Goal: Task Accomplishment & Management: Manage account settings

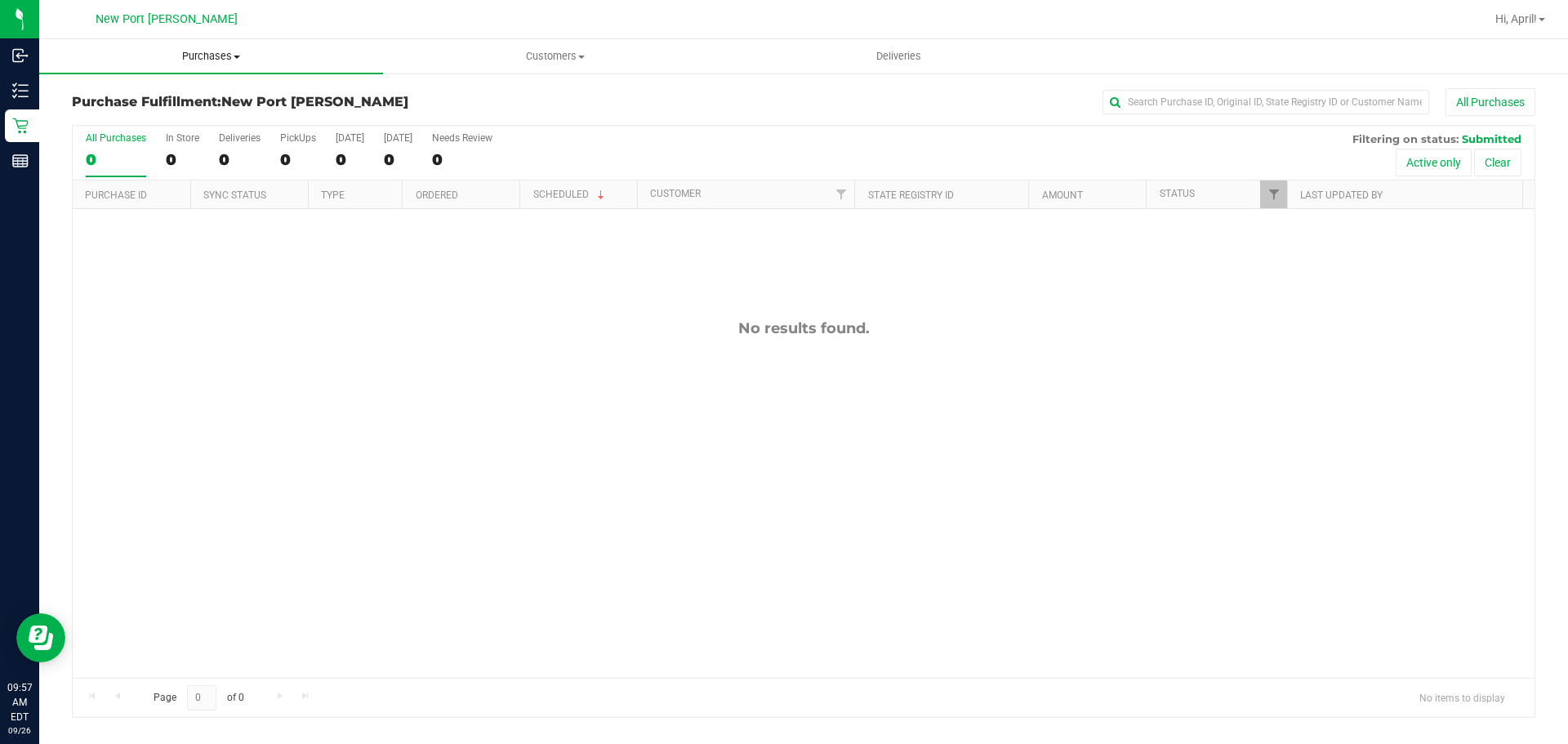
click at [174, 58] on span "Purchases" at bounding box center [211, 56] width 344 height 15
click at [125, 118] on span "Fulfillment" at bounding box center [90, 118] width 102 height 14
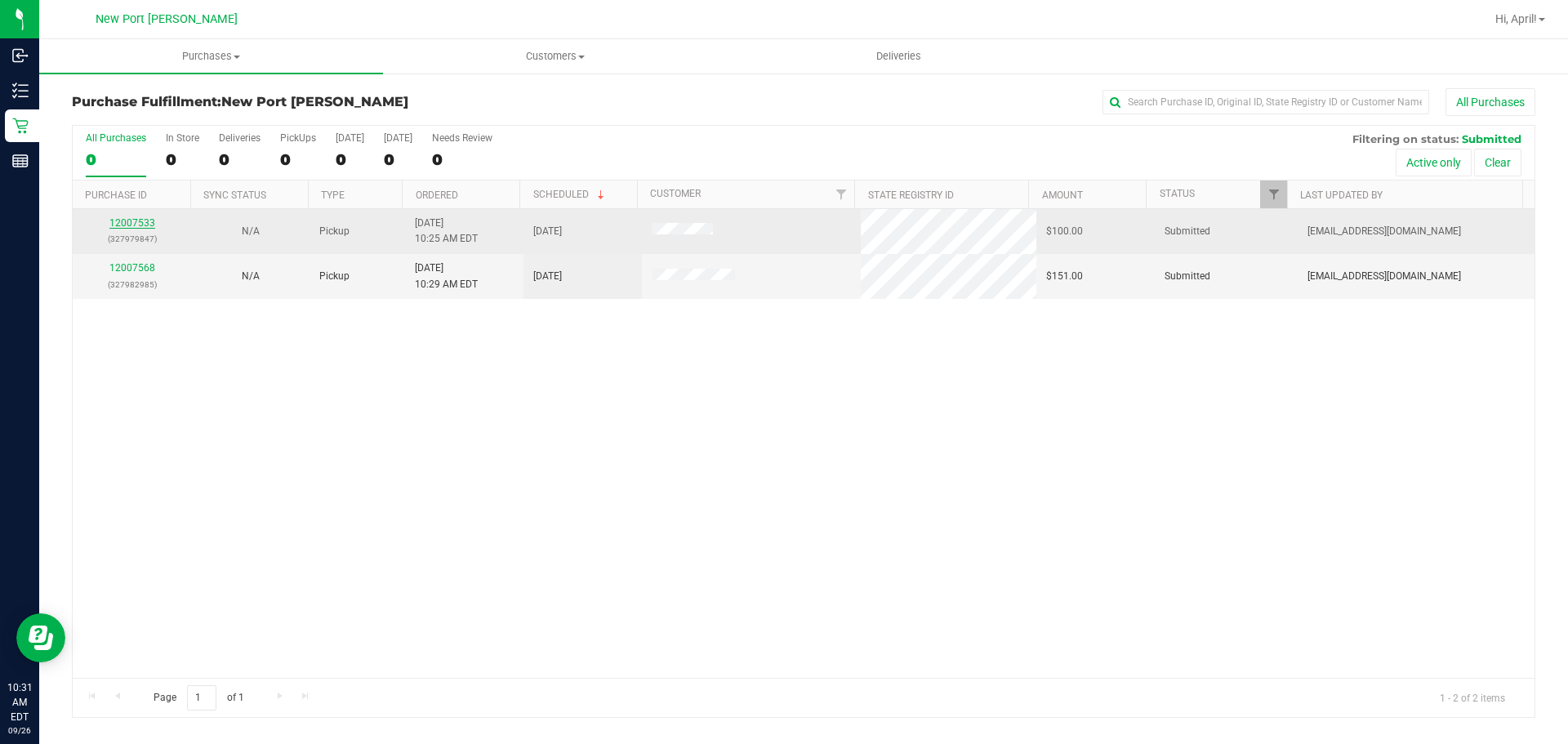
click at [140, 223] on link "12007533" at bounding box center [132, 223] width 46 height 11
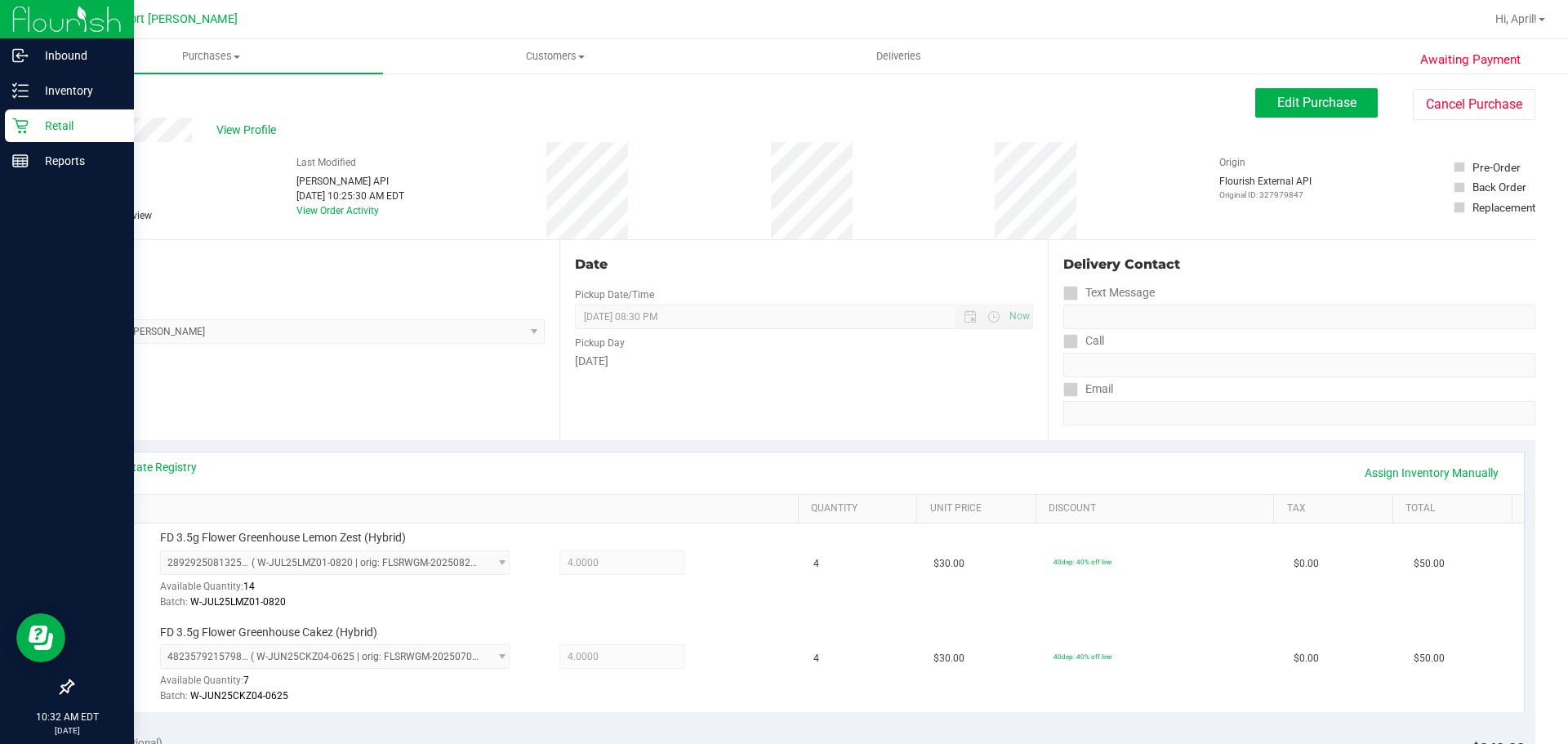
scroll to position [490, 0]
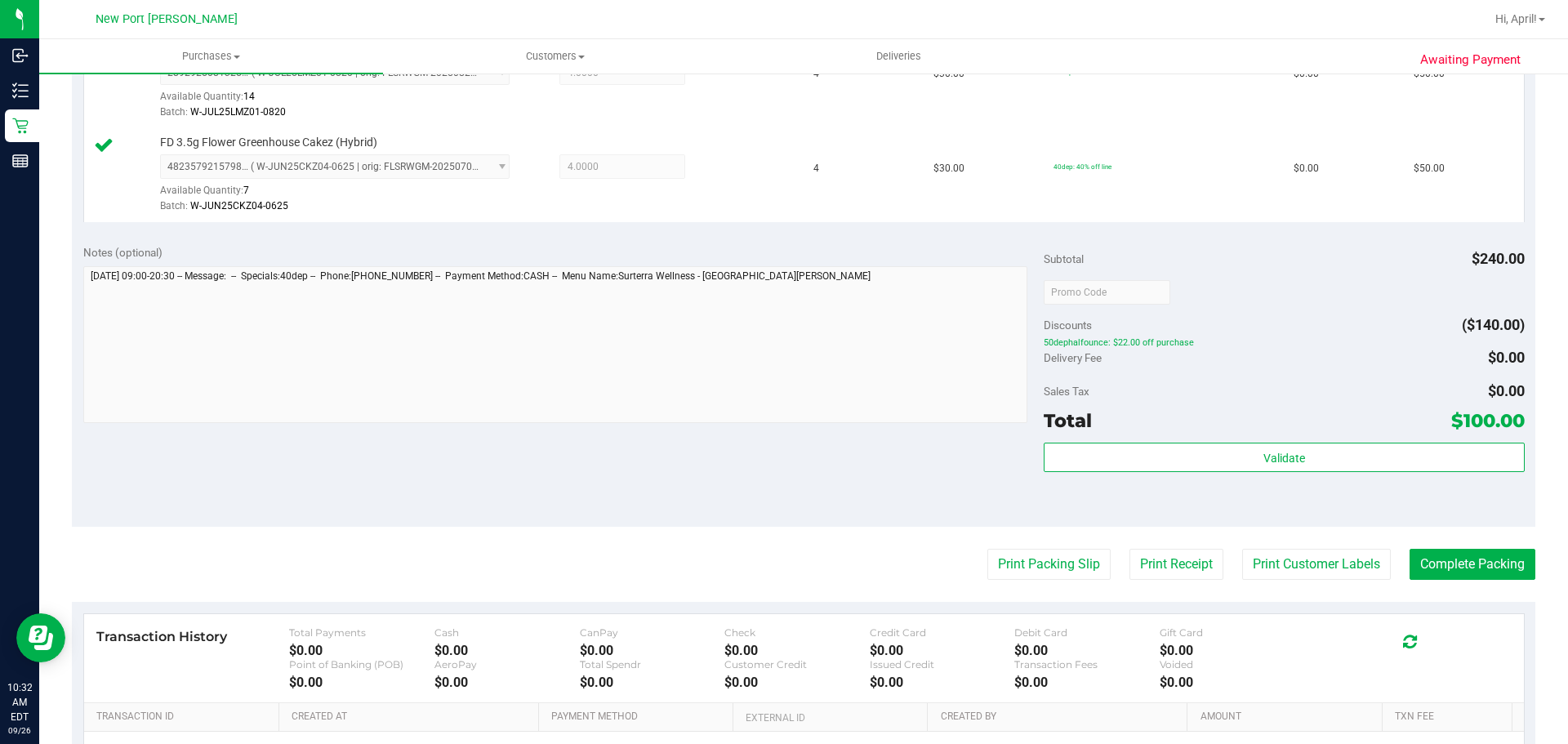
click at [1162, 472] on div "Validate" at bounding box center [1284, 479] width 480 height 73
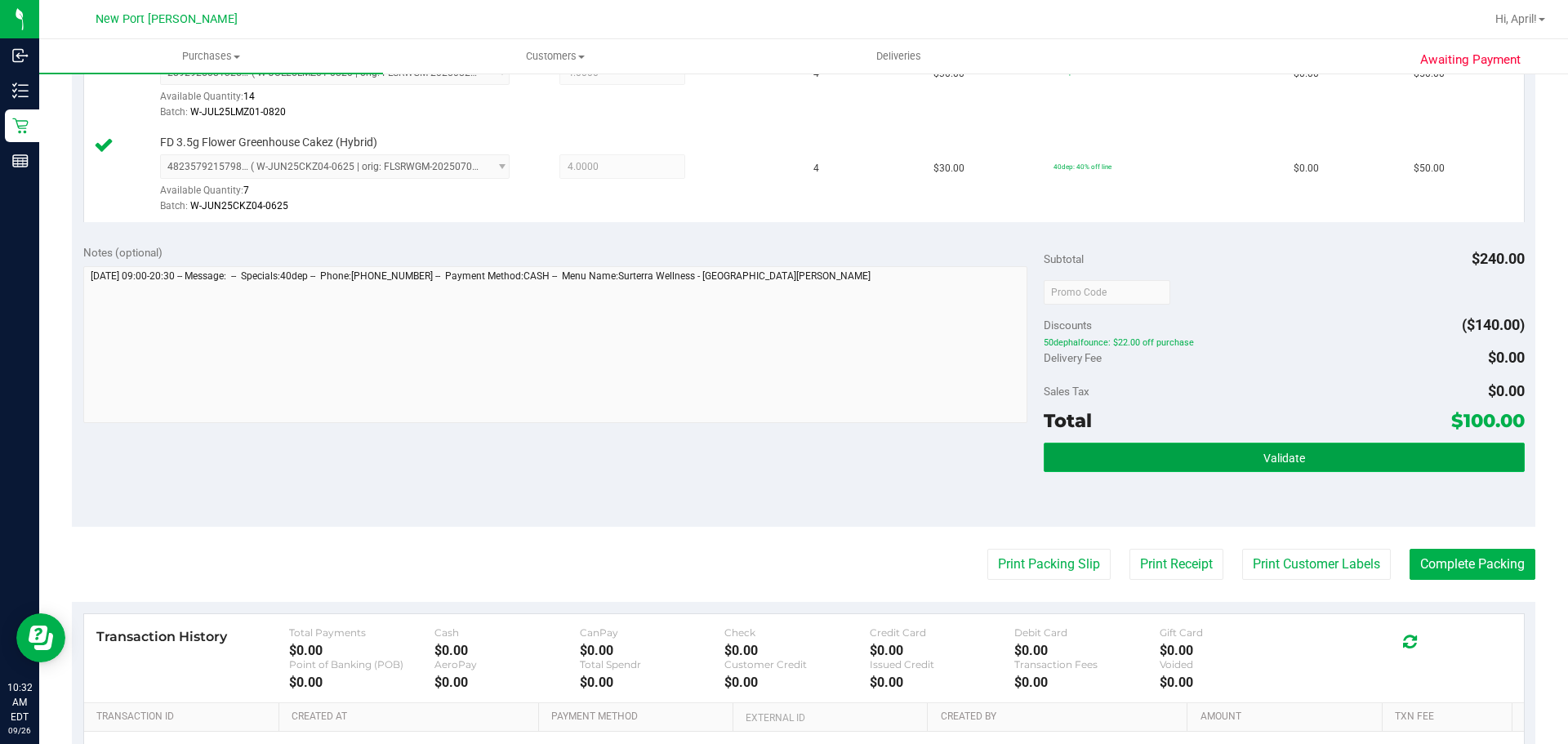
click at [1164, 469] on button "Validate" at bounding box center [1284, 456] width 480 height 29
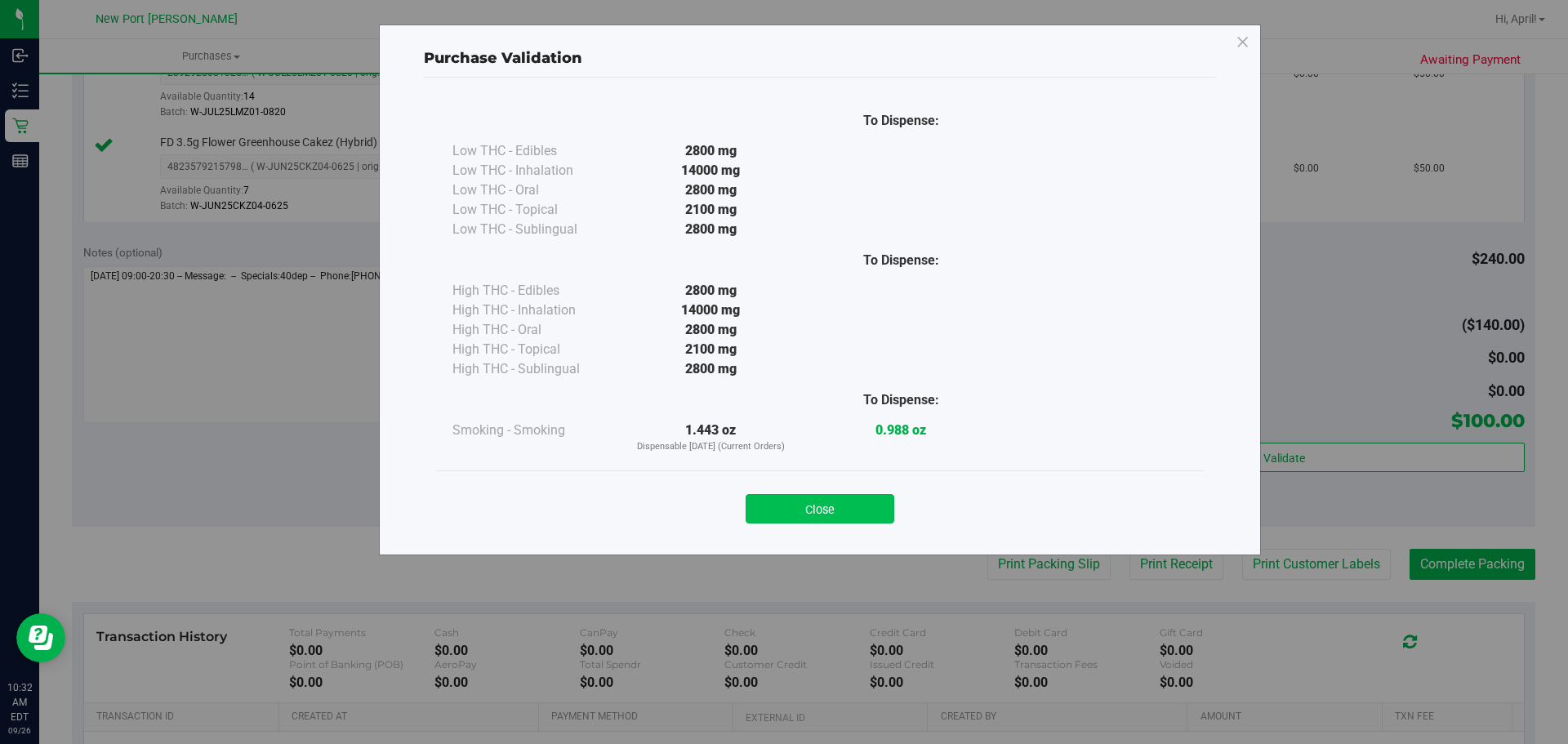
drag, startPoint x: 866, startPoint y: 505, endPoint x: 931, endPoint y: 514, distance: 65.6
click at [867, 505] on button "Close" at bounding box center [820, 508] width 149 height 29
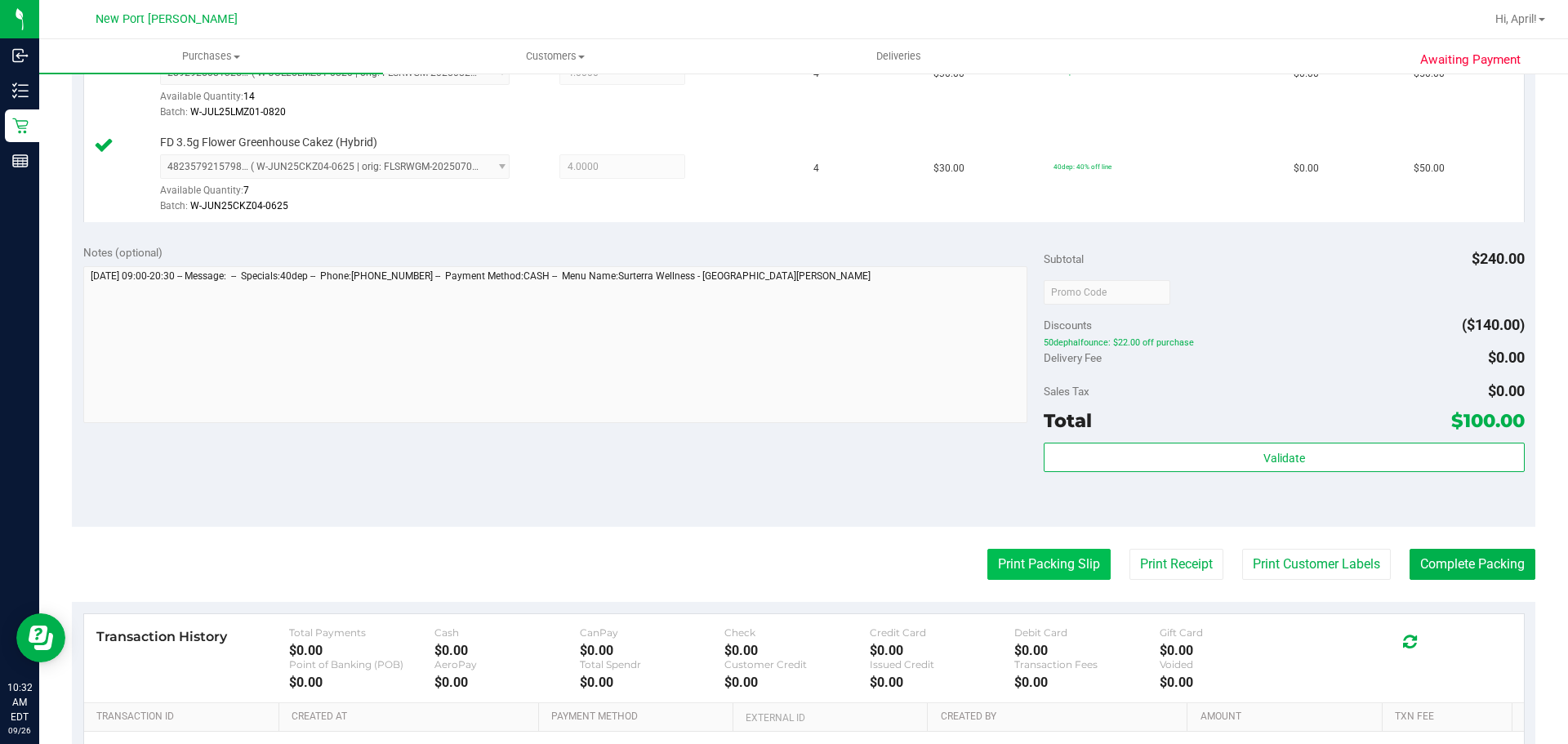
click at [1016, 562] on button "Print Packing Slip" at bounding box center [1048, 563] width 123 height 31
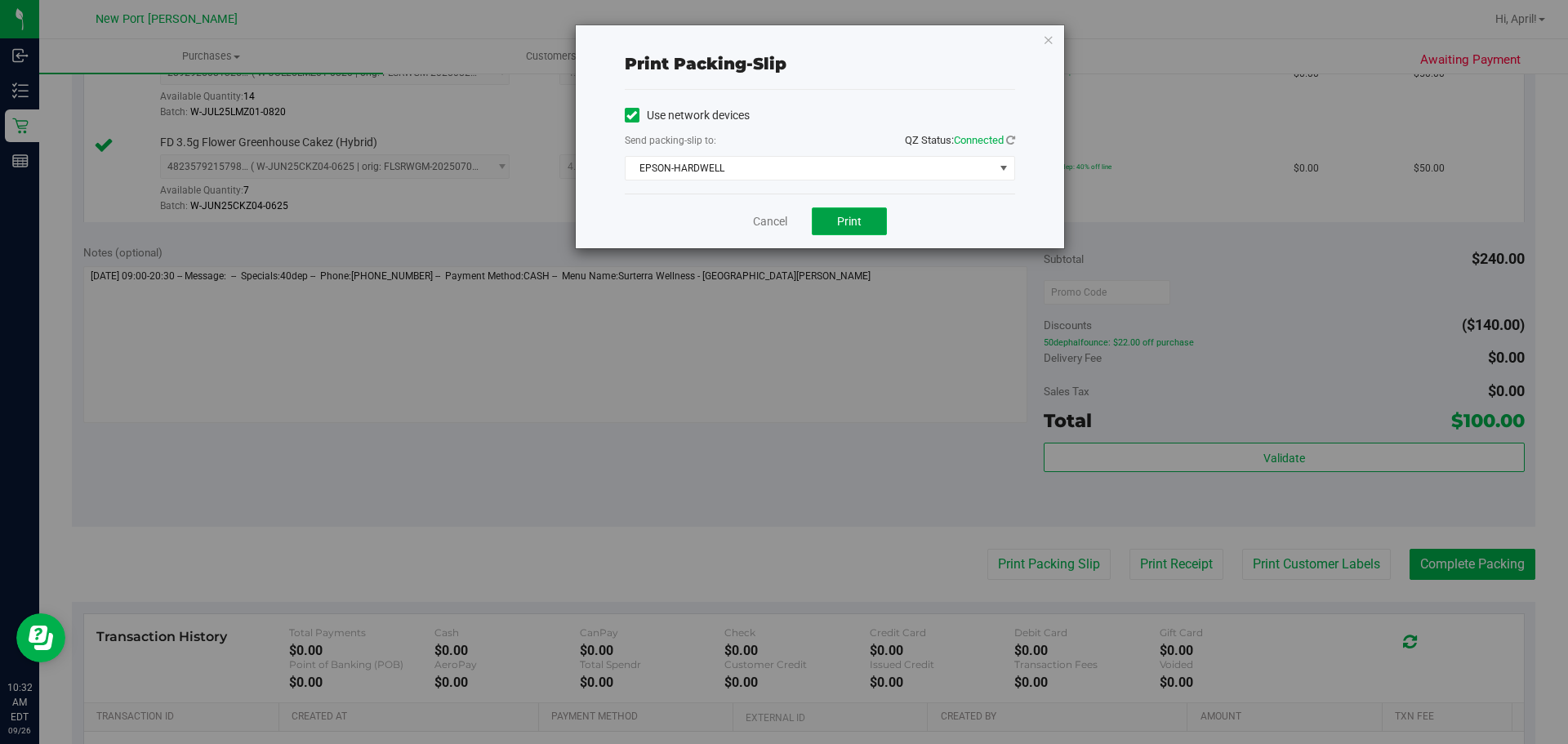
click at [852, 224] on span "Print" at bounding box center [850, 221] width 24 height 13
click at [772, 222] on link "Cancel" at bounding box center [770, 222] width 34 height 17
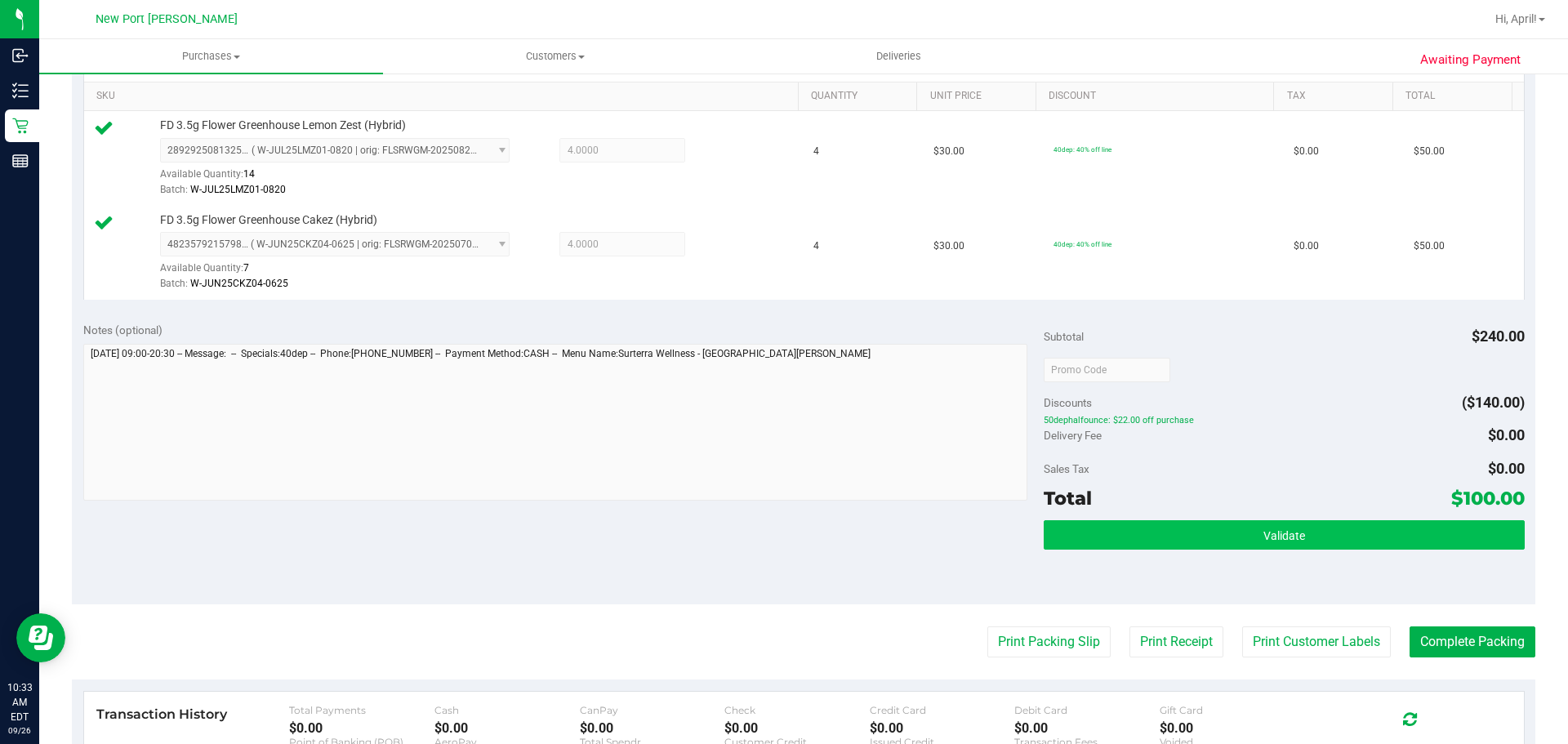
scroll to position [571, 0]
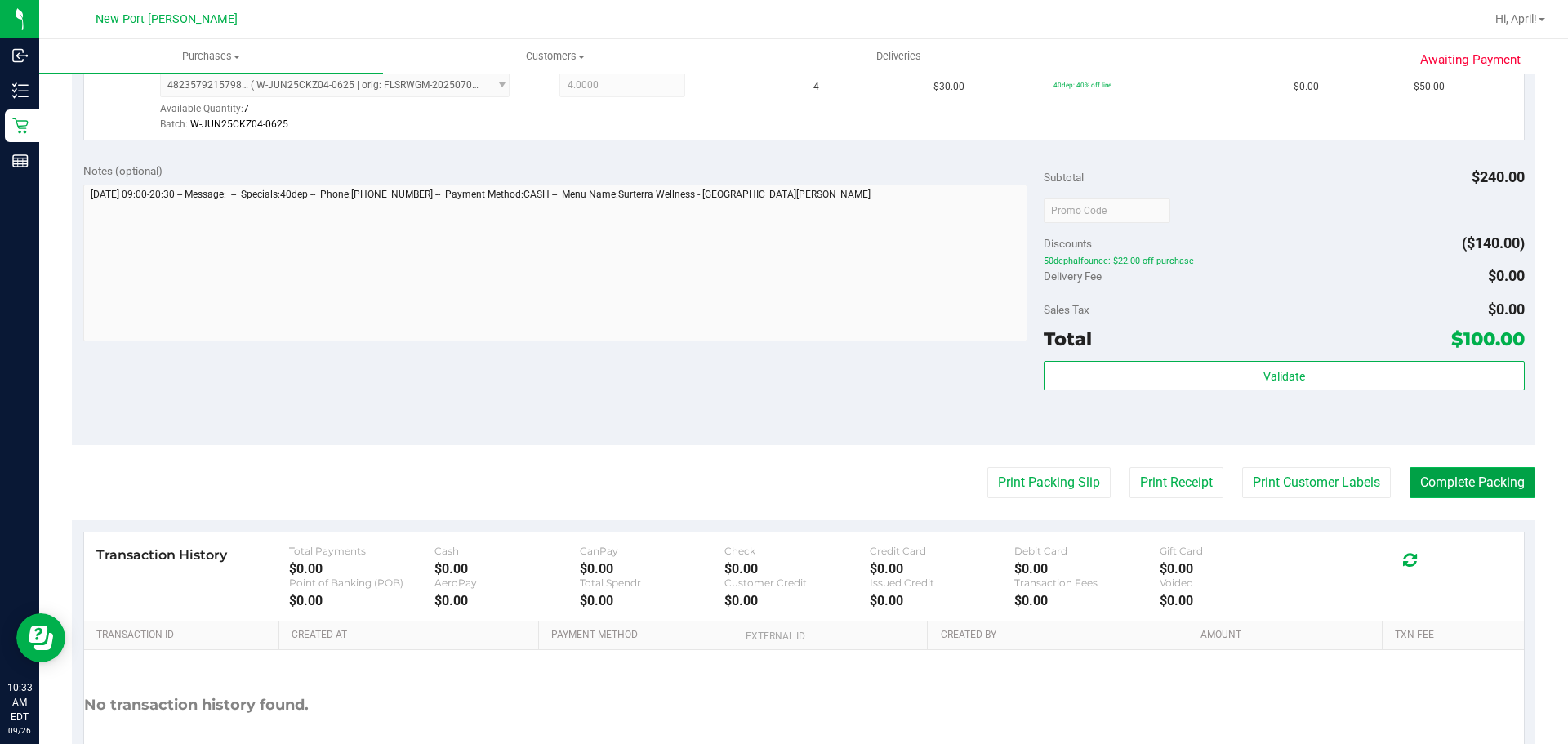
click at [1423, 475] on button "Complete Packing" at bounding box center [1473, 482] width 126 height 31
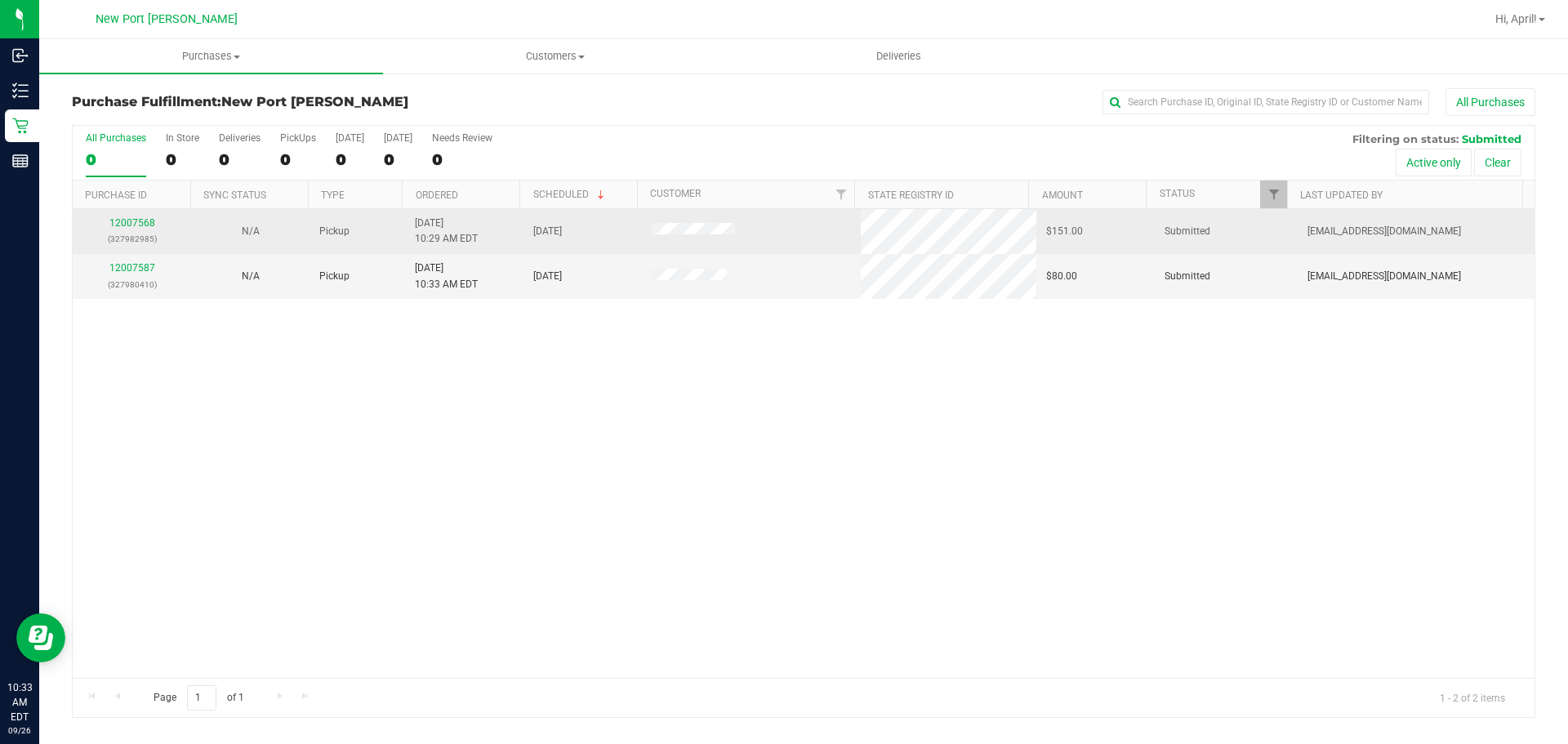
click at [116, 229] on div "12007568 (327982985)" at bounding box center [132, 230] width 99 height 31
click at [119, 222] on link "12007568" at bounding box center [132, 223] width 46 height 11
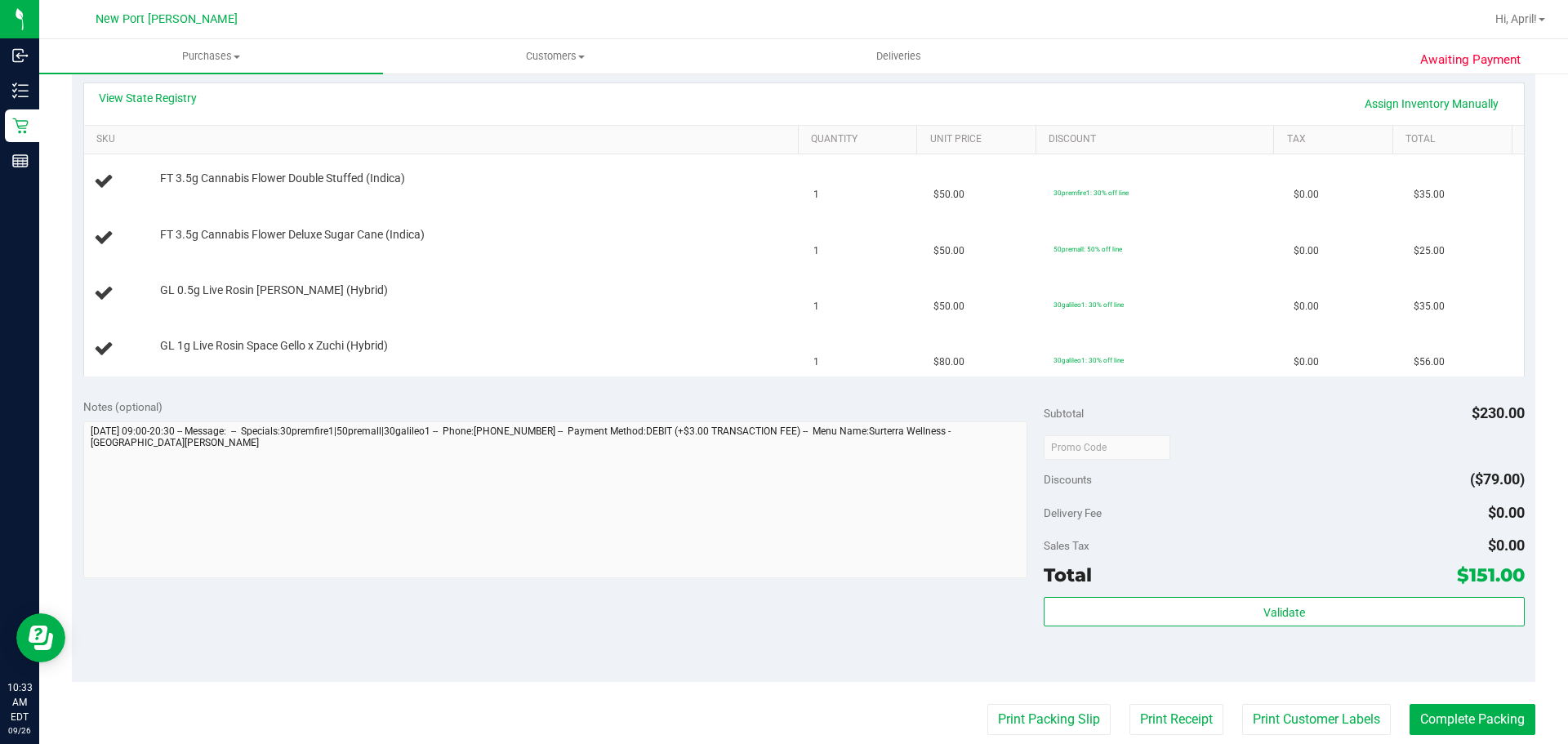
scroll to position [408, 0]
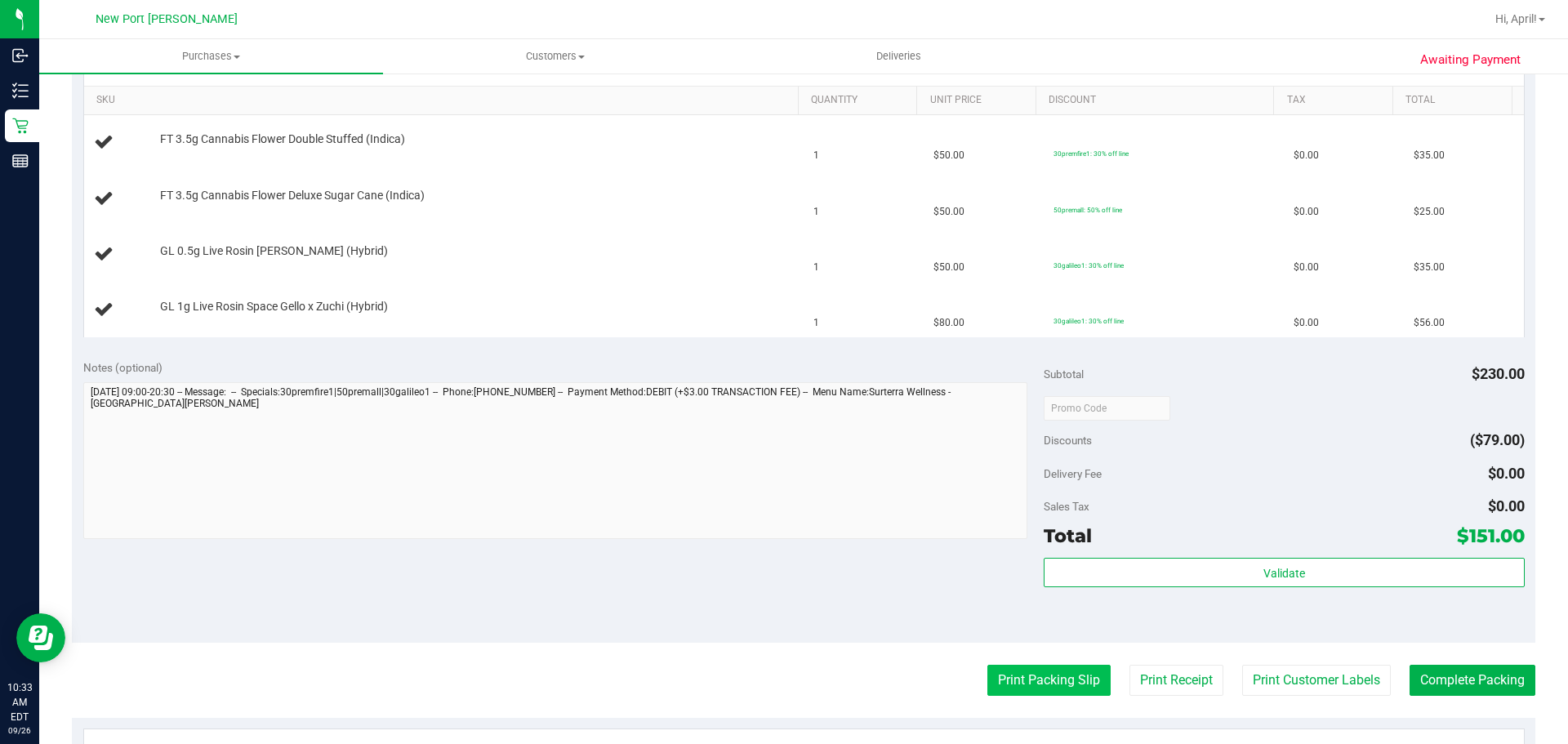
click at [1068, 676] on button "Print Packing Slip" at bounding box center [1048, 679] width 123 height 31
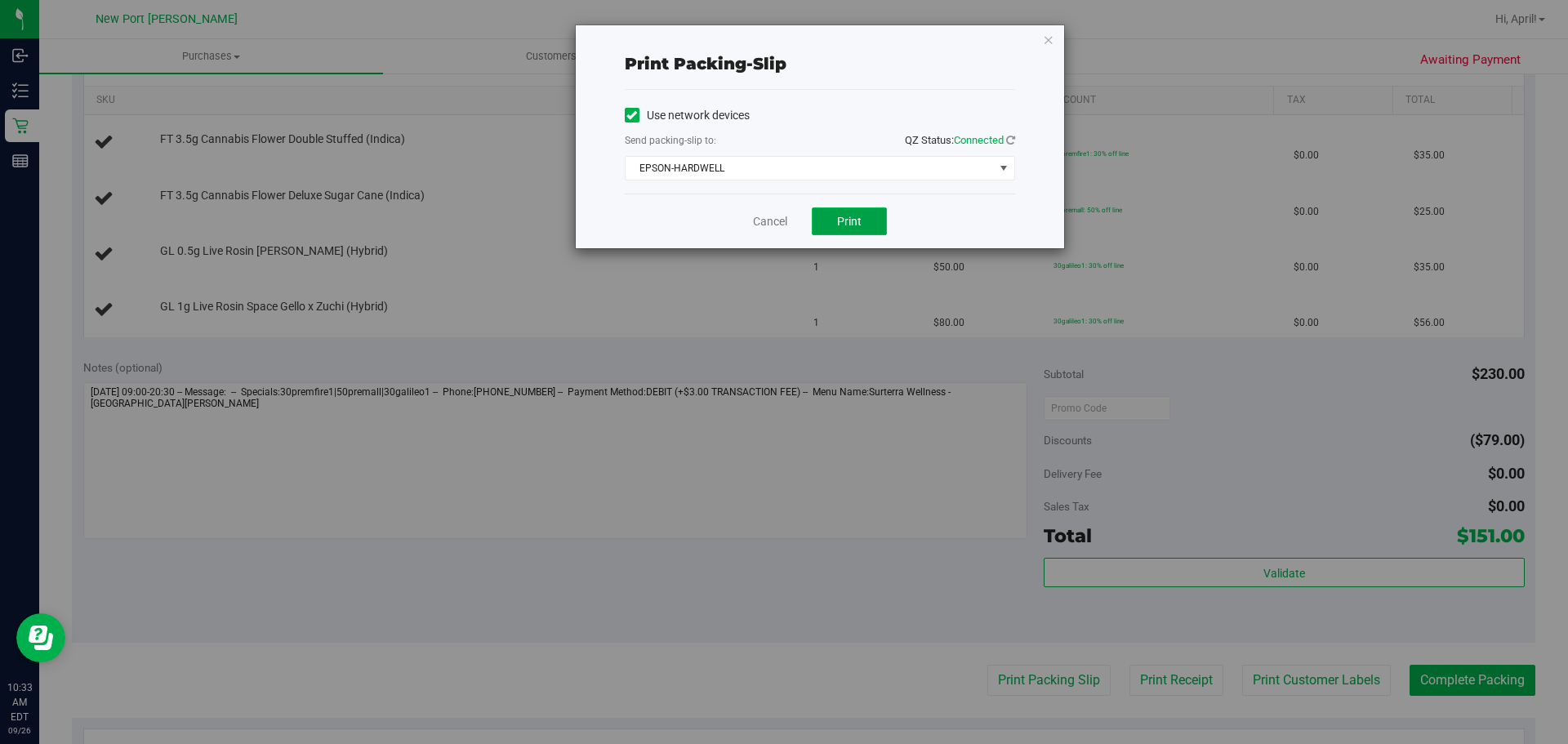
click at [839, 219] on span "Print" at bounding box center [850, 221] width 24 height 13
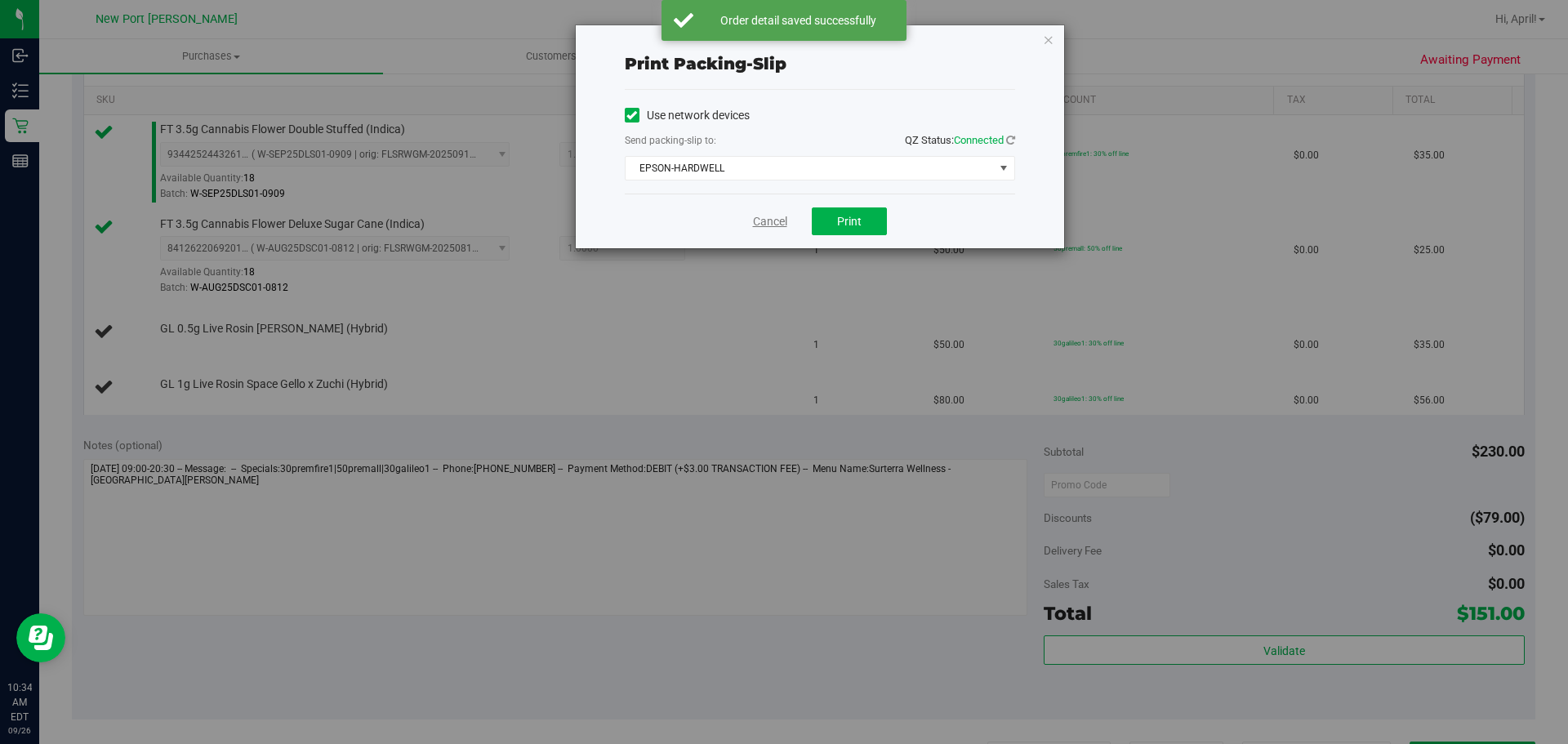
click at [763, 222] on link "Cancel" at bounding box center [770, 222] width 34 height 17
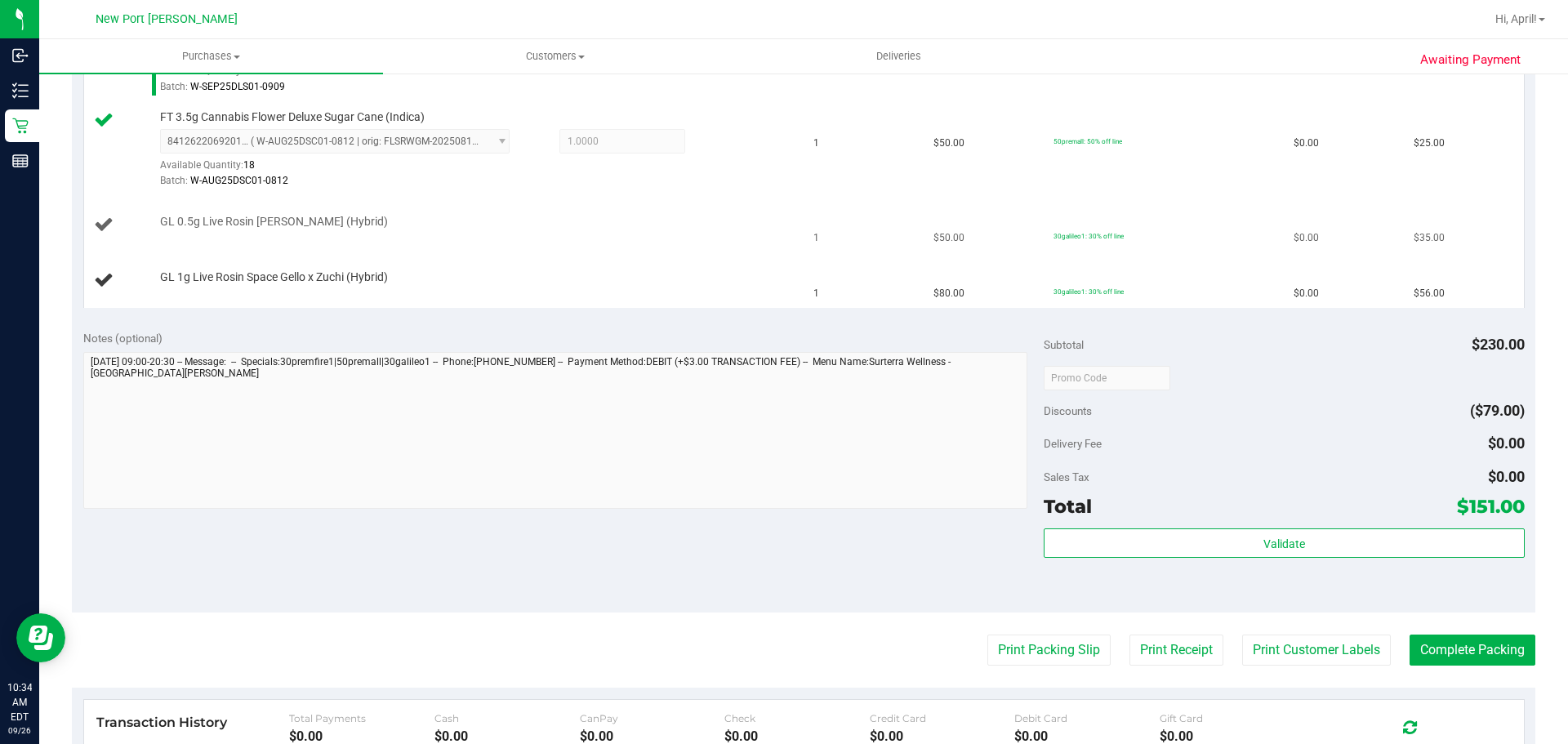
scroll to position [436, 0]
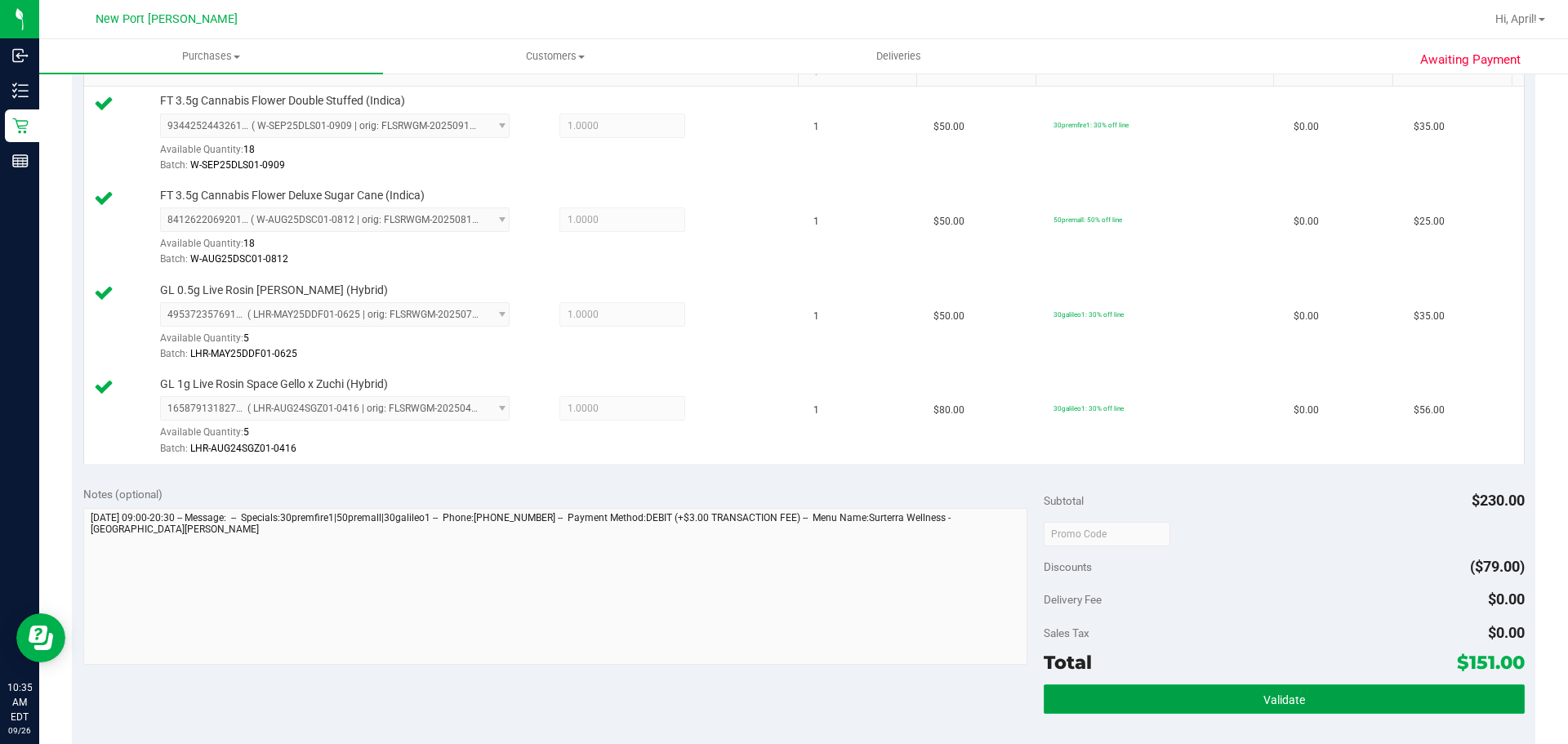
click at [1387, 695] on button "Validate" at bounding box center [1284, 698] width 480 height 29
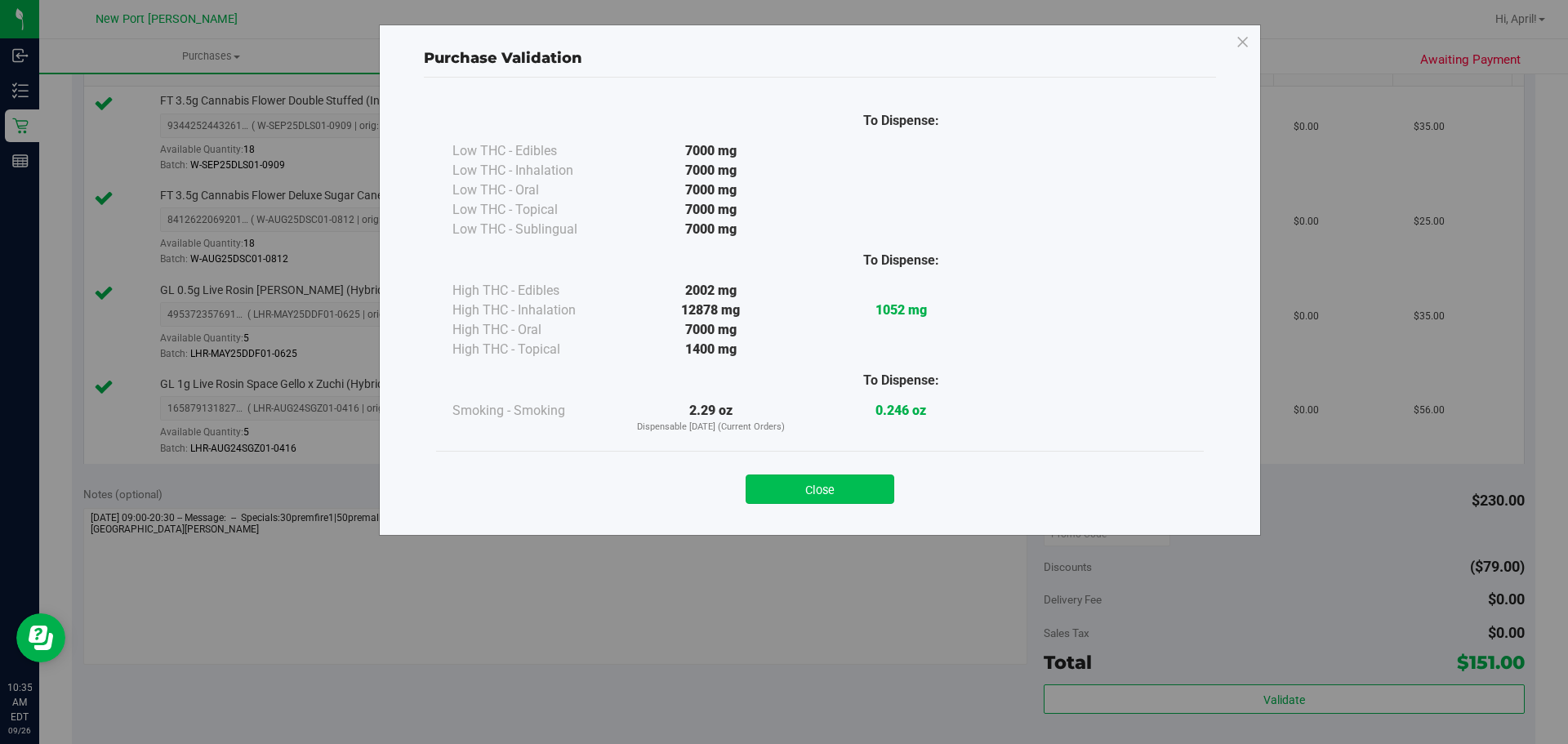
click at [818, 485] on button "Close" at bounding box center [820, 488] width 149 height 29
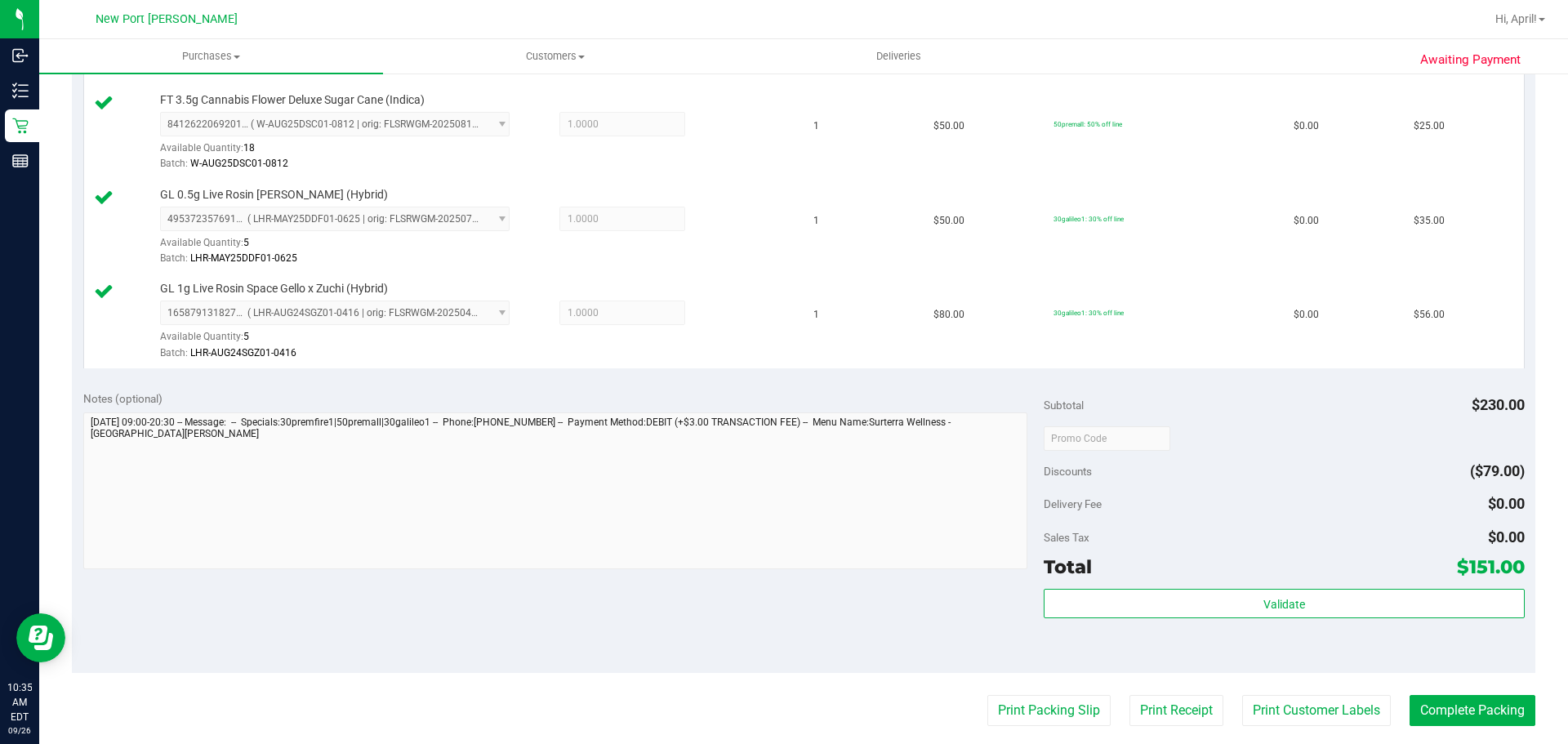
scroll to position [682, 0]
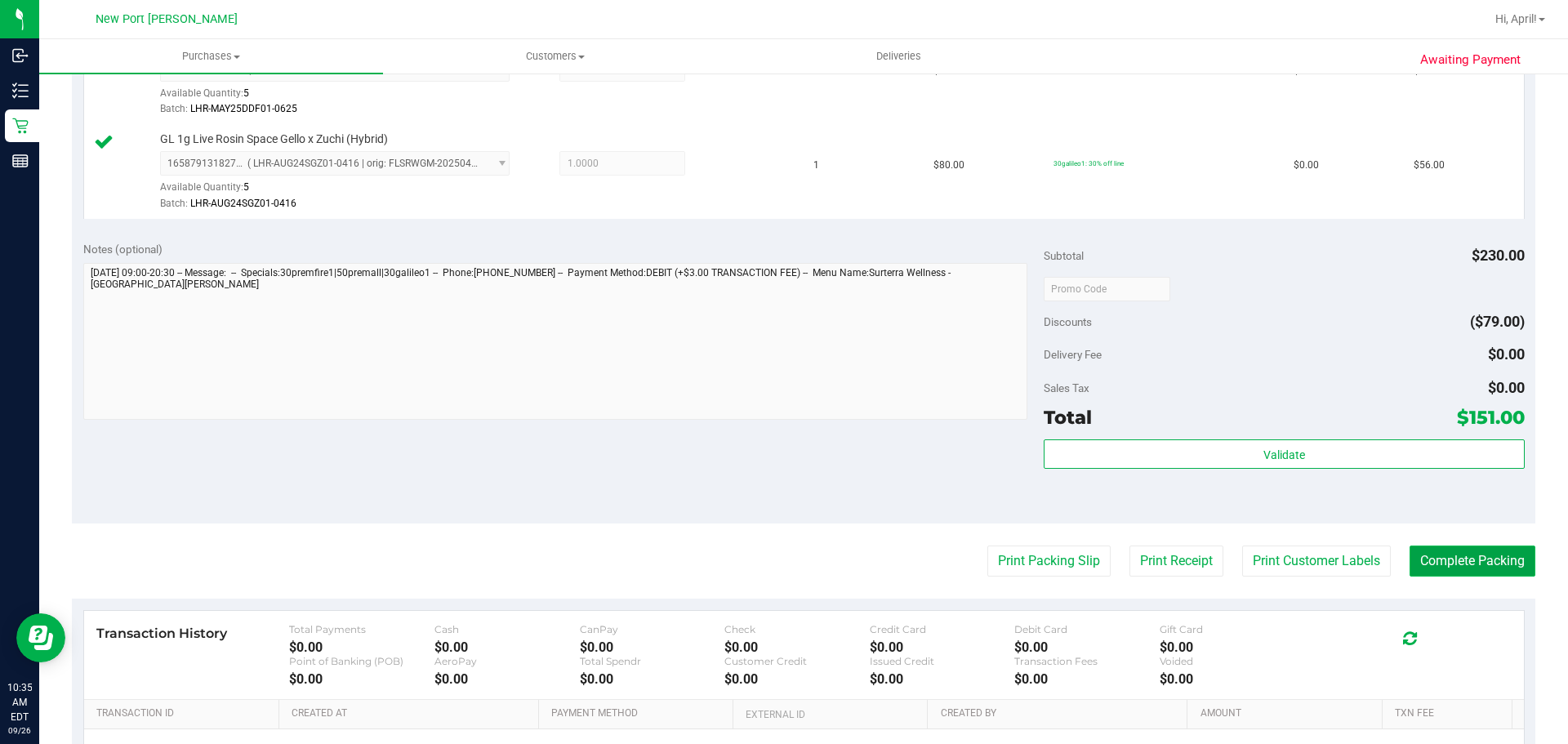
click at [1464, 560] on button "Complete Packing" at bounding box center [1473, 561] width 126 height 31
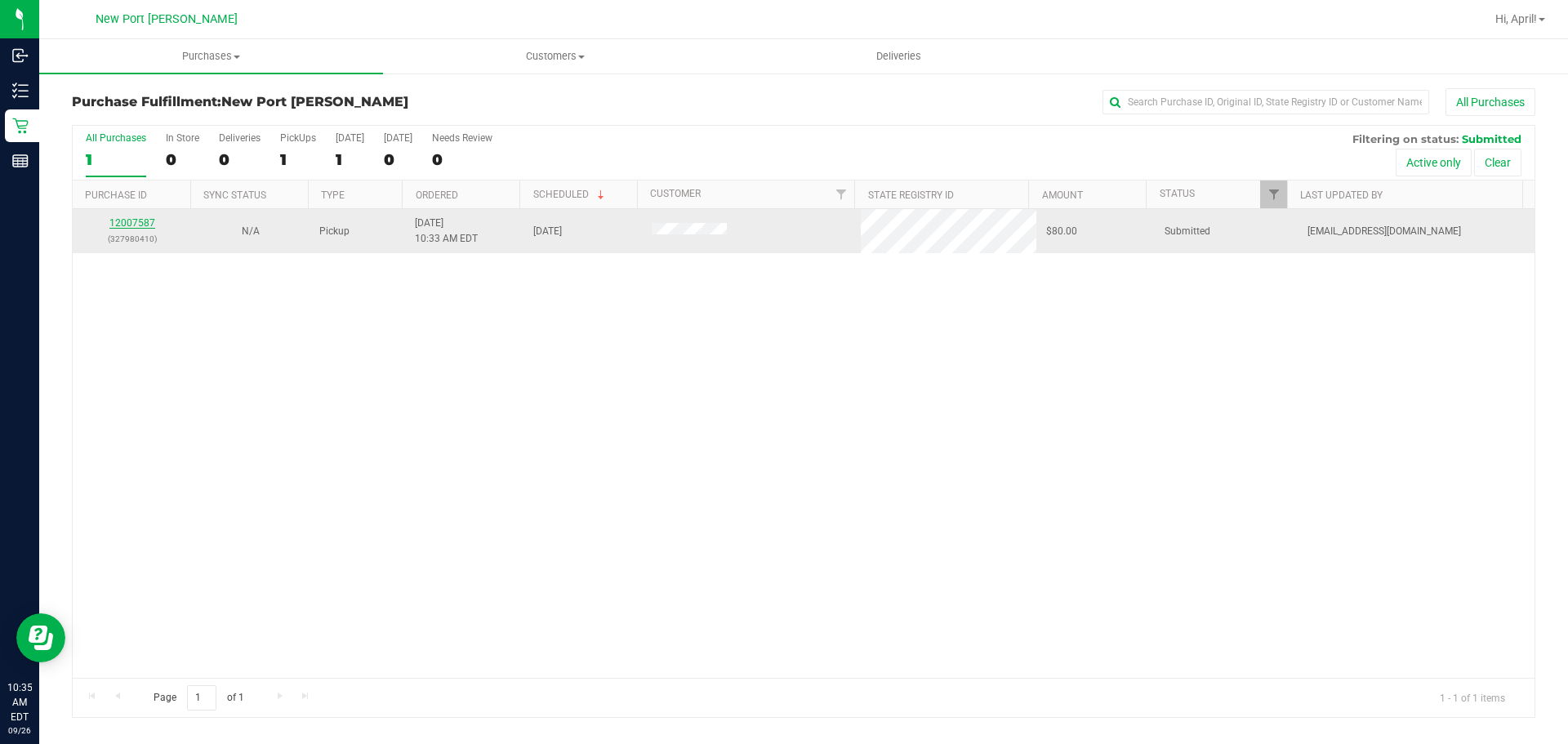
click at [136, 227] on link "12007587" at bounding box center [132, 223] width 46 height 11
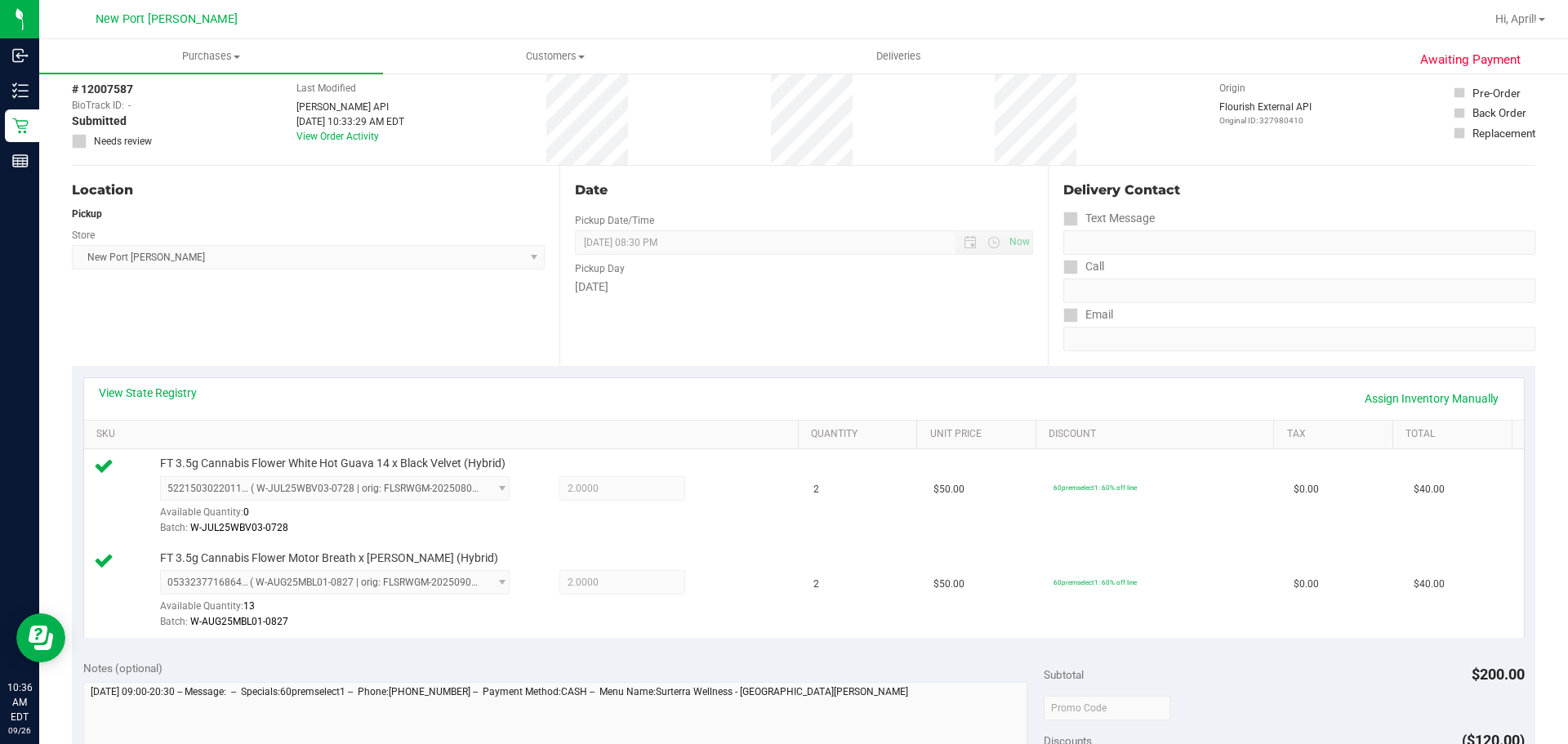
scroll to position [326, 0]
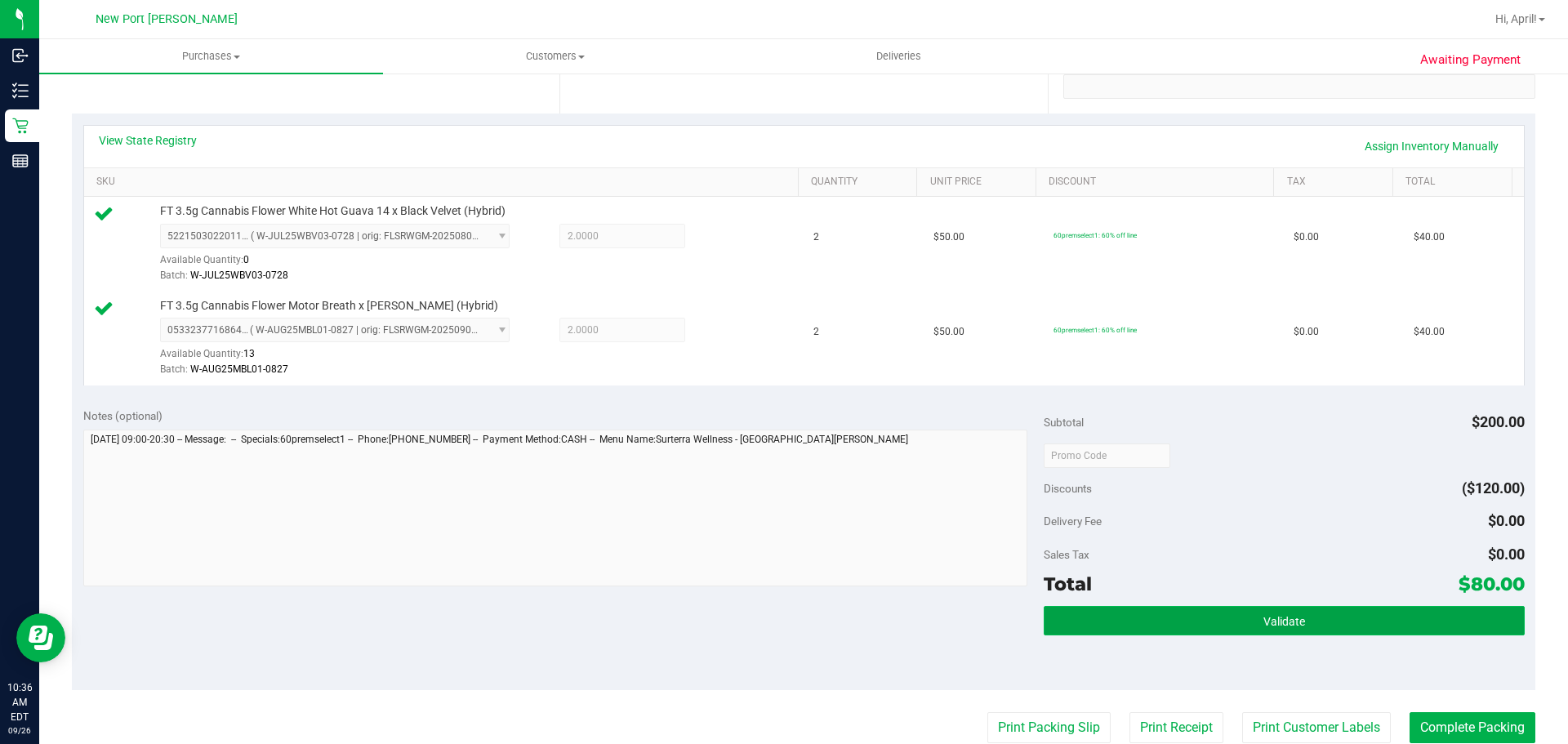
click at [1208, 622] on button "Validate" at bounding box center [1284, 620] width 480 height 29
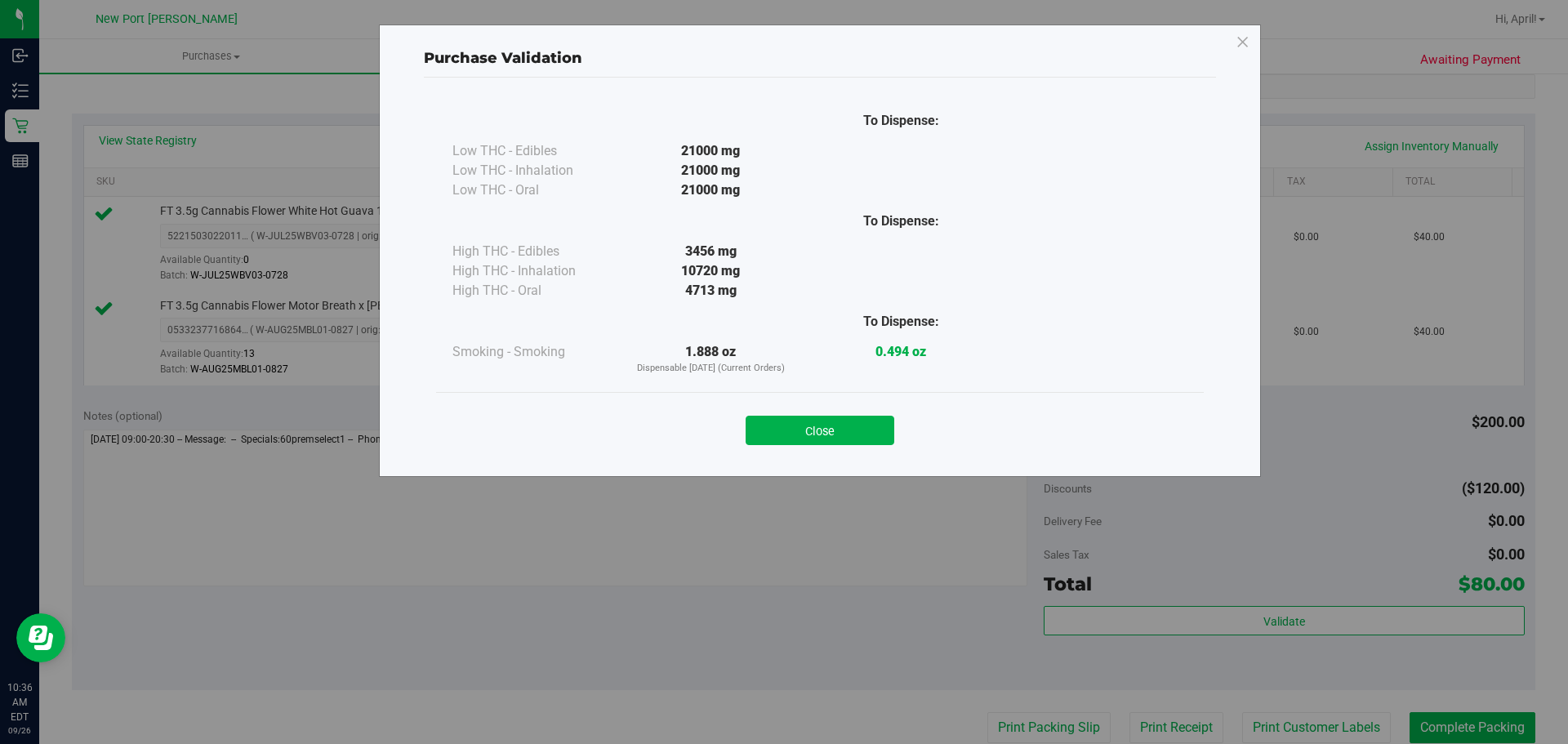
click at [800, 448] on div "Close" at bounding box center [820, 425] width 768 height 66
click at [800, 428] on button "Close" at bounding box center [820, 430] width 149 height 29
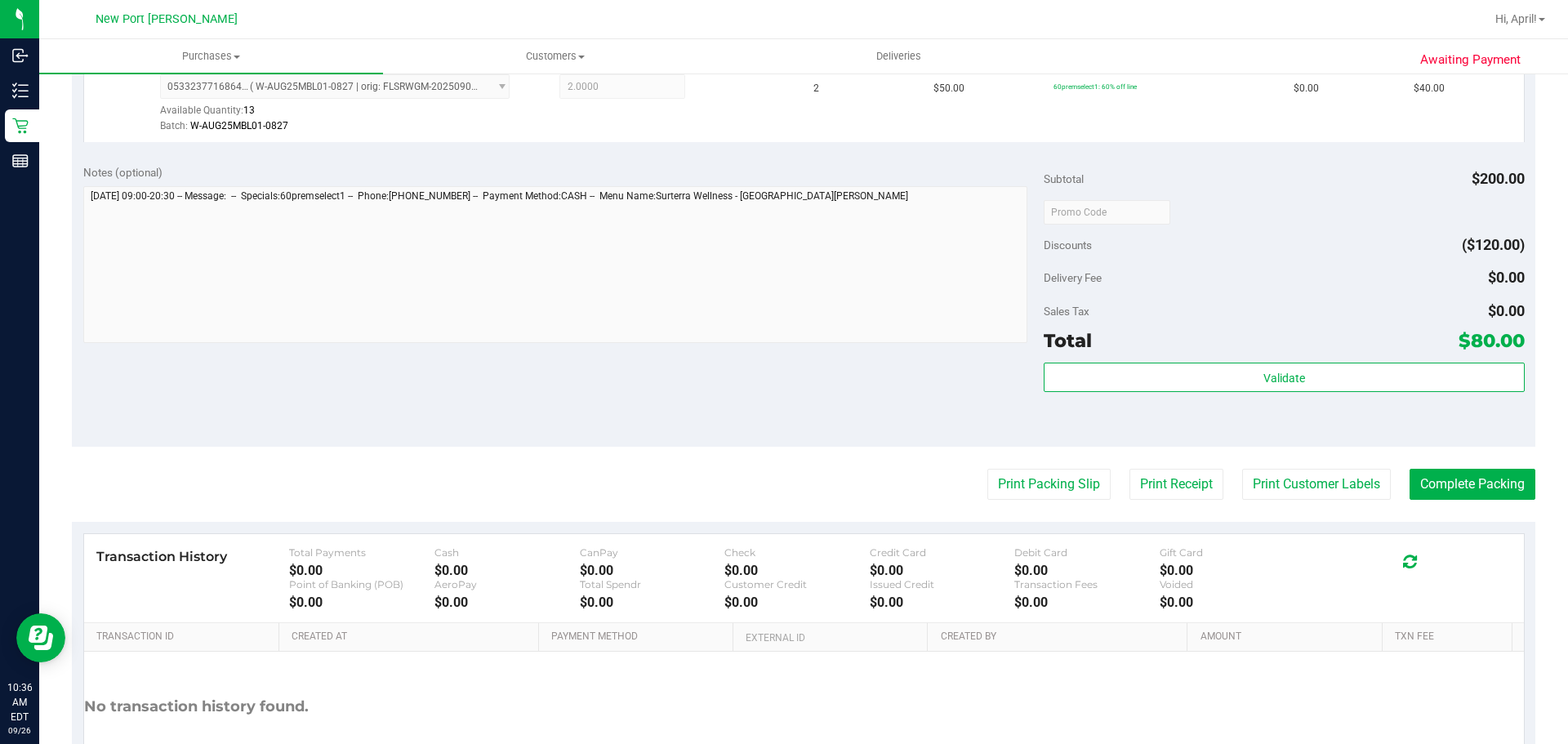
scroll to position [571, 0]
click at [1023, 484] on button "Print Packing Slip" at bounding box center [1048, 482] width 123 height 31
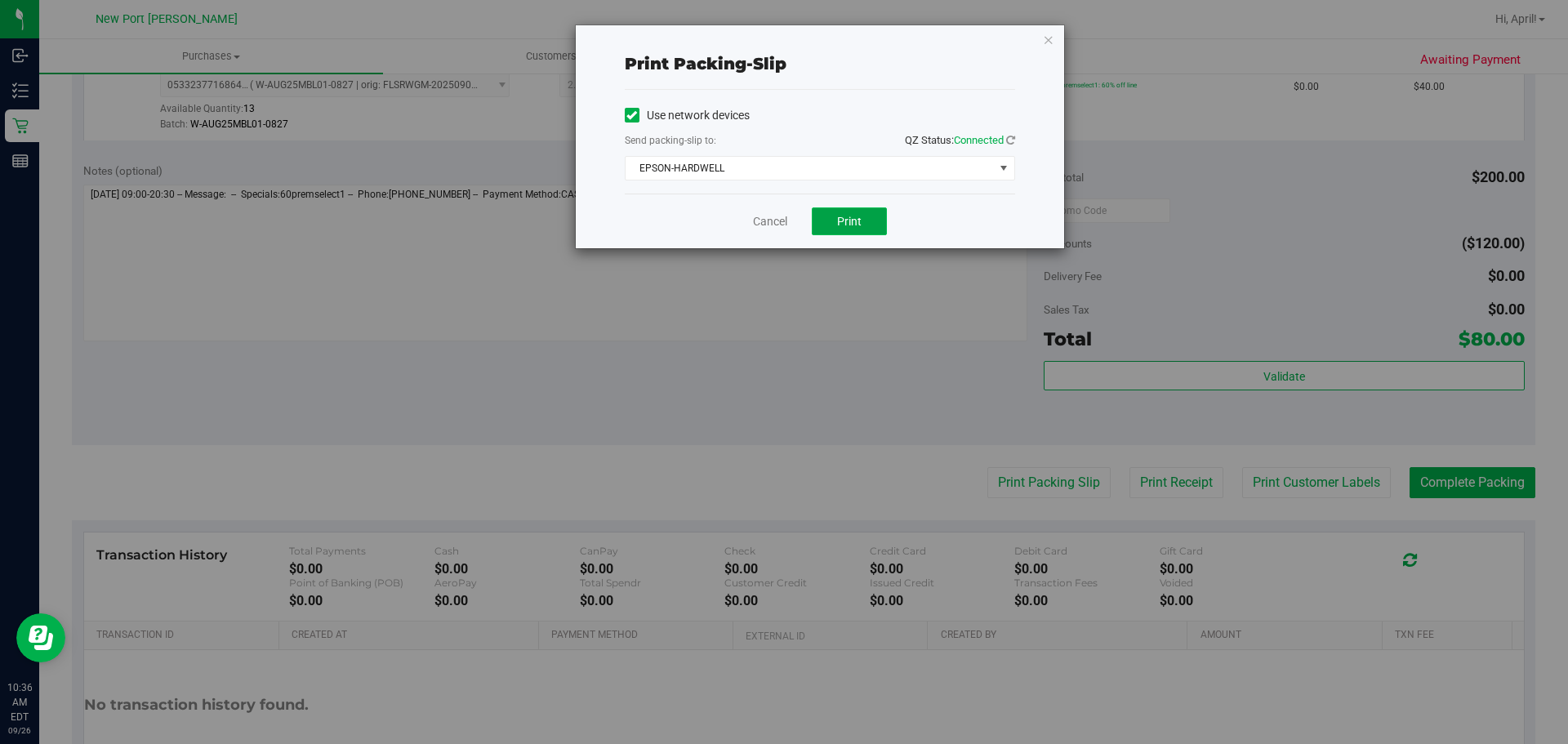
click at [863, 220] on button "Print" at bounding box center [850, 221] width 75 height 28
click at [776, 220] on link "Cancel" at bounding box center [770, 222] width 34 height 17
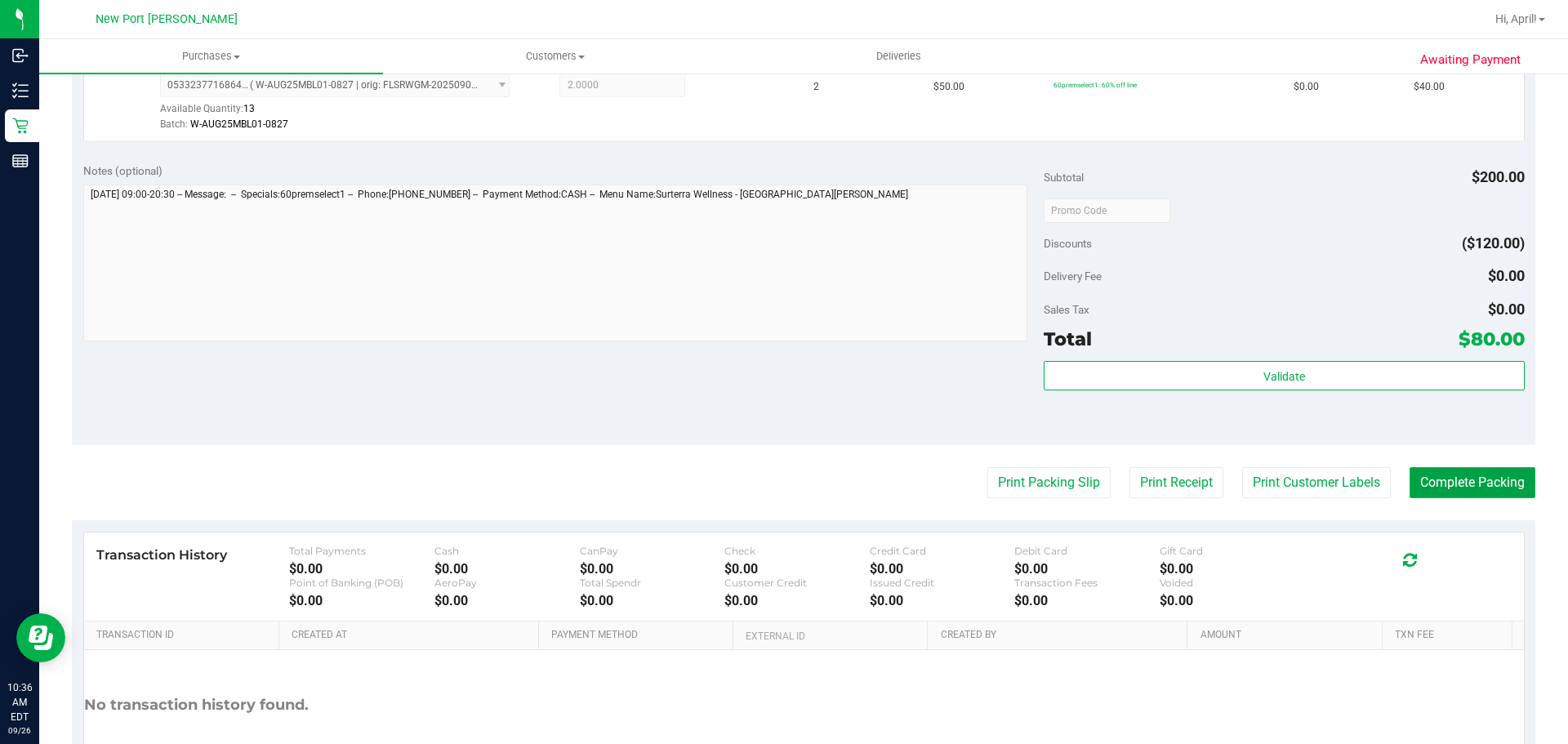
click at [1410, 483] on button "Complete Packing" at bounding box center [1473, 482] width 126 height 31
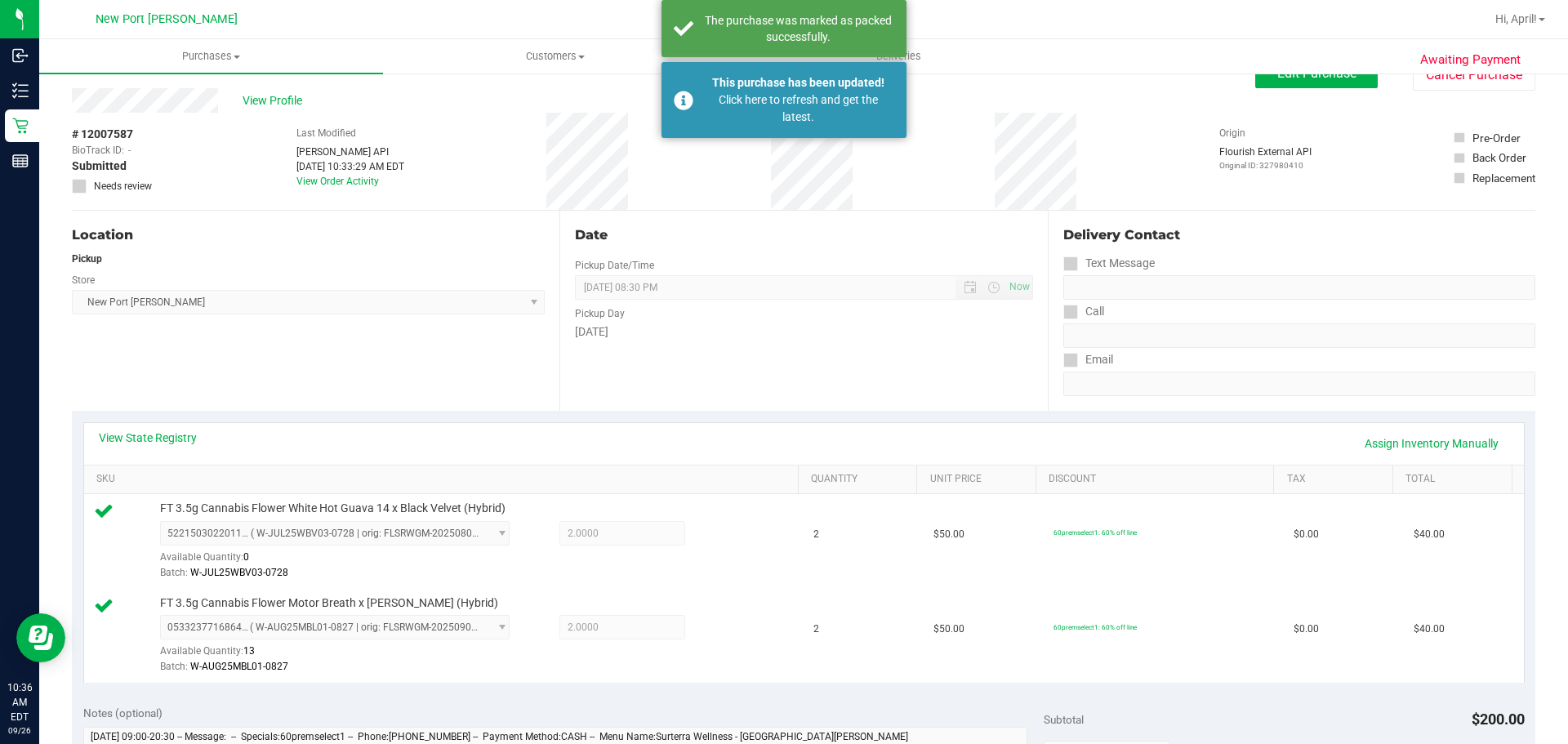
scroll to position [0, 0]
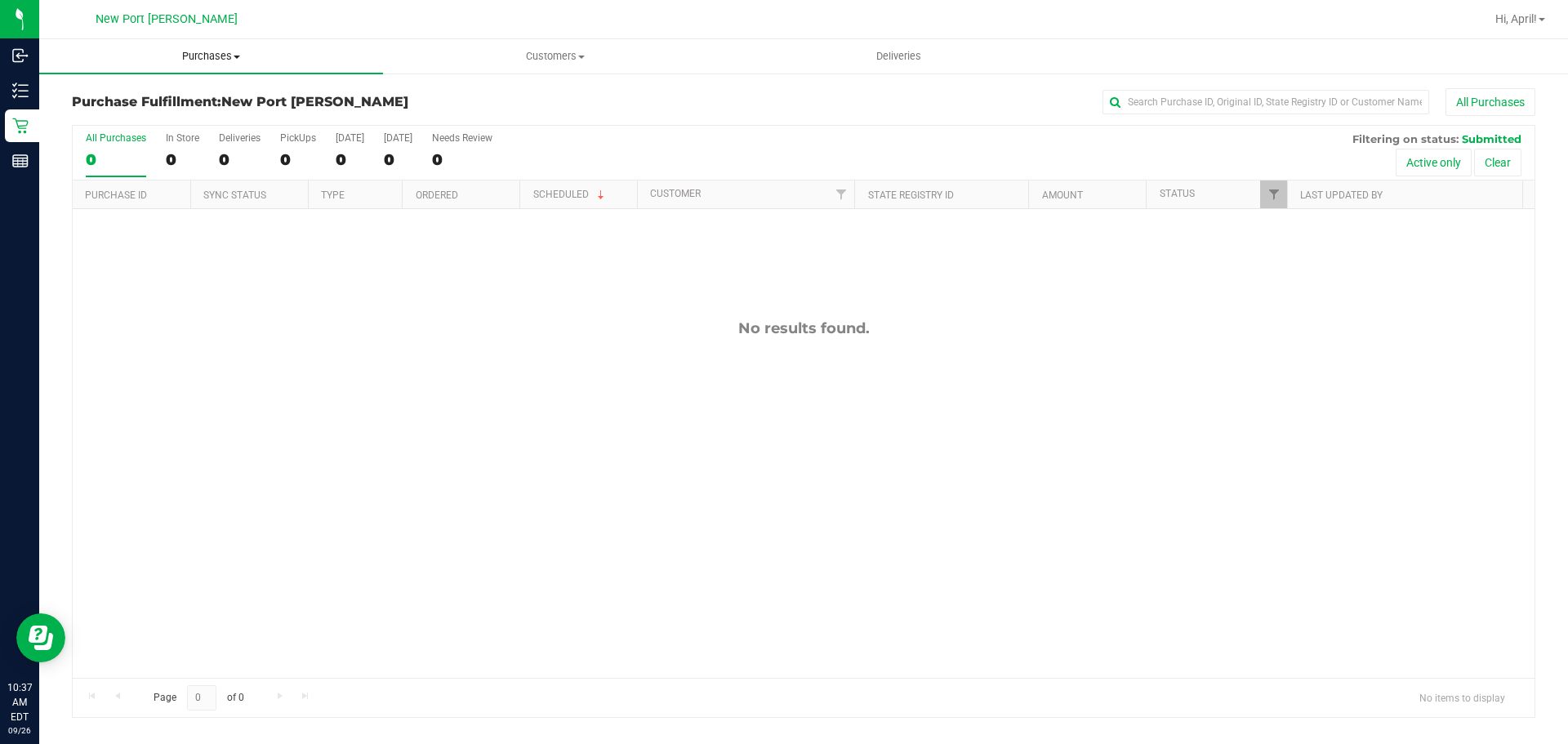
click at [169, 57] on span "Purchases" at bounding box center [211, 56] width 344 height 15
click at [179, 115] on li "Fulfillment" at bounding box center [211, 118] width 344 height 20
click at [184, 55] on span "Purchases" at bounding box center [211, 56] width 344 height 15
click at [157, 110] on li "Fulfillment" at bounding box center [211, 118] width 344 height 20
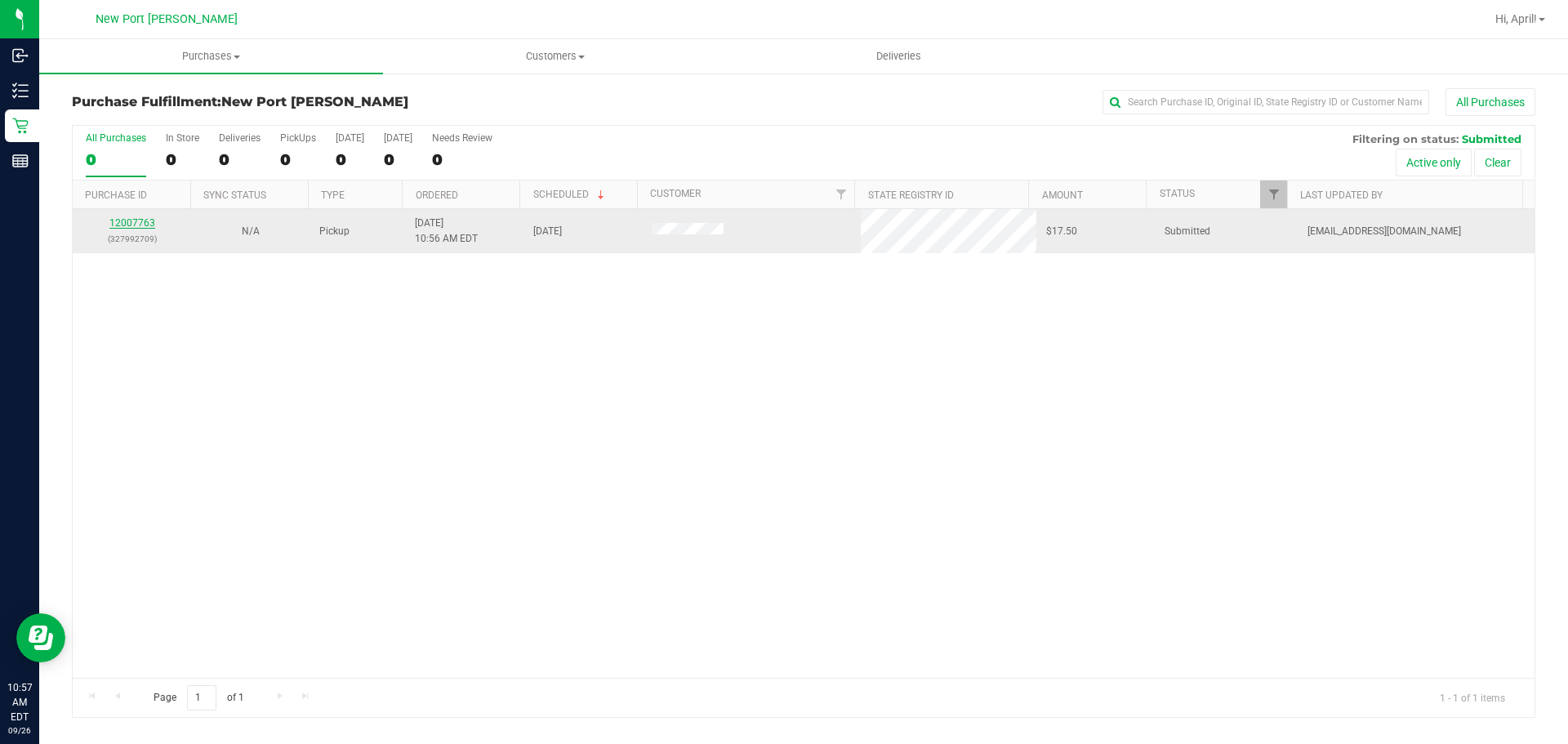
click at [139, 220] on link "12007763" at bounding box center [132, 223] width 46 height 11
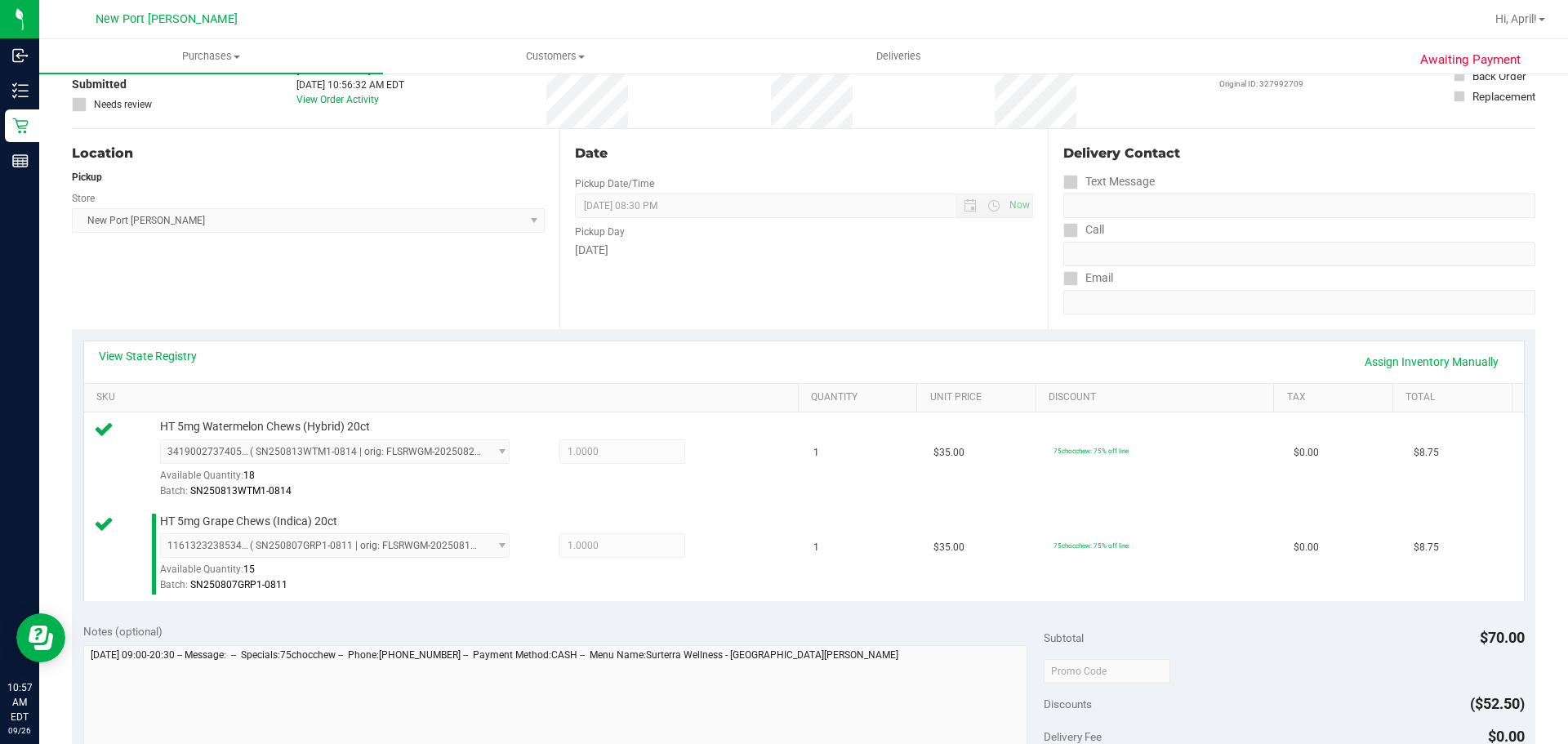
scroll to position [326, 0]
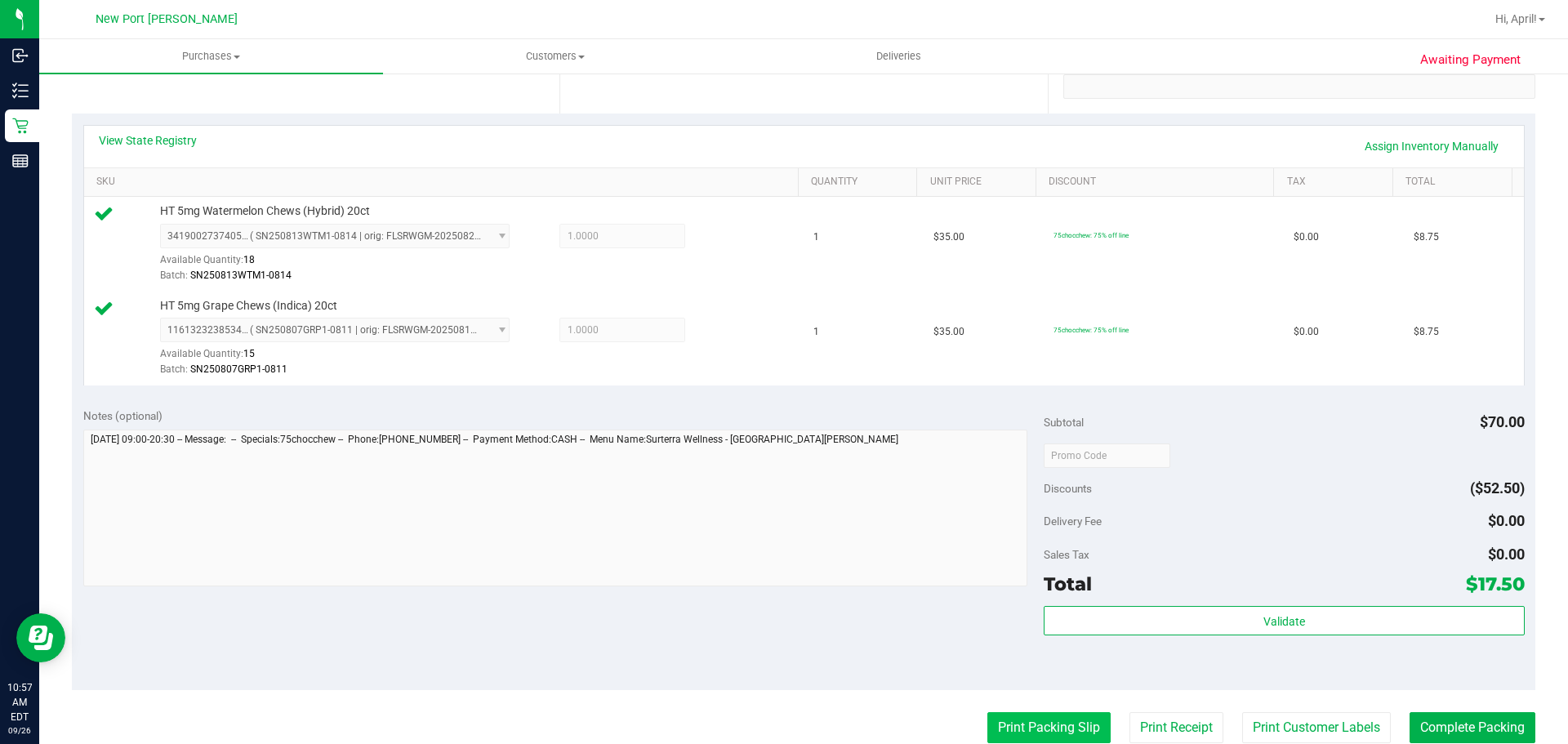
click at [1048, 722] on button "Print Packing Slip" at bounding box center [1048, 727] width 123 height 31
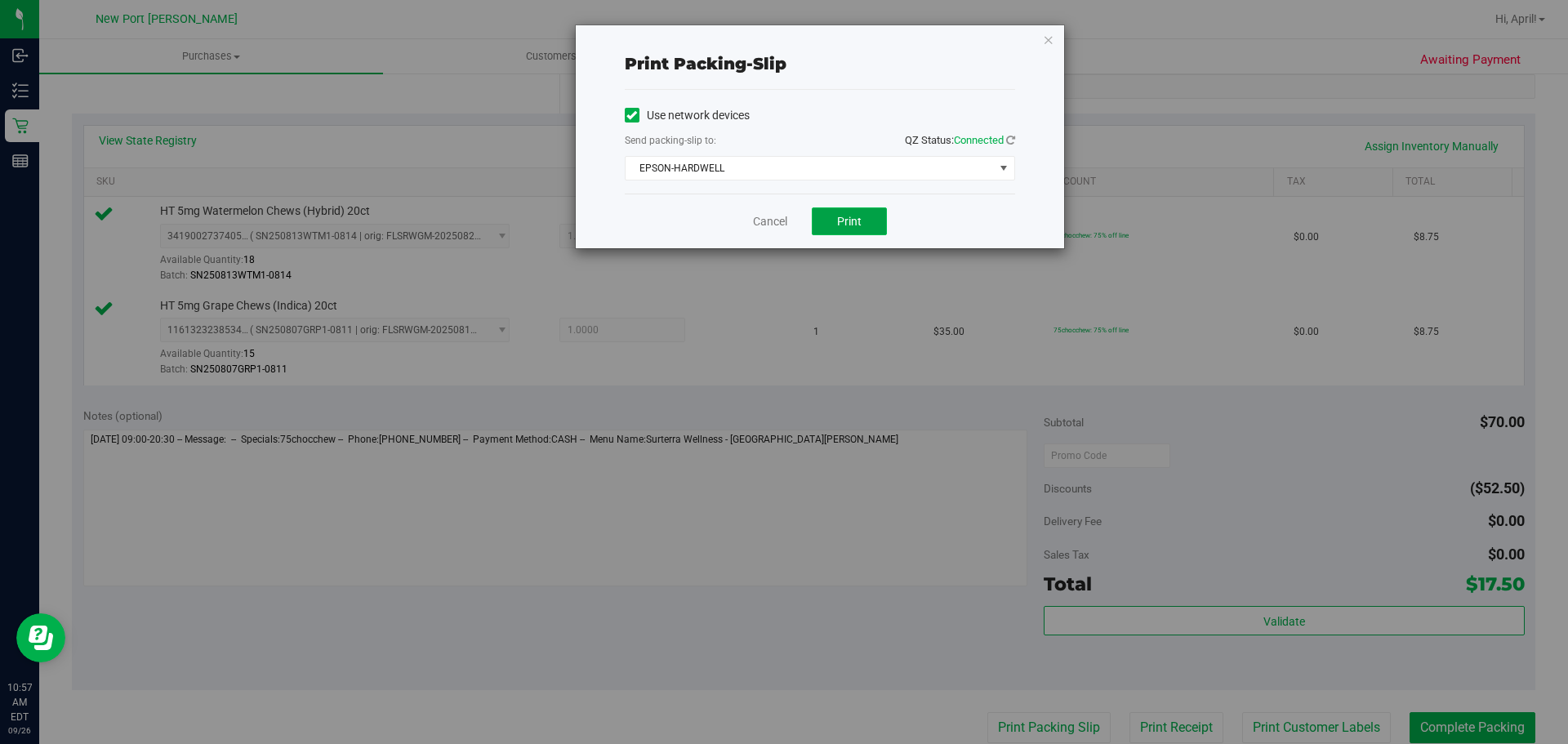
click at [862, 227] on button "Print" at bounding box center [850, 221] width 75 height 28
click at [781, 222] on link "Cancel" at bounding box center [770, 222] width 34 height 17
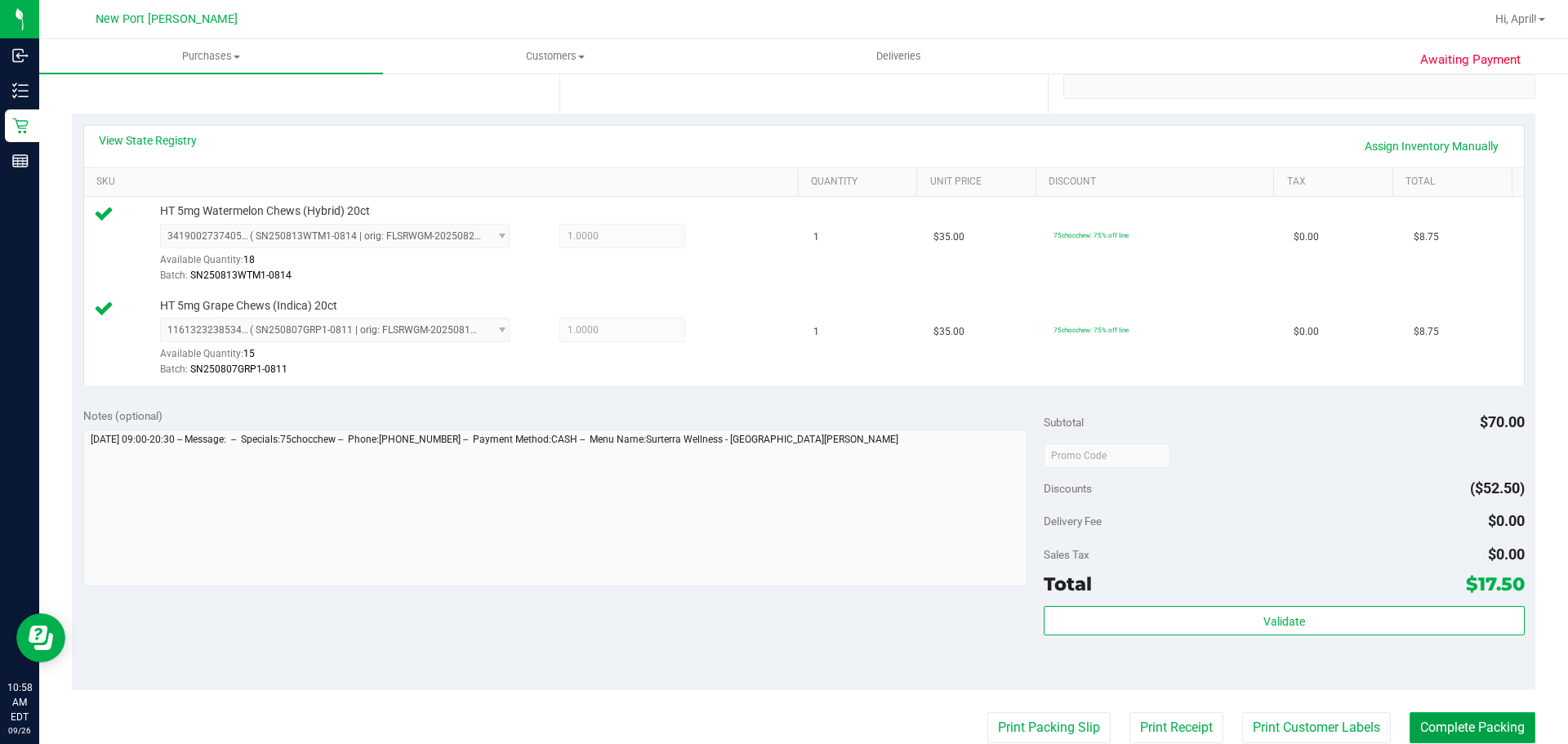
click at [1436, 721] on button "Complete Packing" at bounding box center [1473, 727] width 126 height 31
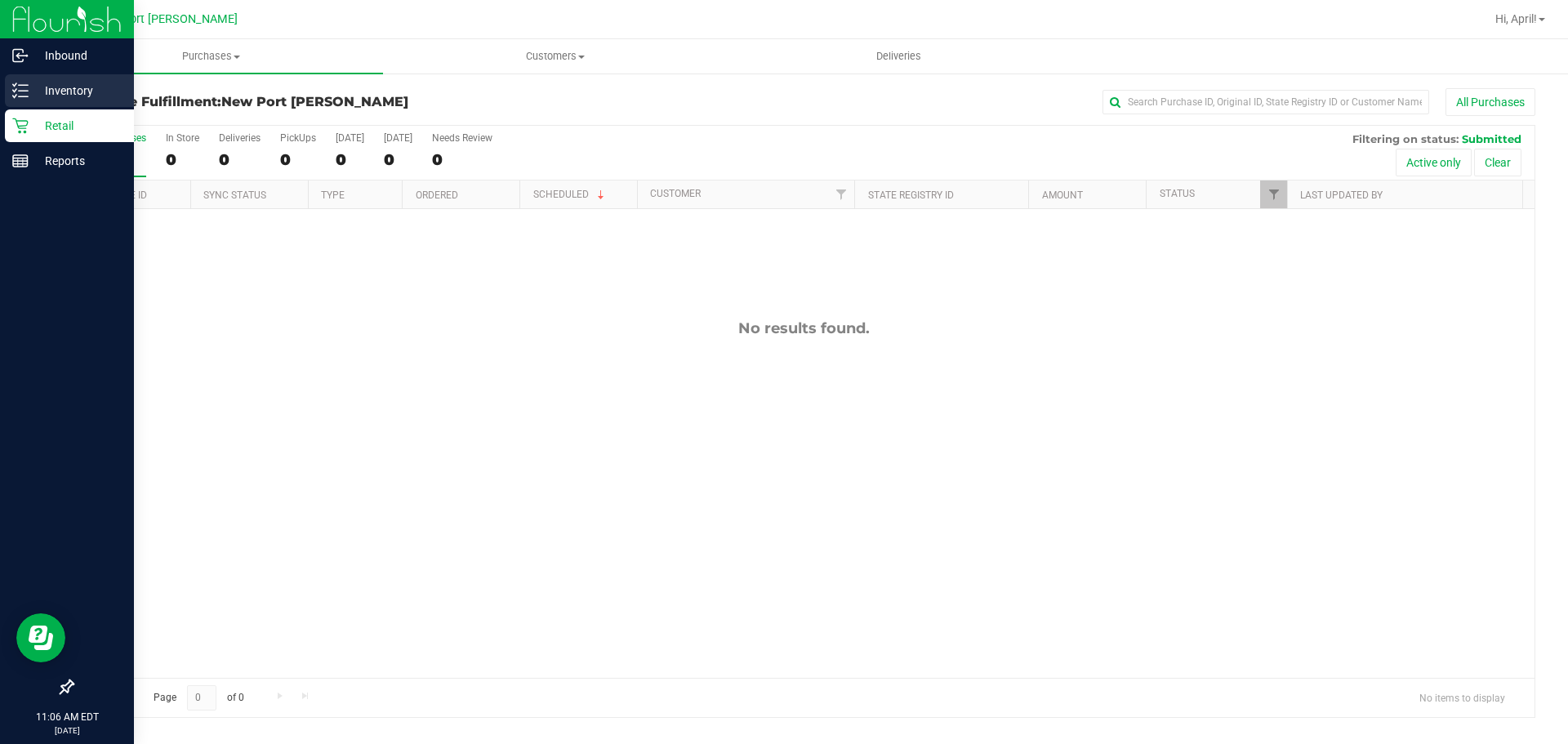
click at [70, 96] on p "Inventory" at bounding box center [77, 90] width 98 height 20
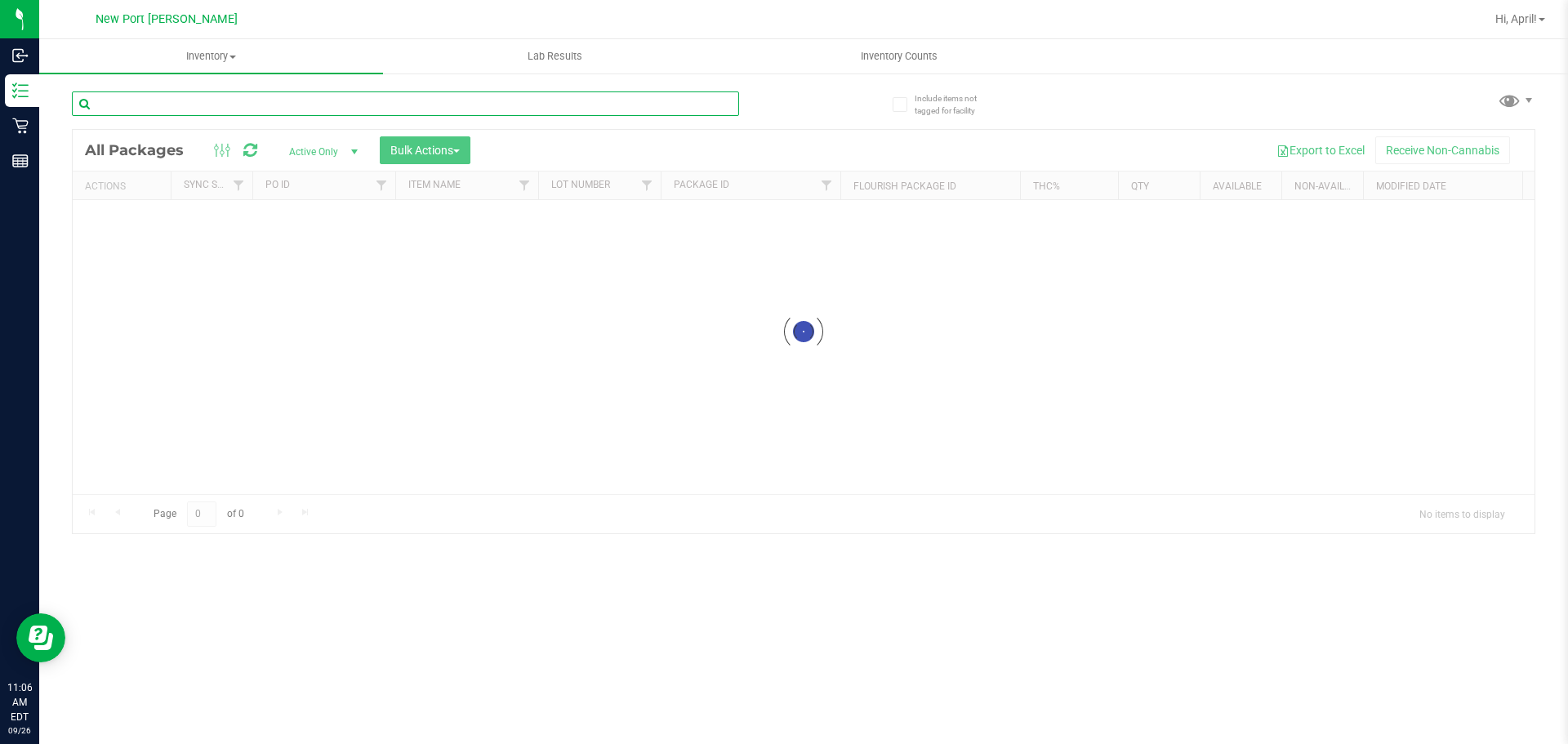
click at [243, 107] on input "text" at bounding box center [405, 103] width 667 height 24
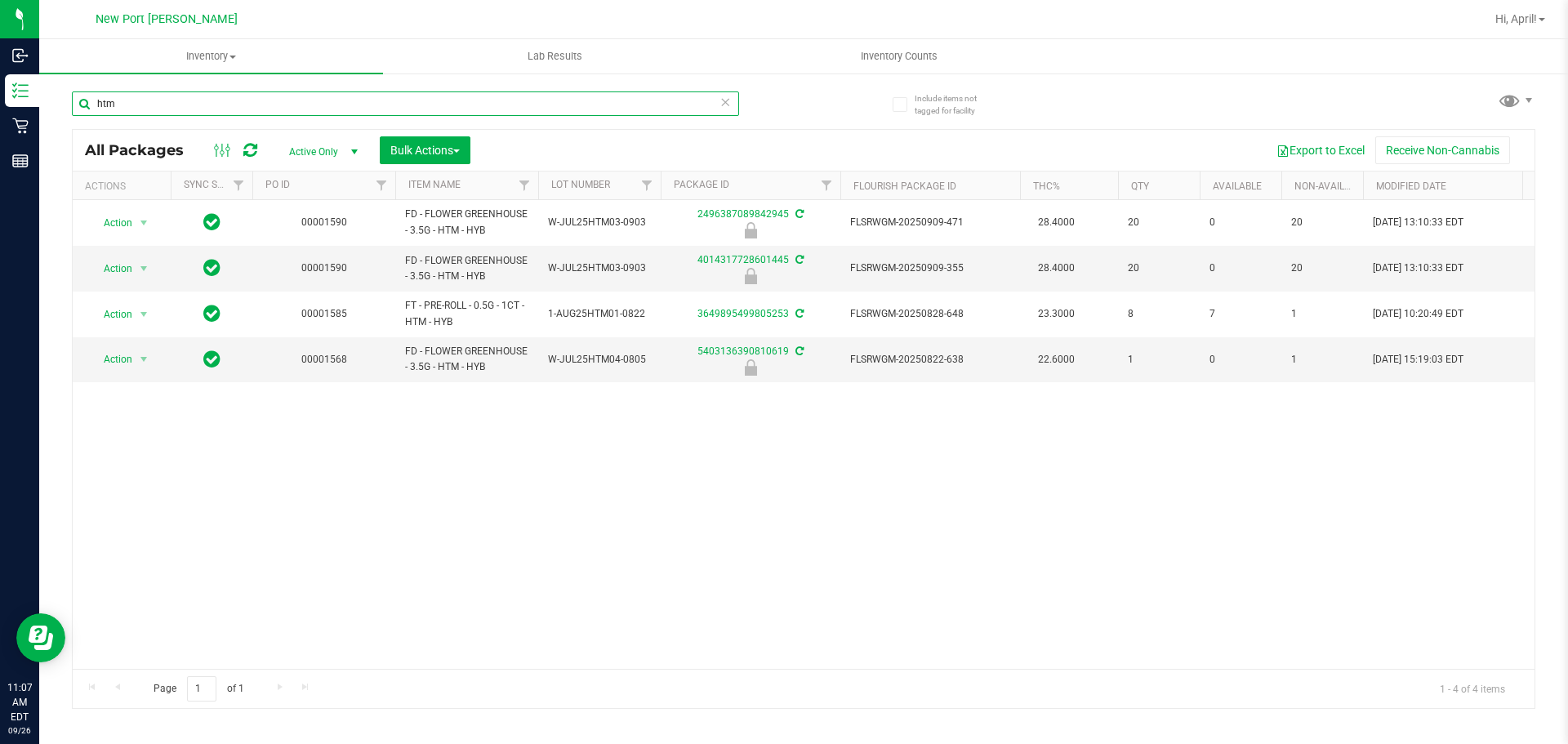
click at [244, 106] on input "htm" at bounding box center [405, 103] width 667 height 24
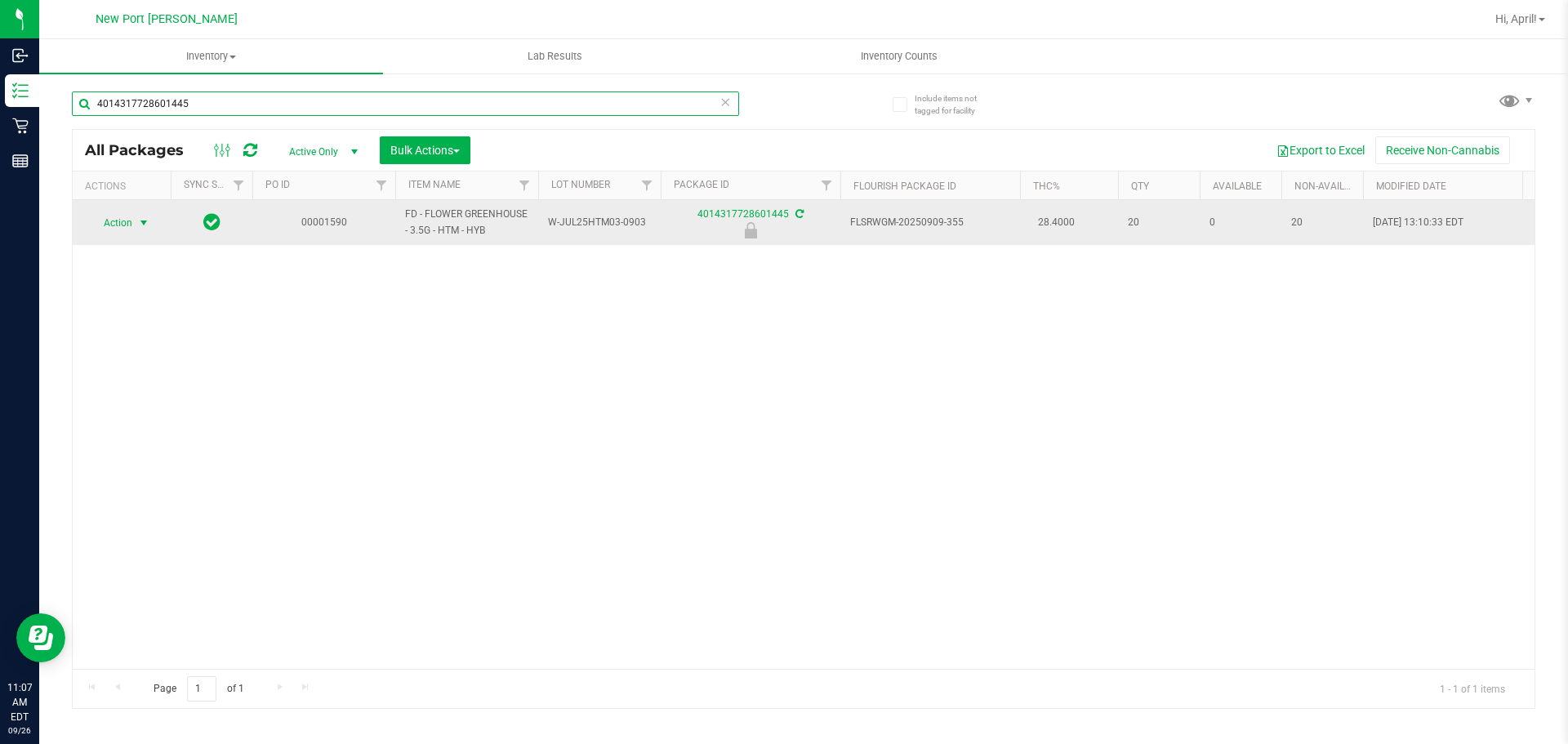
type input "4014317728601445"
click at [134, 230] on span "select" at bounding box center [144, 223] width 21 height 23
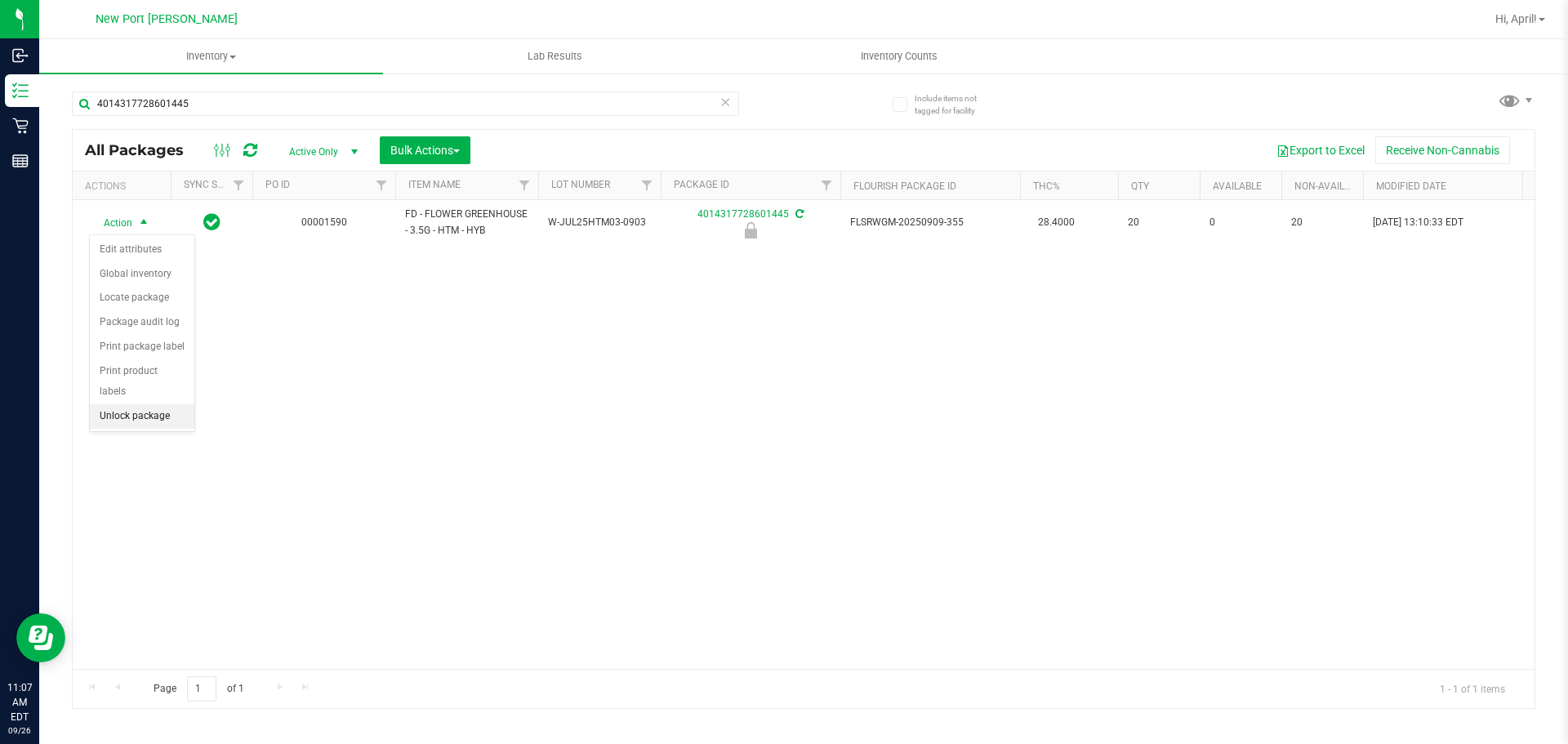
click at [160, 406] on li "Unlock package" at bounding box center [141, 417] width 104 height 24
click at [561, 372] on div "Action Action Create package Edit attributes Global inventory Locate package Lo…" at bounding box center [803, 435] width 1462 height 468
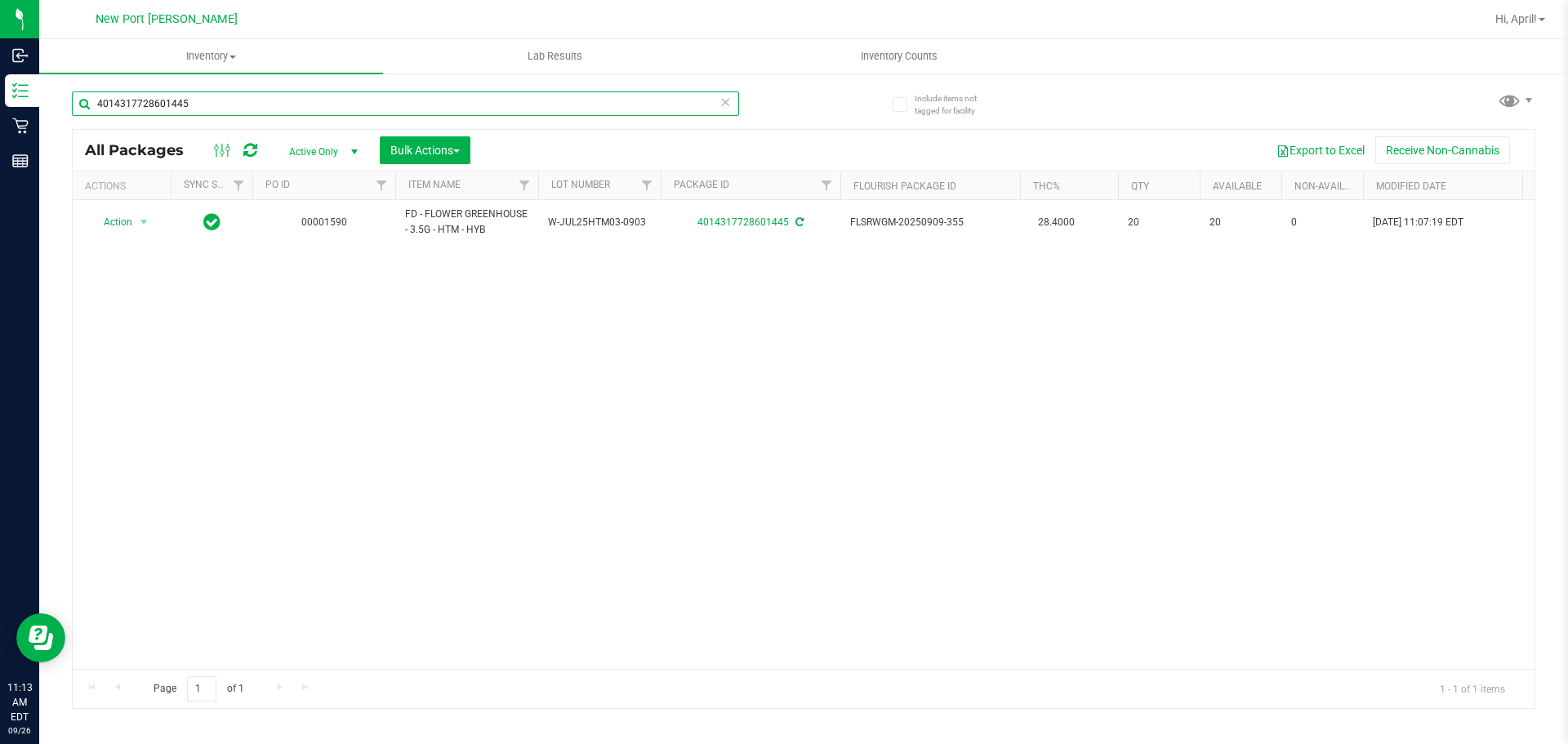
click at [459, 114] on input "4014317728601445" at bounding box center [405, 103] width 667 height 24
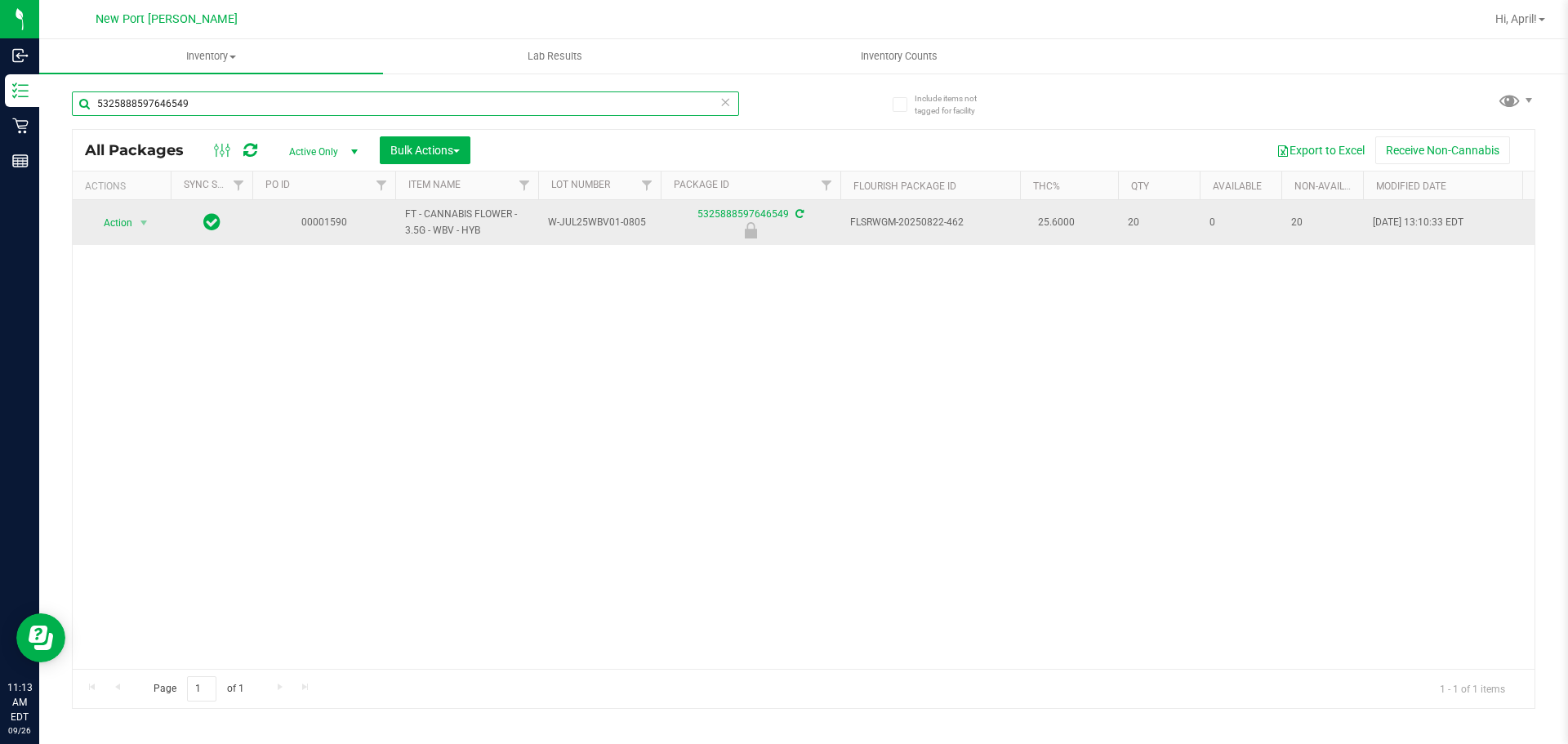
type input "5325888597646549"
click at [133, 214] on span "Action" at bounding box center [111, 223] width 44 height 23
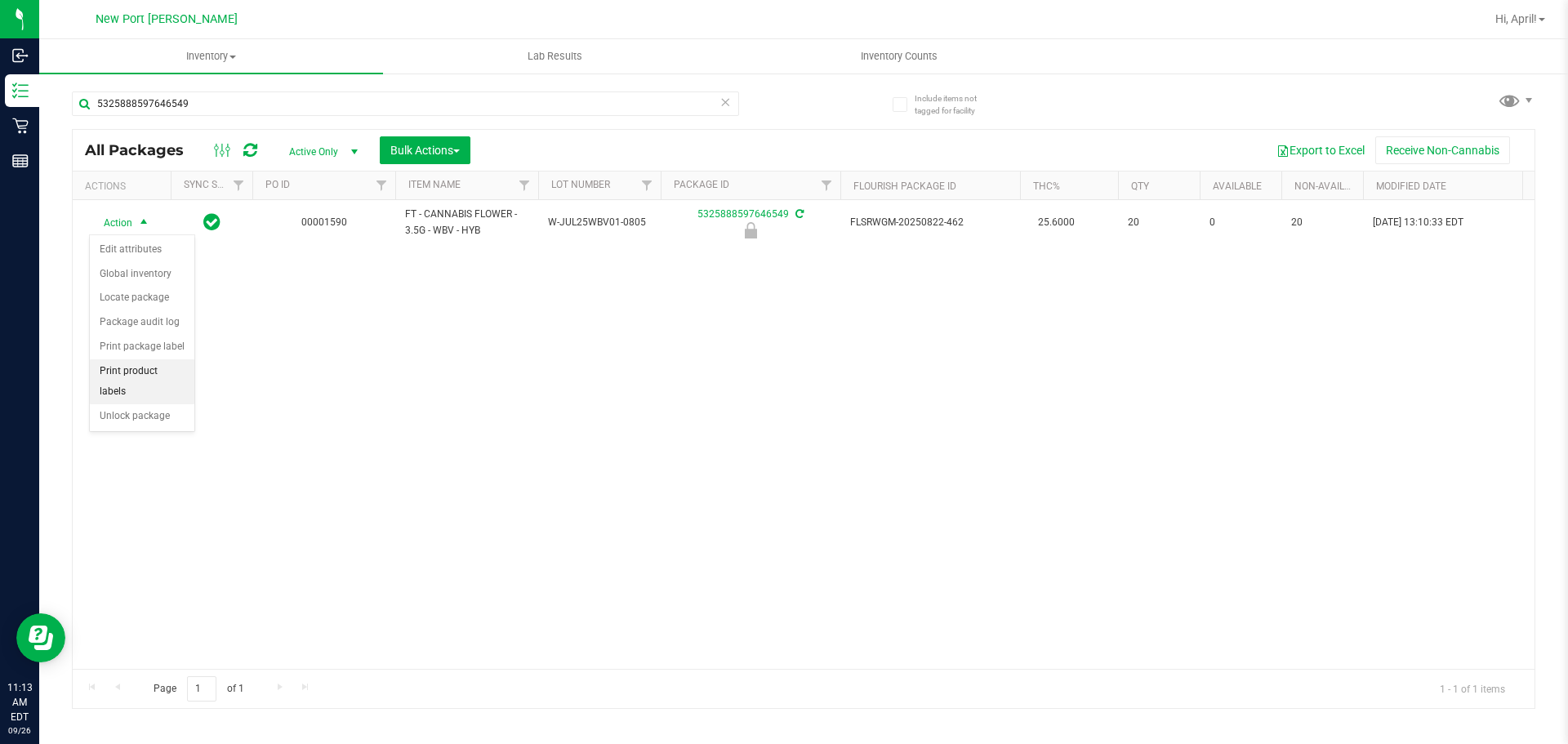
click at [160, 381] on li "Print product labels" at bounding box center [141, 382] width 104 height 45
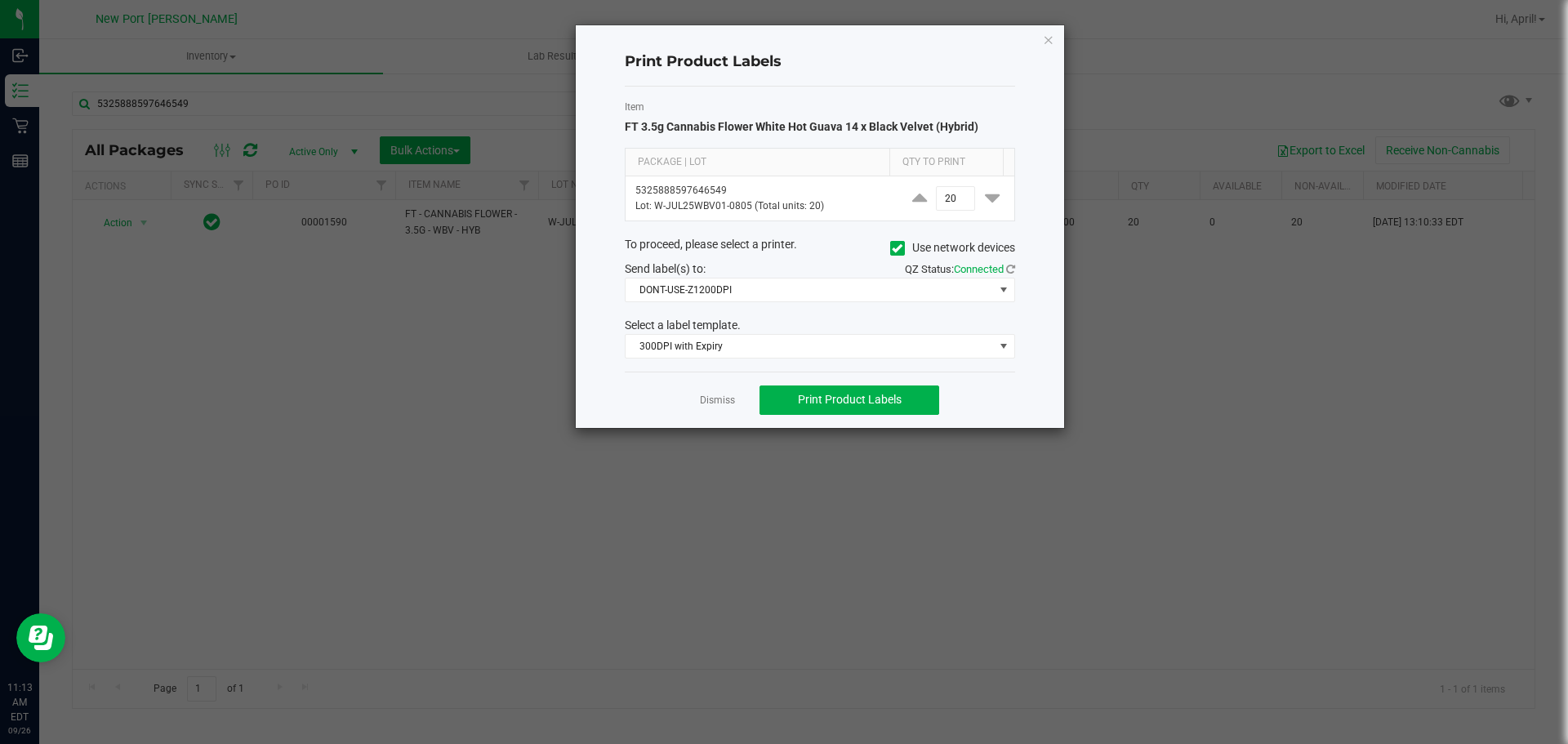
drag, startPoint x: 729, startPoint y: 403, endPoint x: 653, endPoint y: 393, distance: 76.7
click at [728, 402] on link "Dismiss" at bounding box center [717, 400] width 35 height 14
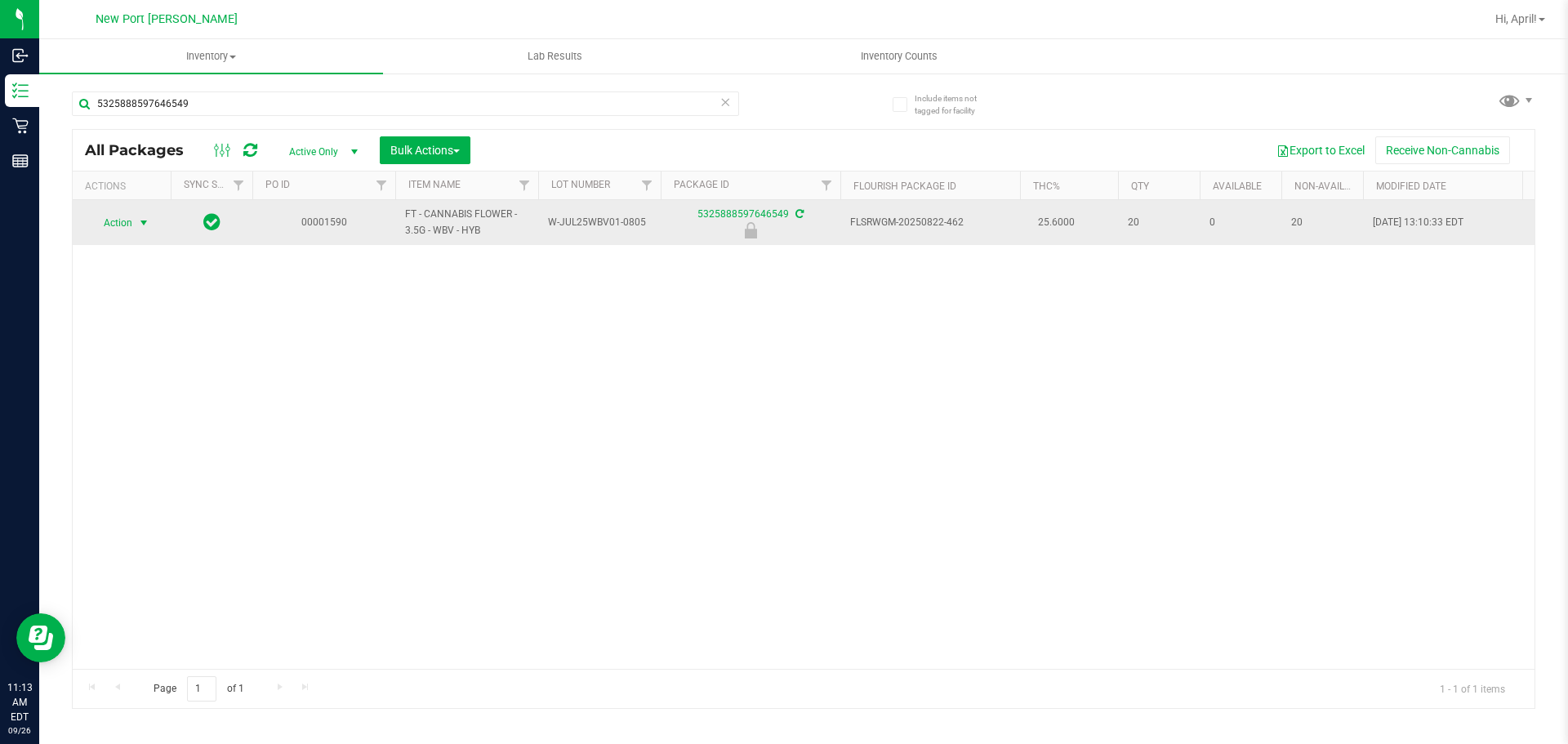
click at [134, 233] on span "select" at bounding box center [144, 223] width 21 height 23
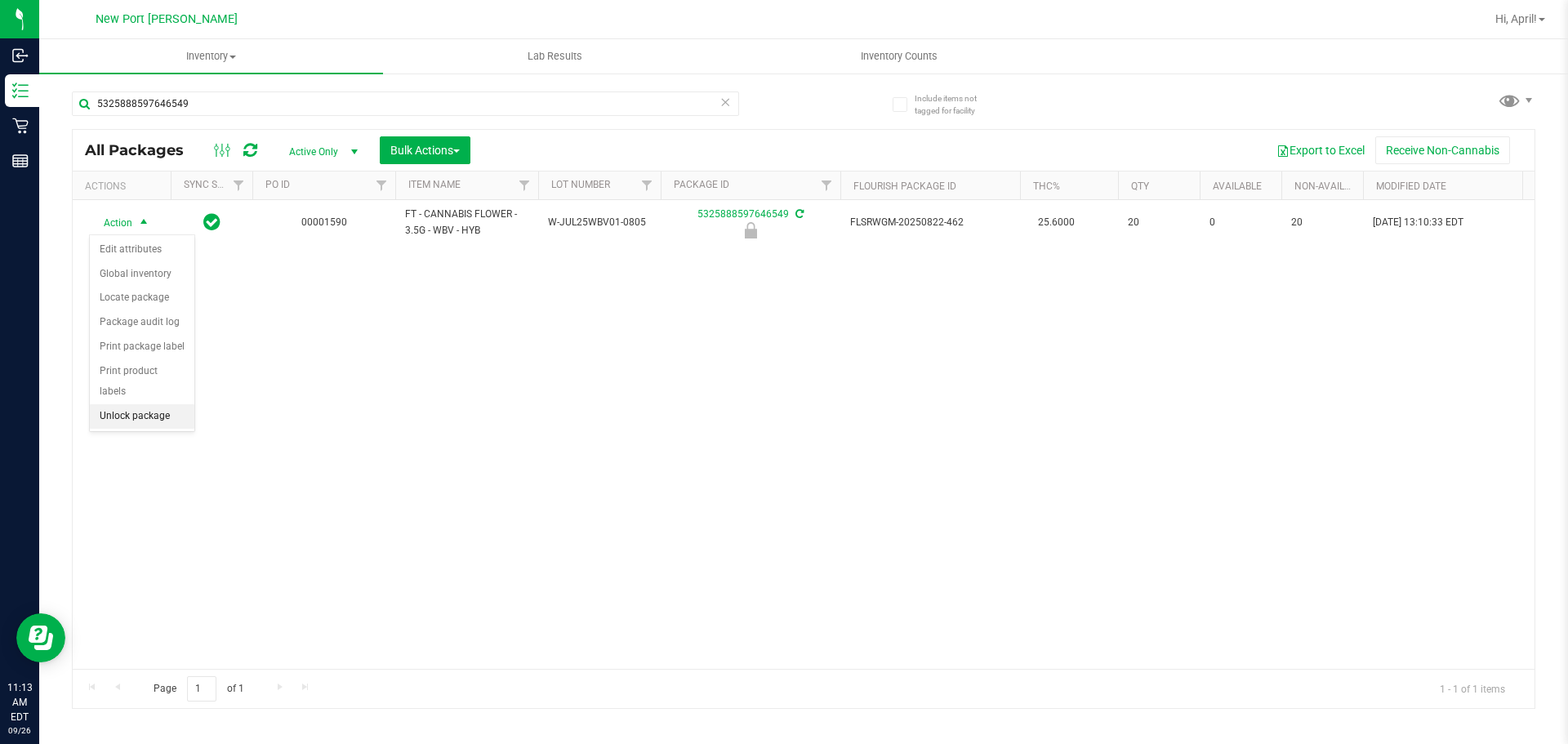
click at [155, 404] on li "Unlock package" at bounding box center [141, 417] width 104 height 24
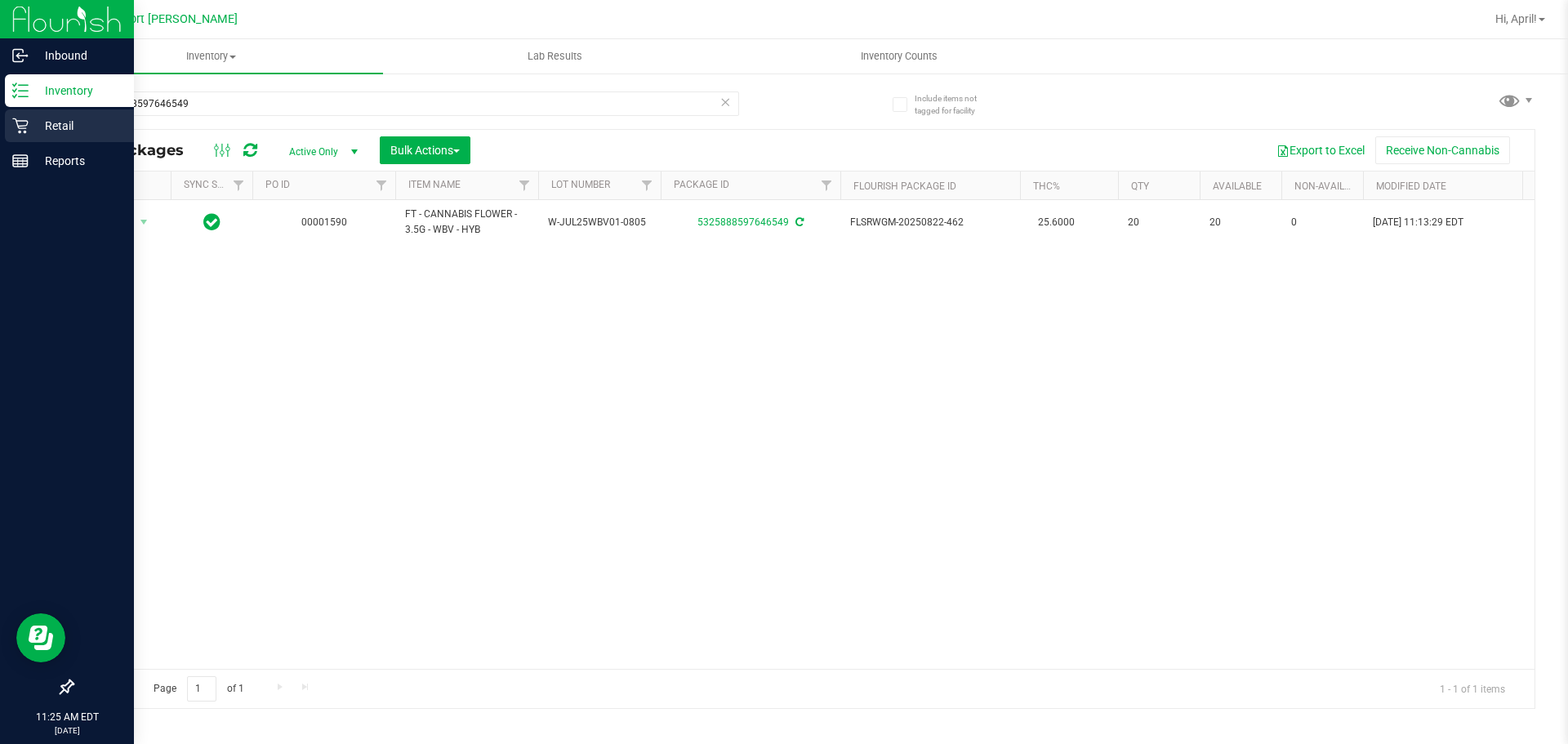
click at [8, 126] on div "Retail" at bounding box center [69, 125] width 129 height 33
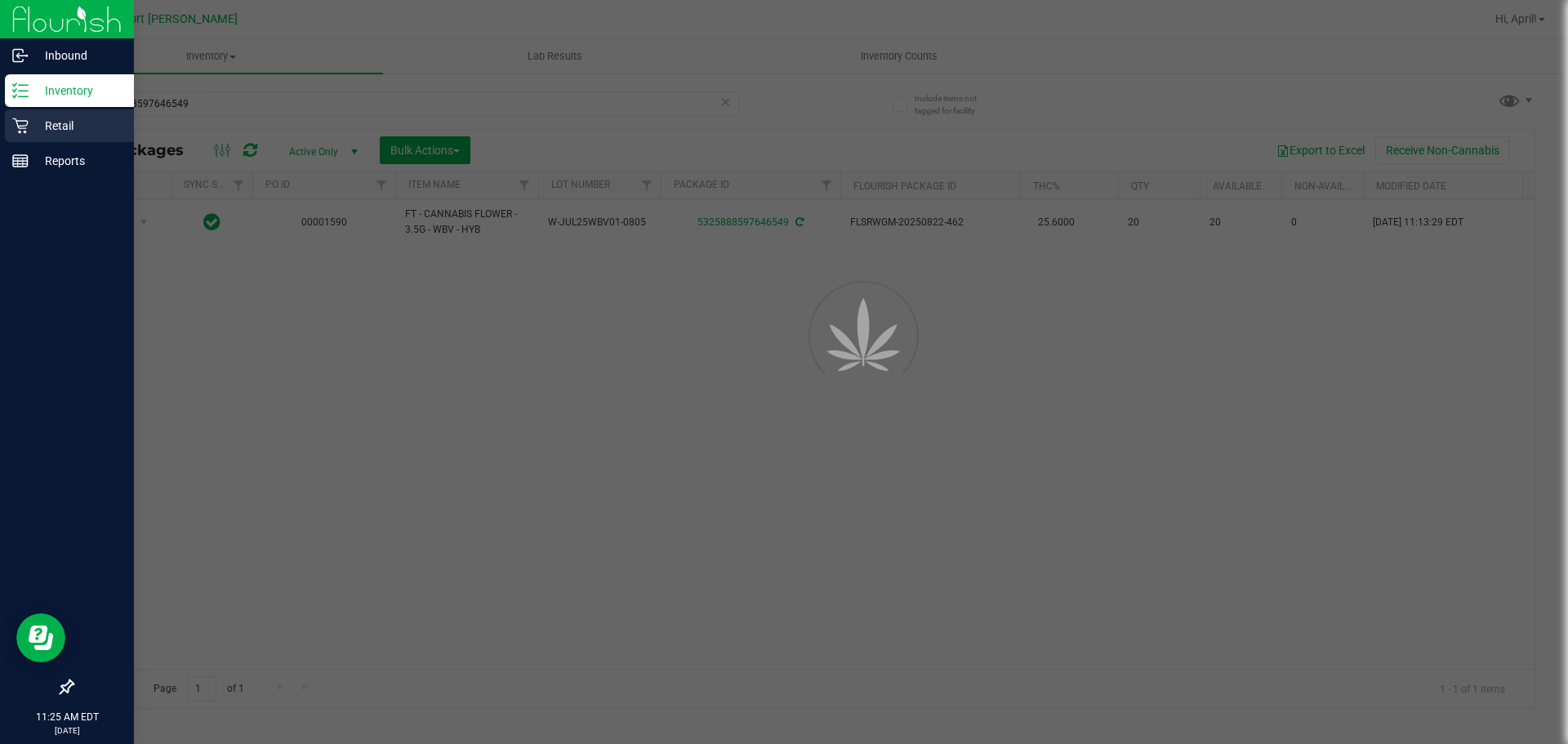
click at [8, 126] on div "Retail" at bounding box center [69, 125] width 129 height 33
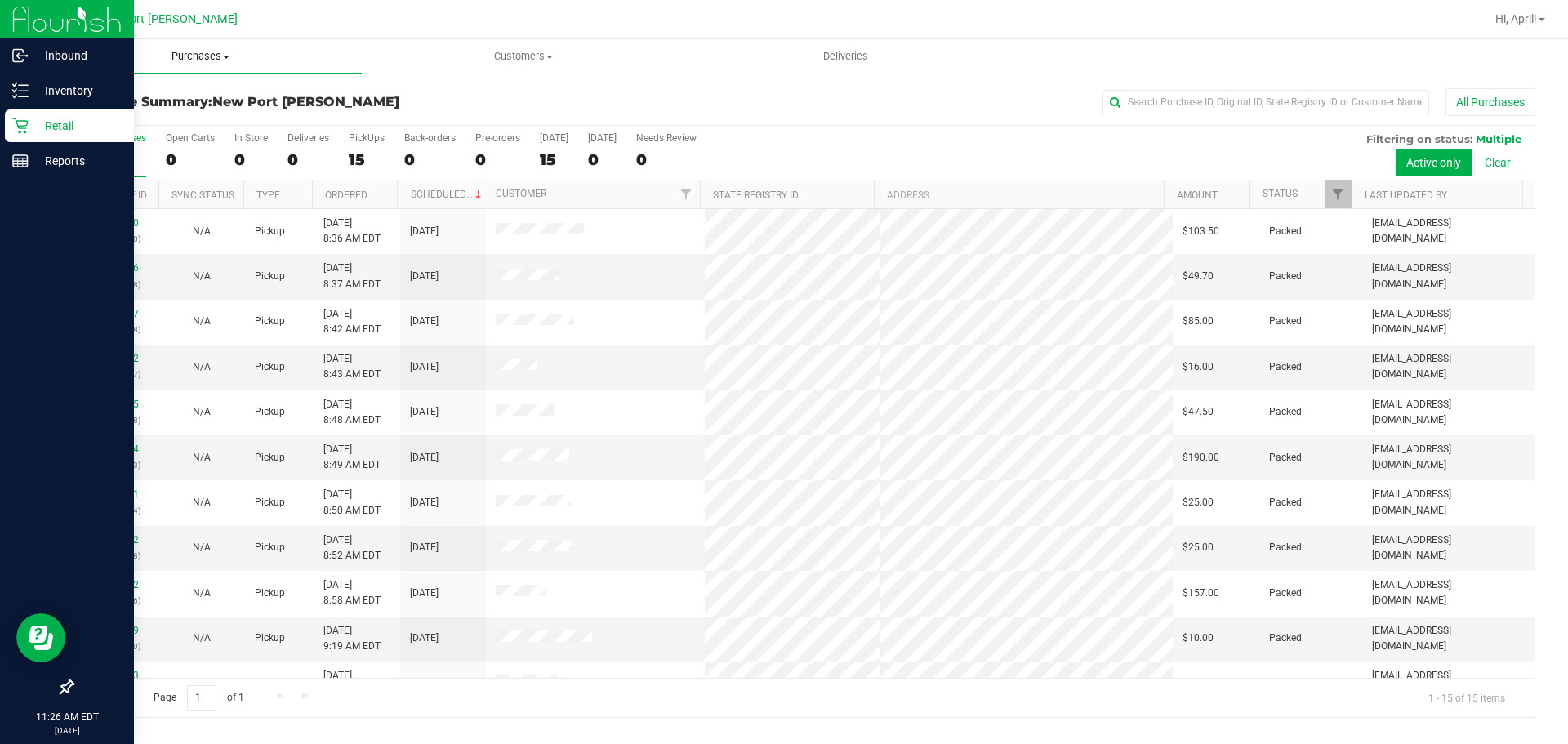
click at [213, 58] on span "Purchases" at bounding box center [200, 56] width 323 height 15
click at [190, 110] on li "Fulfillment" at bounding box center [200, 118] width 323 height 20
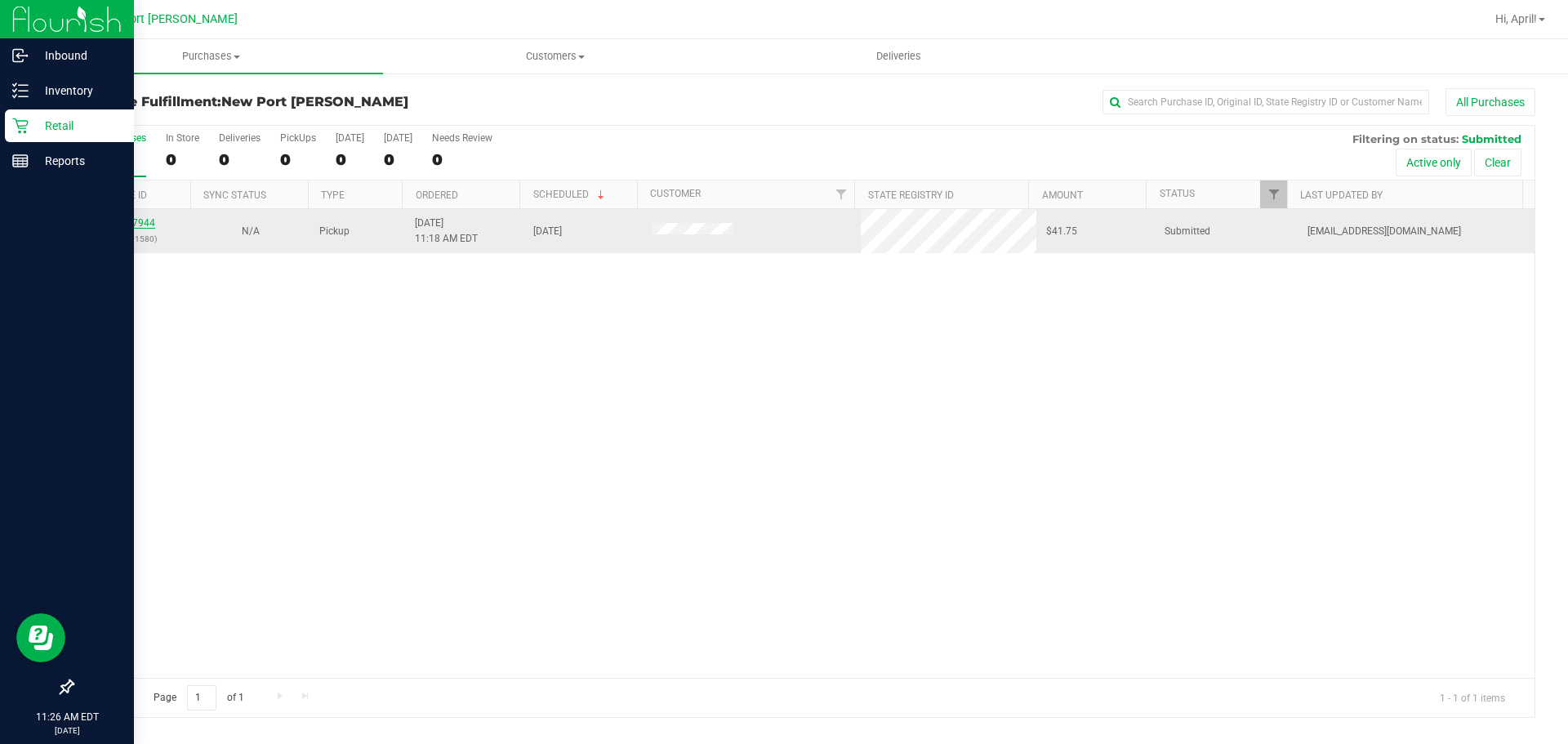
click at [138, 226] on link "12007944" at bounding box center [132, 223] width 46 height 11
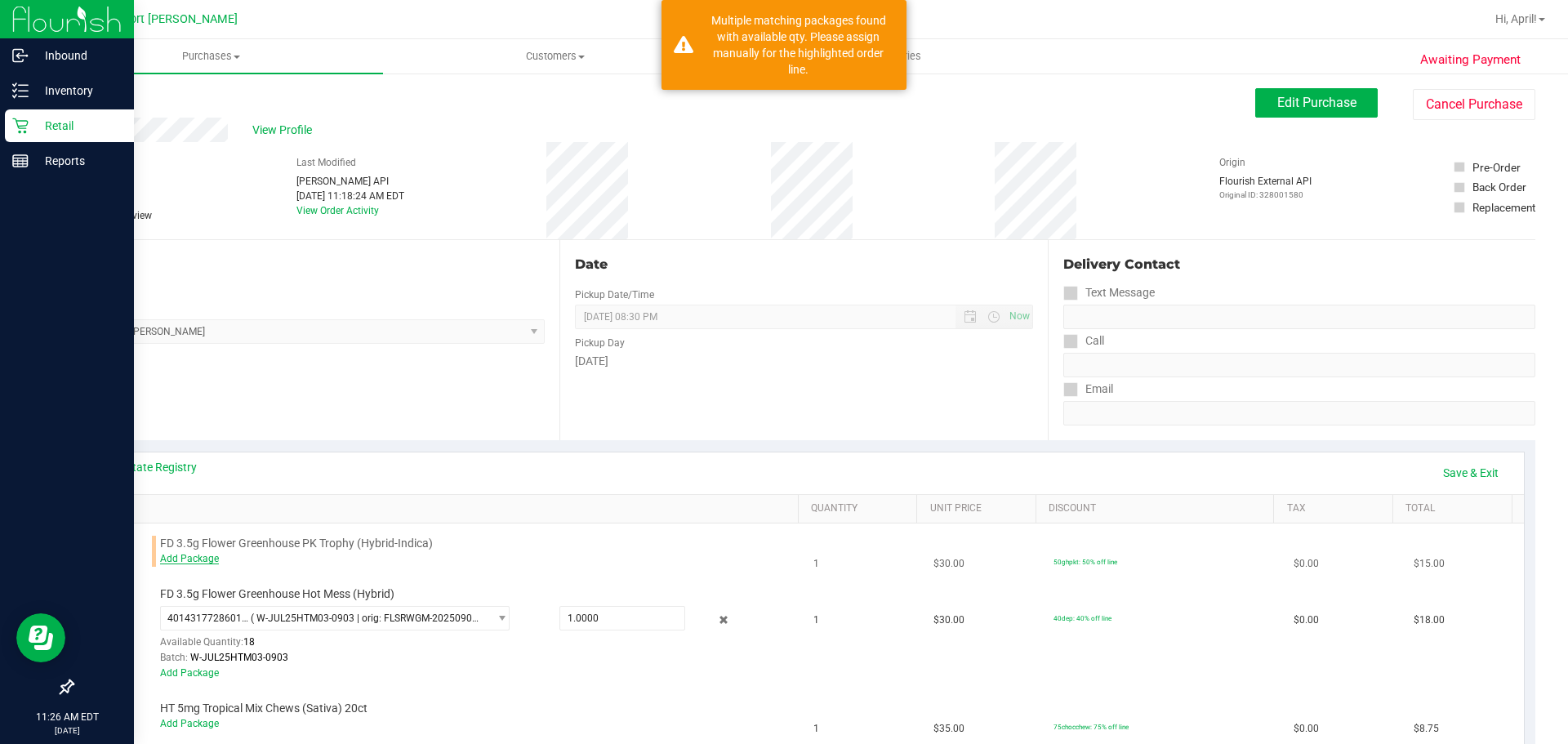
click at [192, 561] on link "Add Package" at bounding box center [189, 559] width 58 height 11
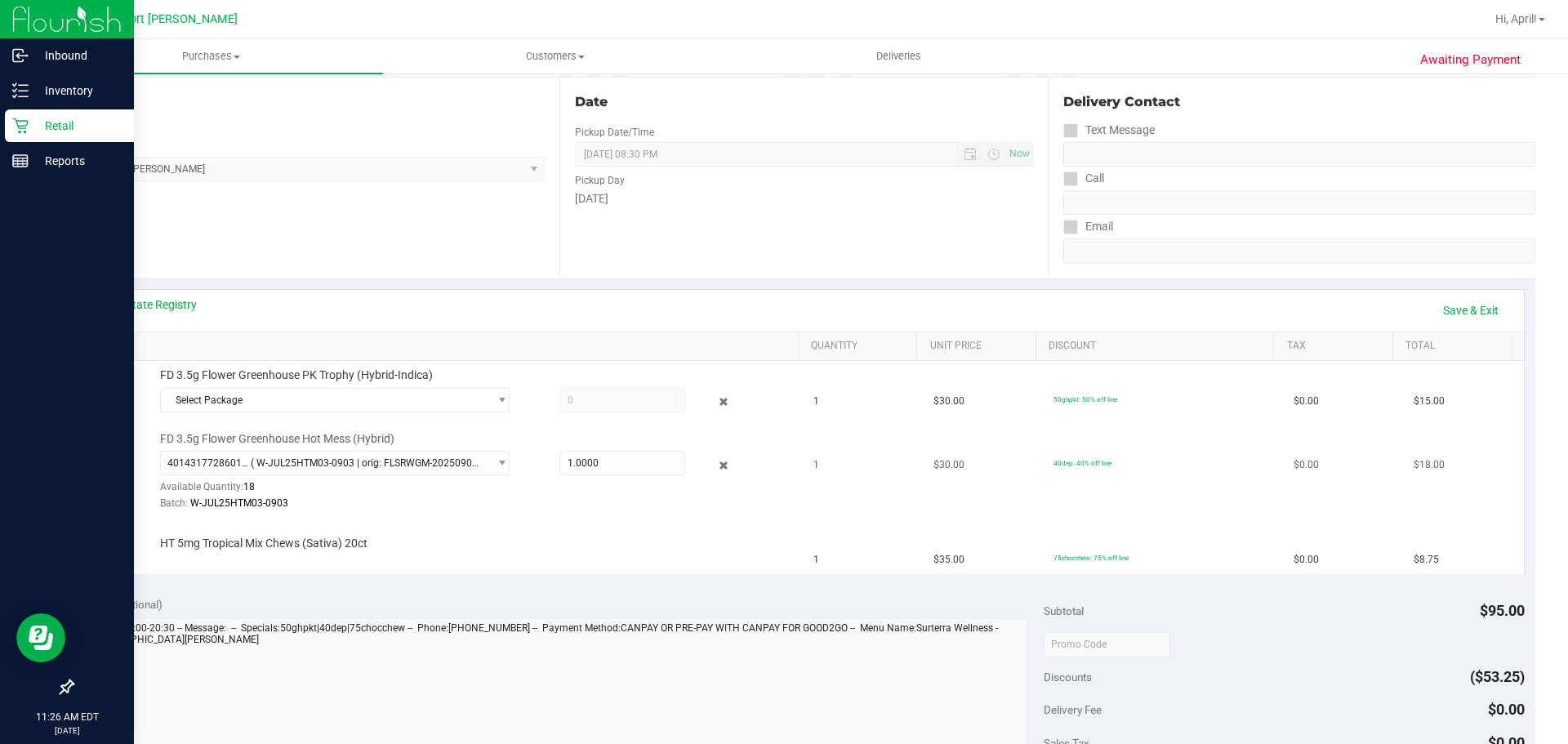
scroll to position [164, 0]
click at [280, 412] on div "Select Package 8063832575621499 9688791668761380" at bounding box center [475, 401] width 631 height 29
click at [279, 404] on span "Select Package" at bounding box center [325, 399] width 328 height 23
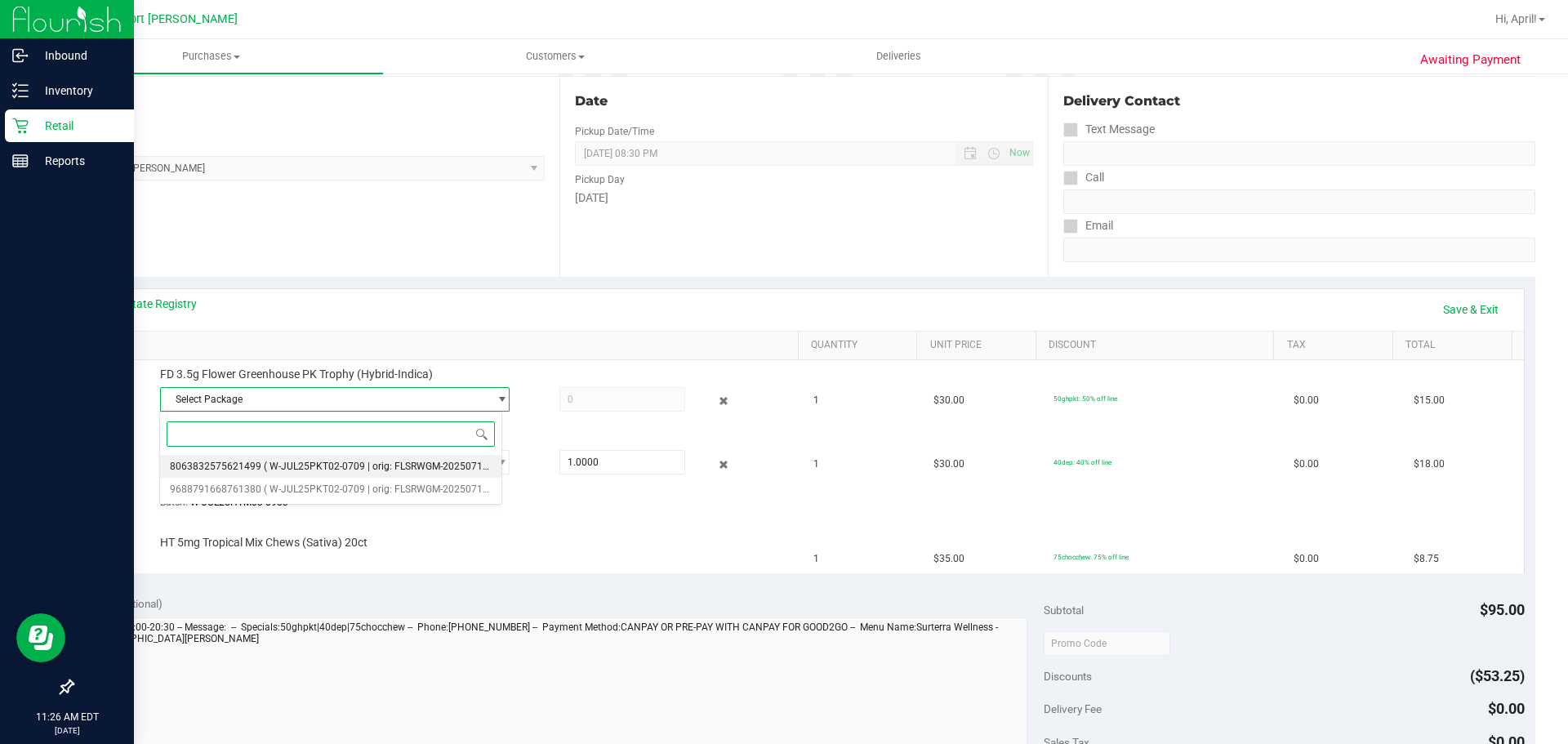
click at [300, 460] on li "8063832575621499 ( W-JUL25PKT02-0709 | orig: FLSRWGM-20250715-766 )" at bounding box center [330, 466] width 342 height 23
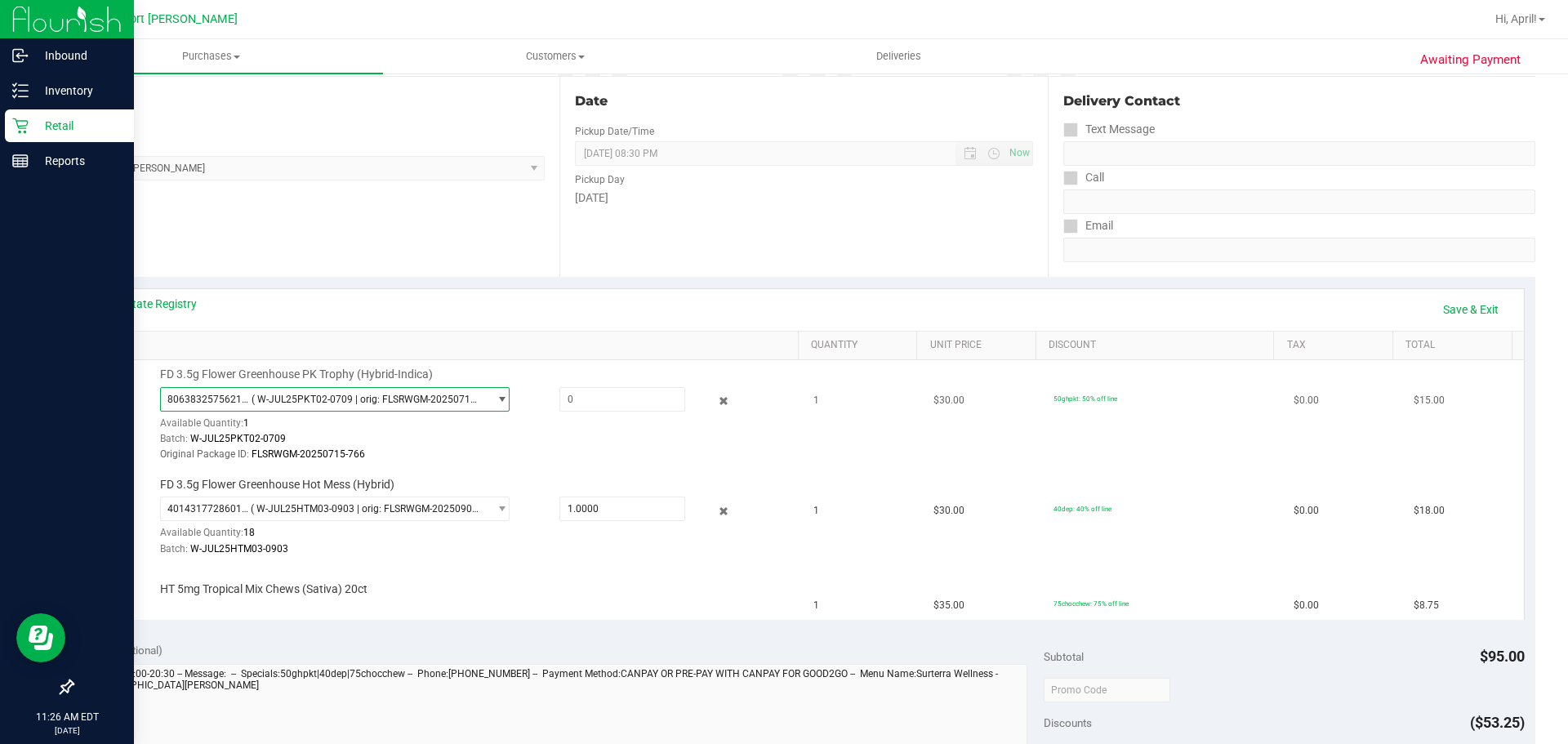
click at [306, 402] on span "( W-JUL25PKT02-0709 | orig: FLSRWGM-20250715-766 )" at bounding box center [366, 399] width 231 height 11
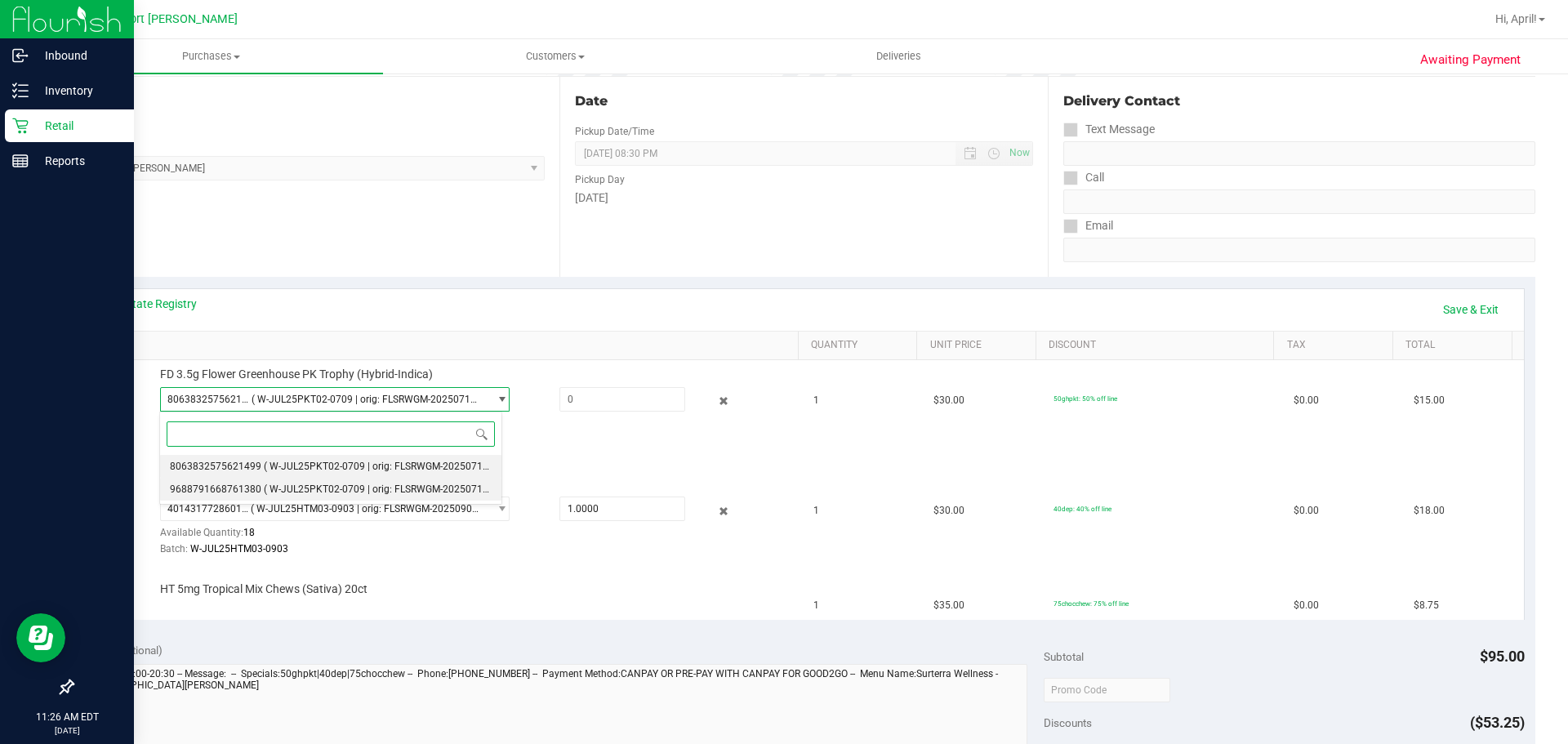
click at [329, 480] on li "9688791668761380 ( W-JUL25PKT02-0709 | orig: FLSRWGM-20250715-696 )" at bounding box center [330, 489] width 342 height 23
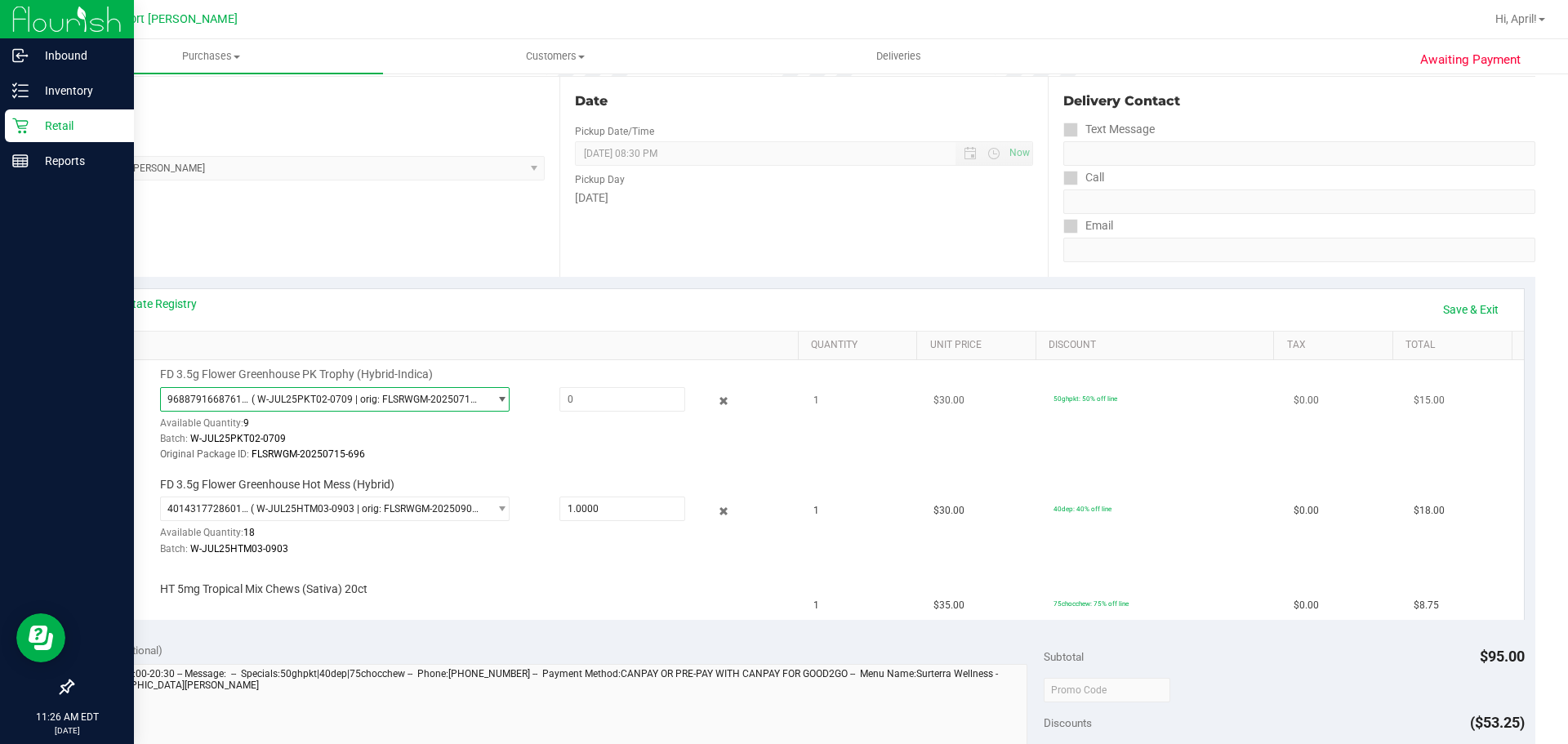
click at [327, 403] on span "( W-JUL25PKT02-0709 | orig: FLSRWGM-20250715-696 )" at bounding box center [366, 399] width 231 height 11
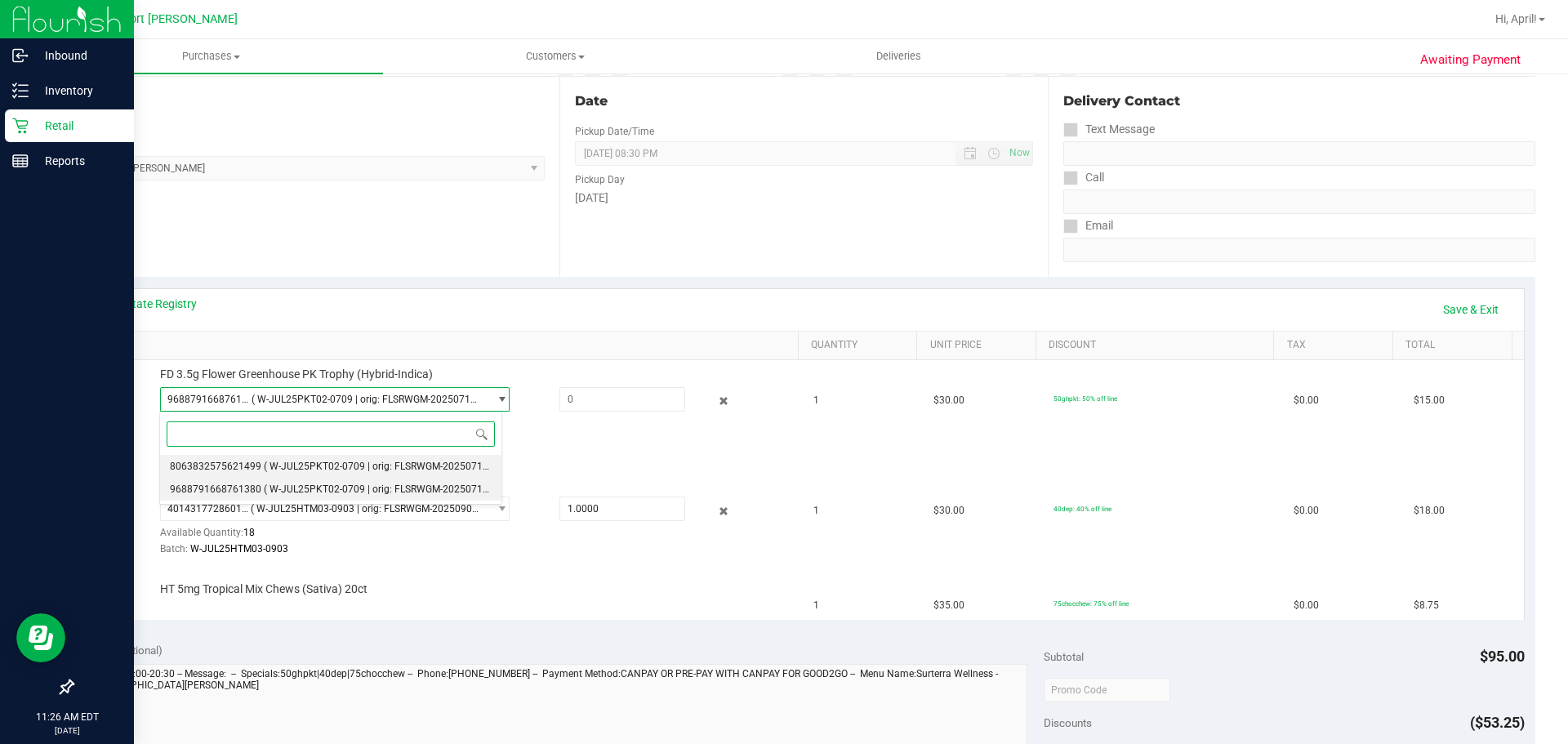
click at [341, 464] on span "( W-JUL25PKT02-0709 | orig: FLSRWGM-20250715-766 )" at bounding box center [389, 466] width 250 height 11
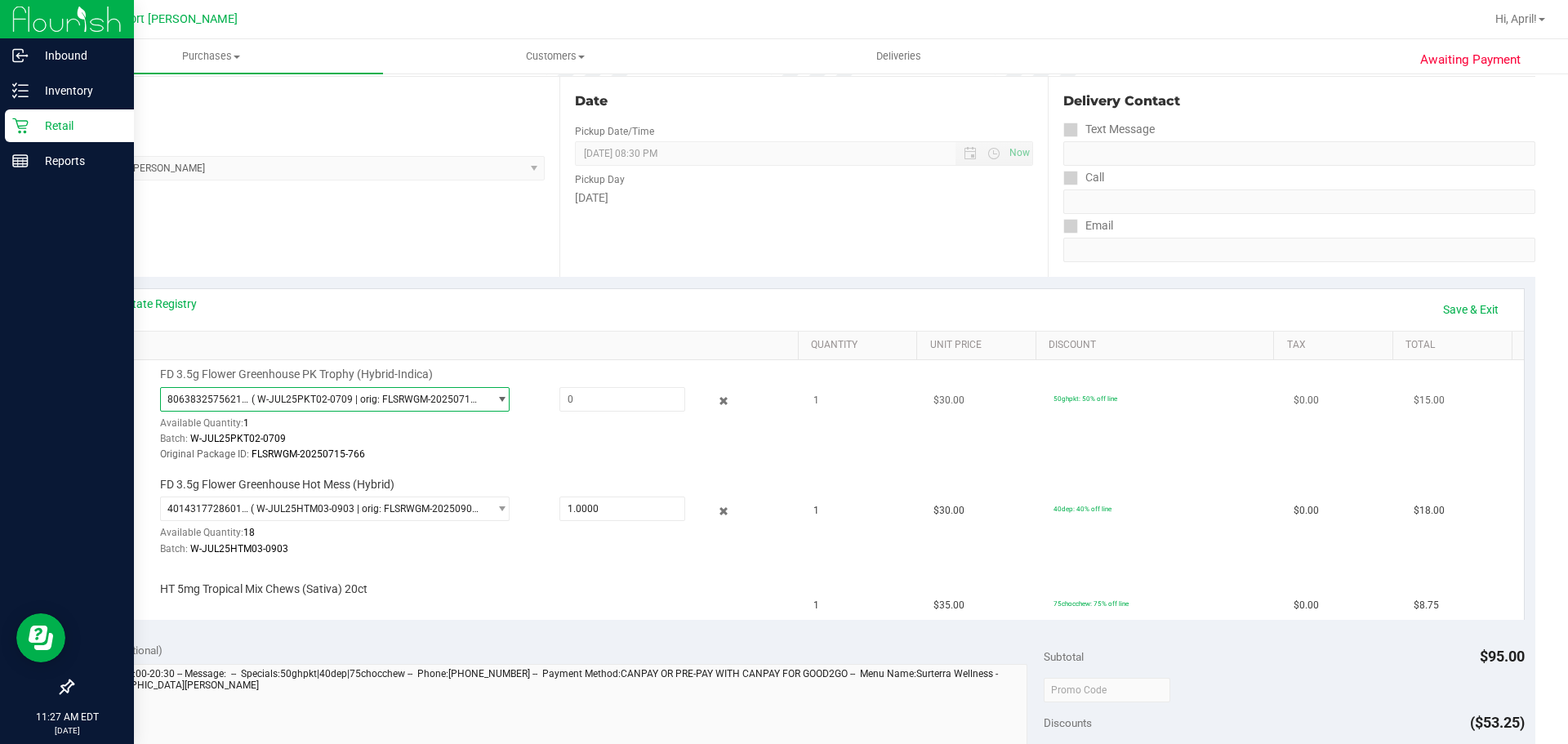
click at [330, 400] on span "( W-JUL25PKT02-0709 | orig: FLSRWGM-20250715-766 )" at bounding box center [366, 399] width 231 height 11
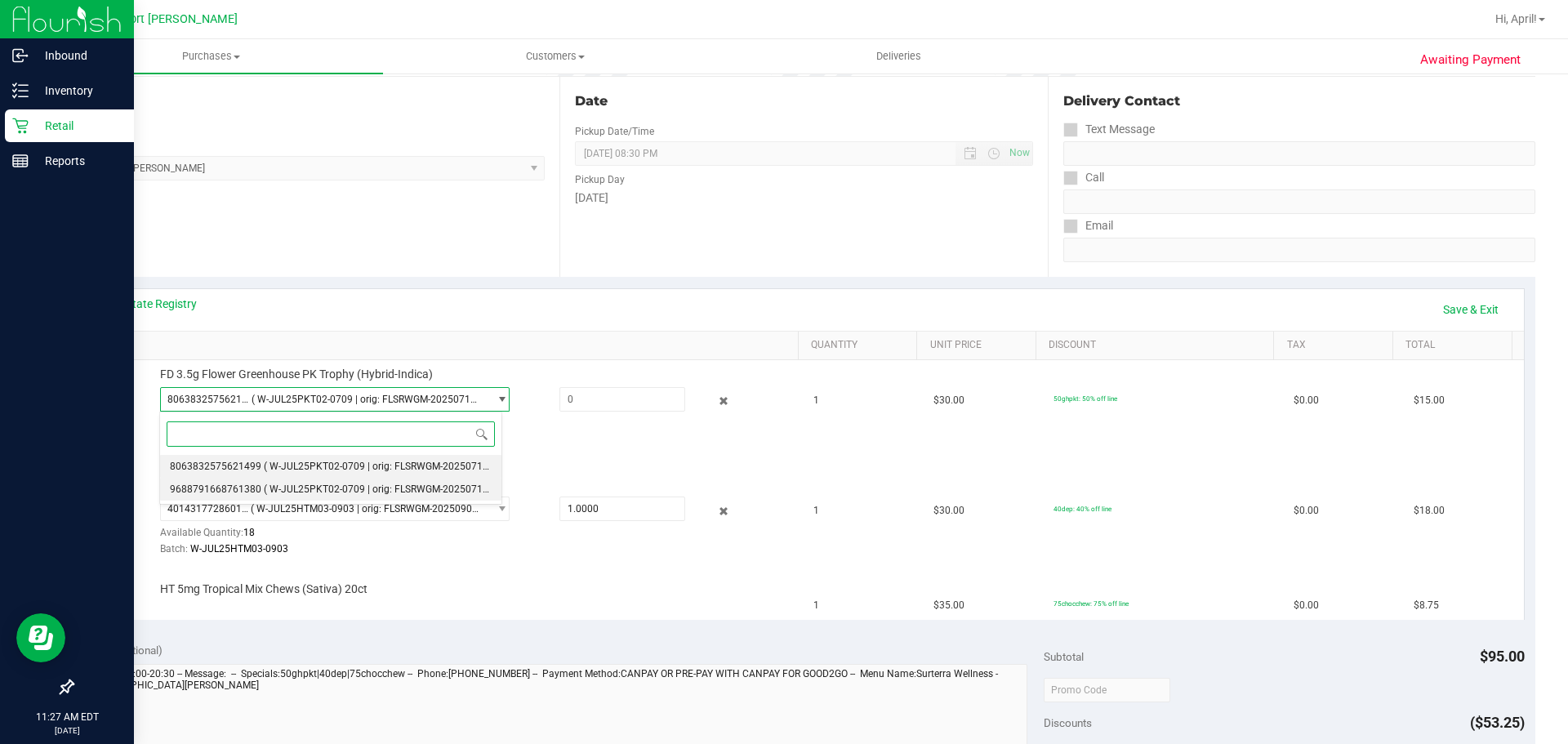
click at [348, 486] on span "( W-JUL25PKT02-0709 | orig: FLSRWGM-20250715-696 )" at bounding box center [389, 489] width 250 height 11
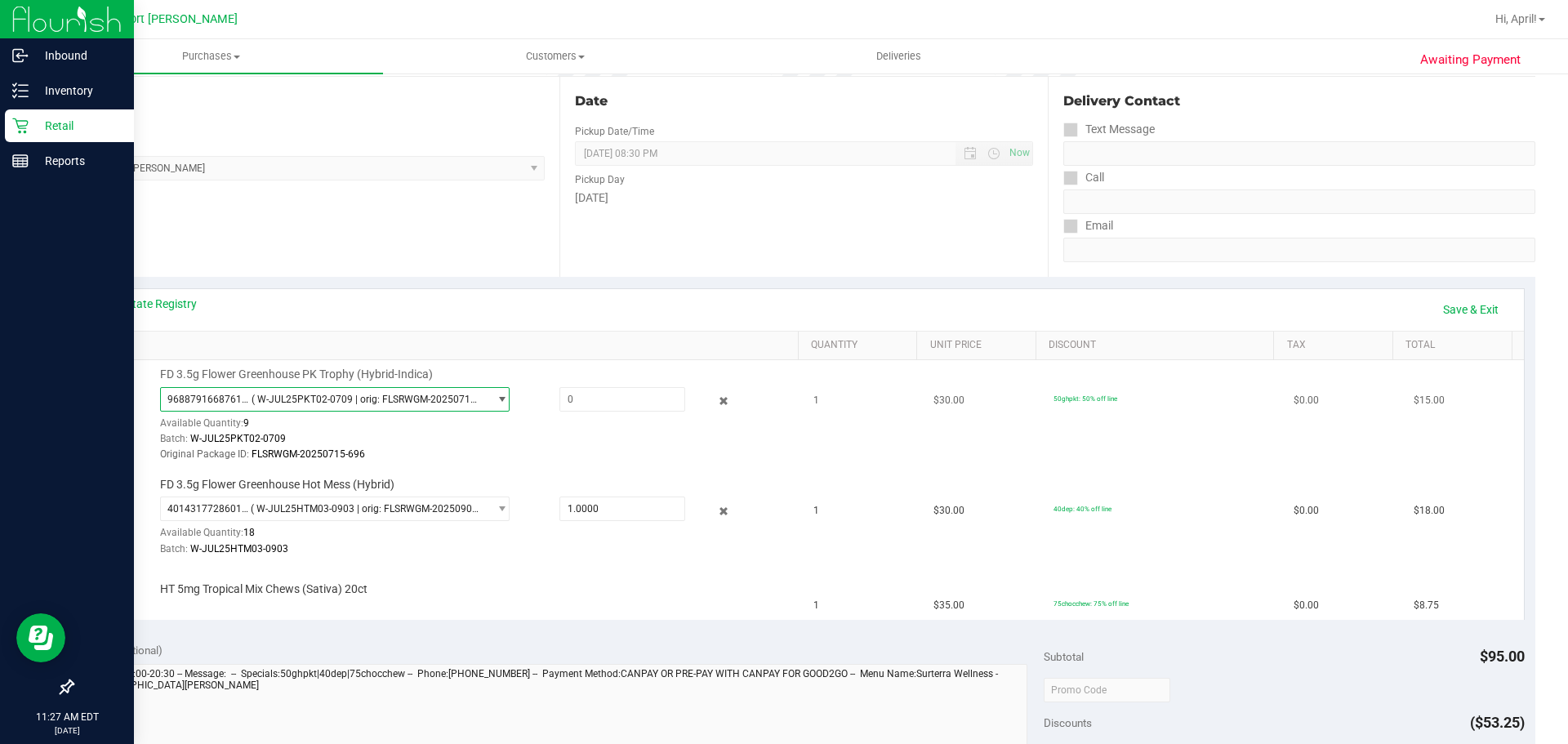
click at [342, 397] on span "( W-JUL25PKT02-0709 | orig: FLSRWGM-20250715-696 )" at bounding box center [366, 399] width 231 height 11
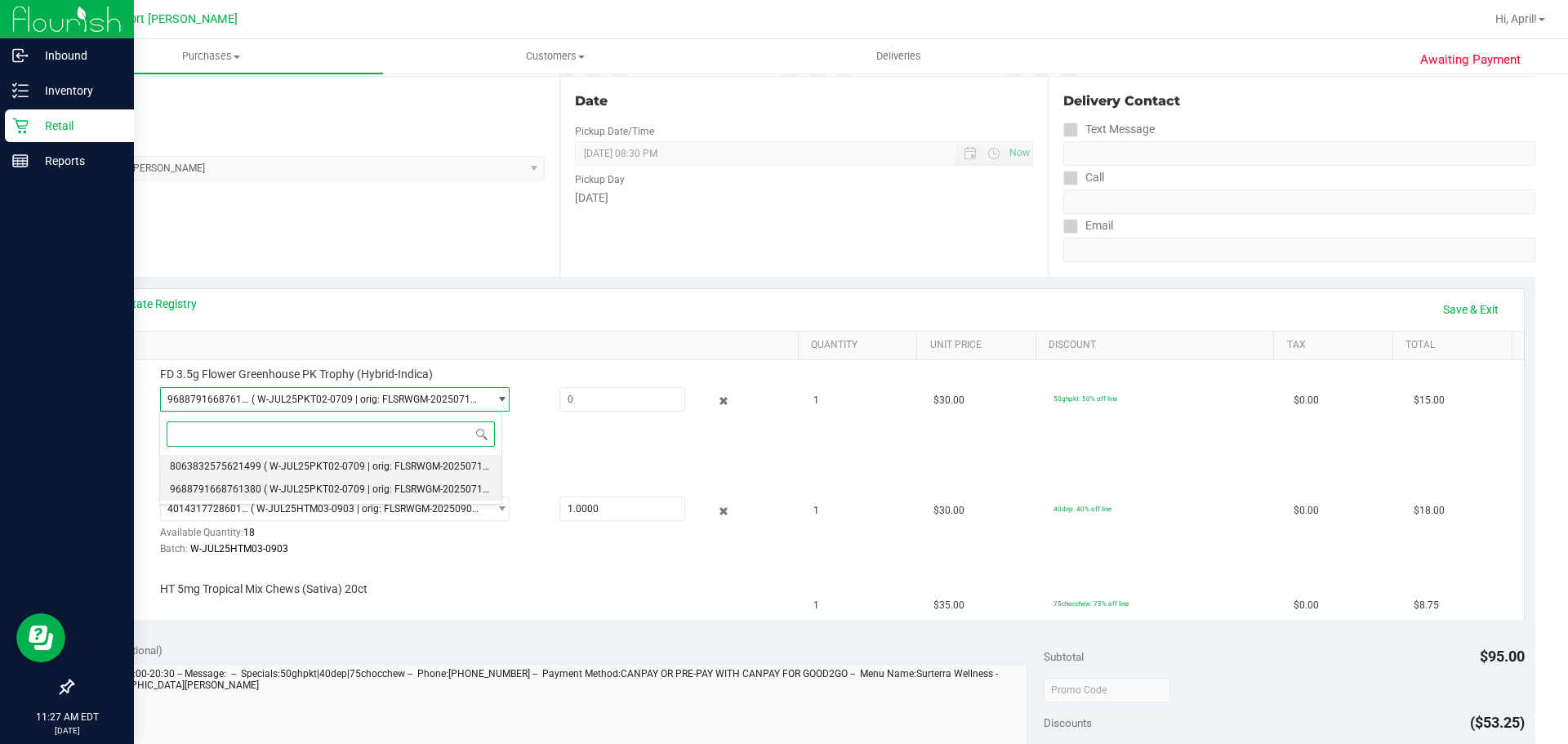
click at [350, 463] on span "( W-JUL25PKT02-0709 | orig: FLSRWGM-20250715-766 )" at bounding box center [389, 466] width 250 height 11
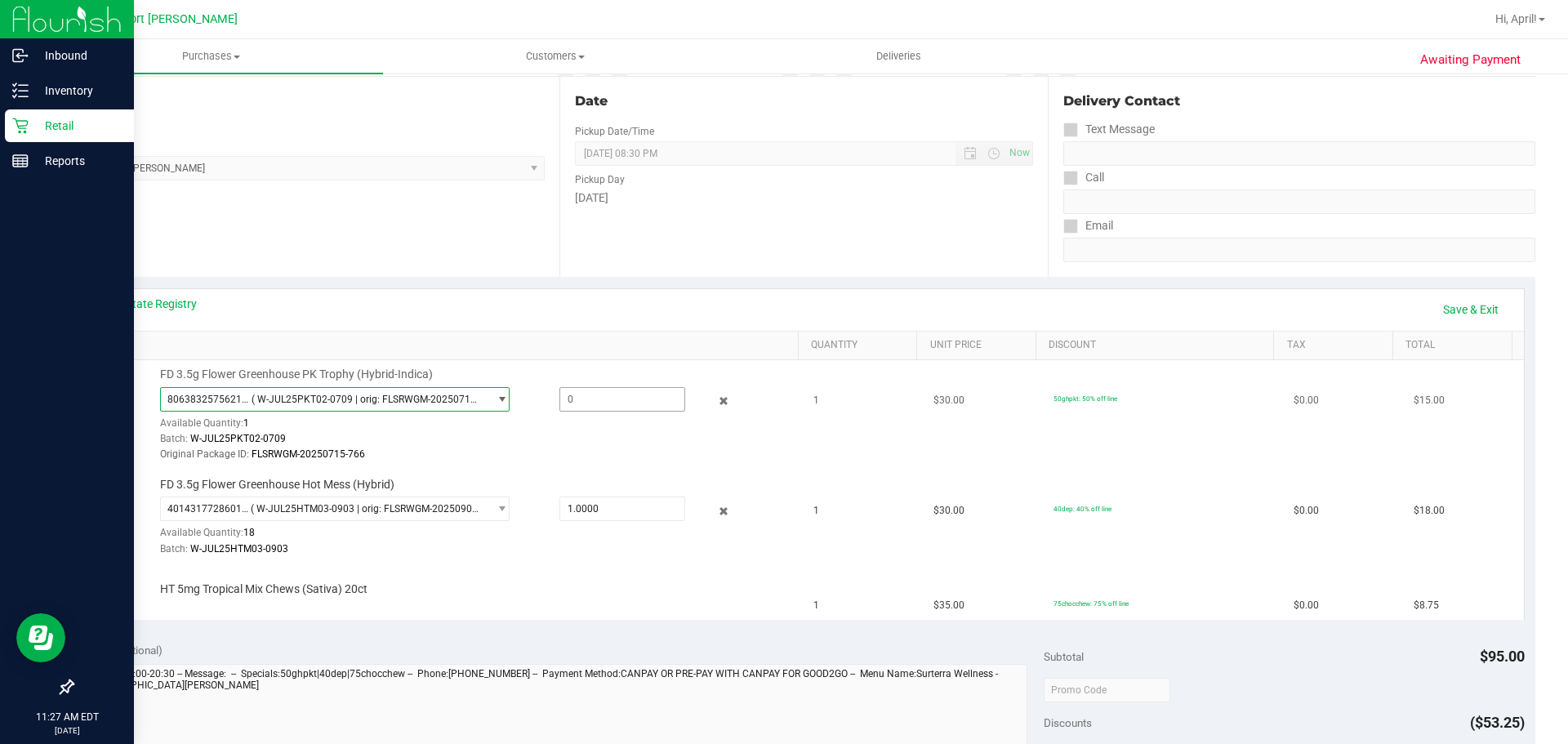
click at [590, 406] on span at bounding box center [622, 399] width 126 height 24
type input "1"
type input "1.0000"
click at [919, 295] on div "View State Registry Save & Exit" at bounding box center [804, 309] width 1411 height 28
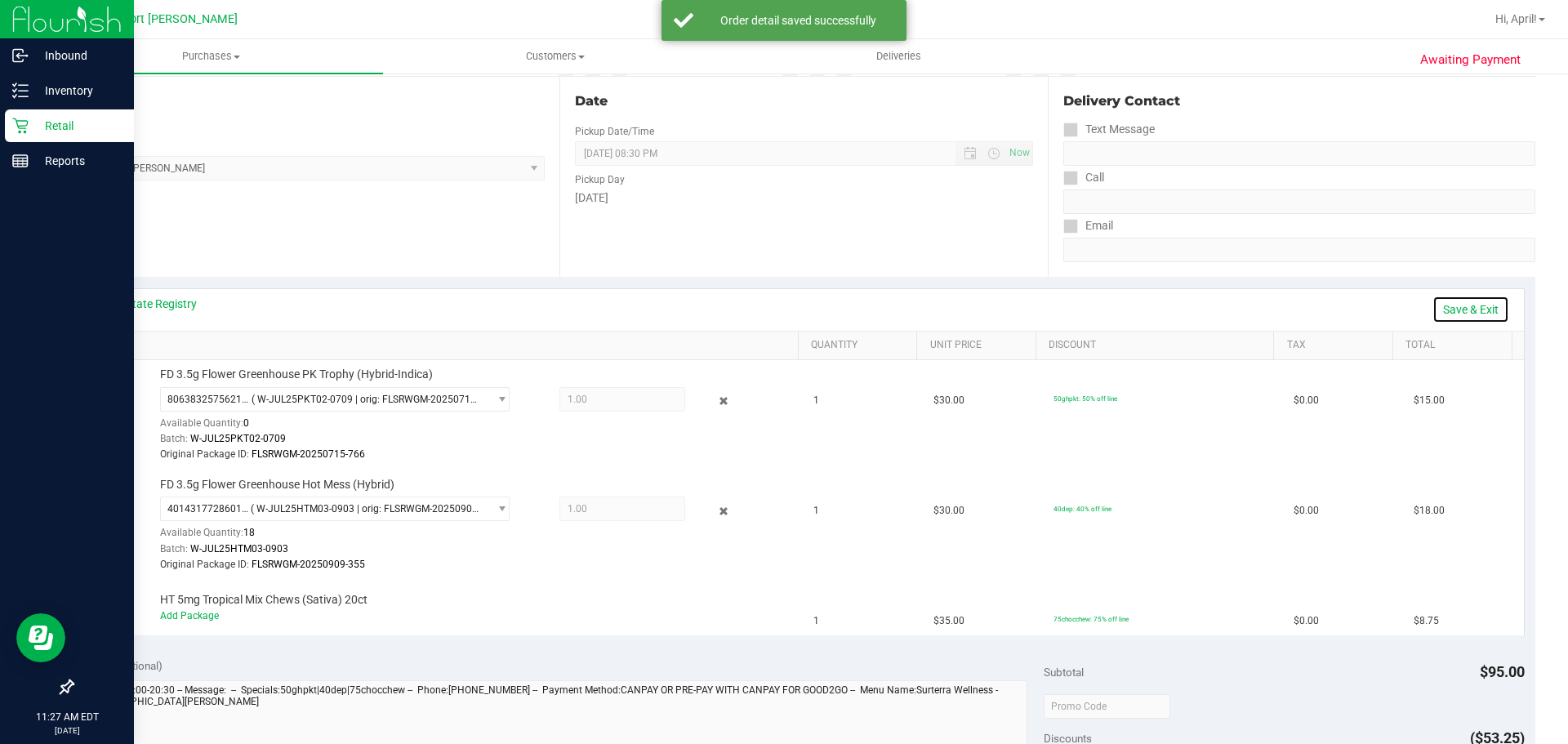
click at [1456, 312] on link "Save & Exit" at bounding box center [1471, 309] width 77 height 28
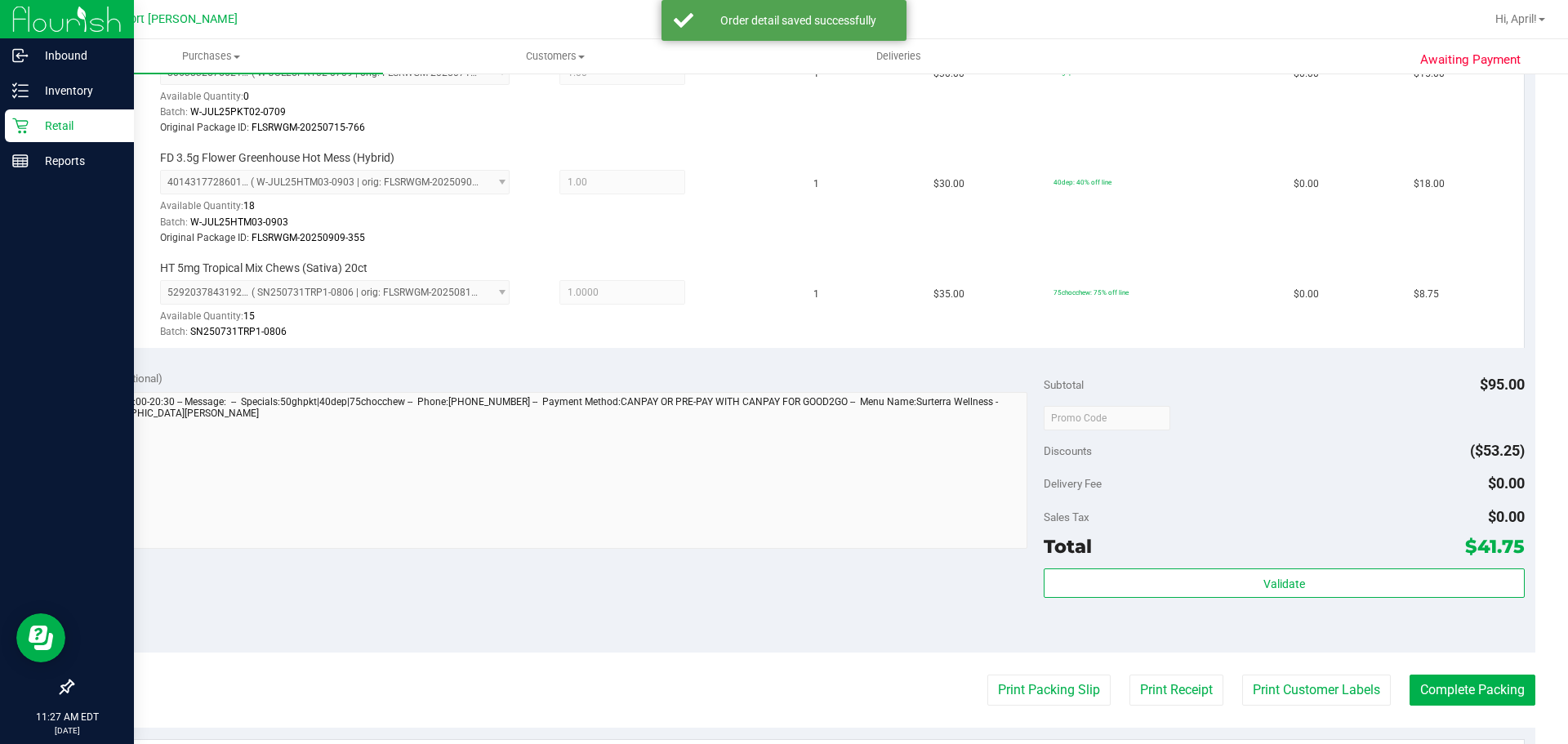
scroll to position [653, 0]
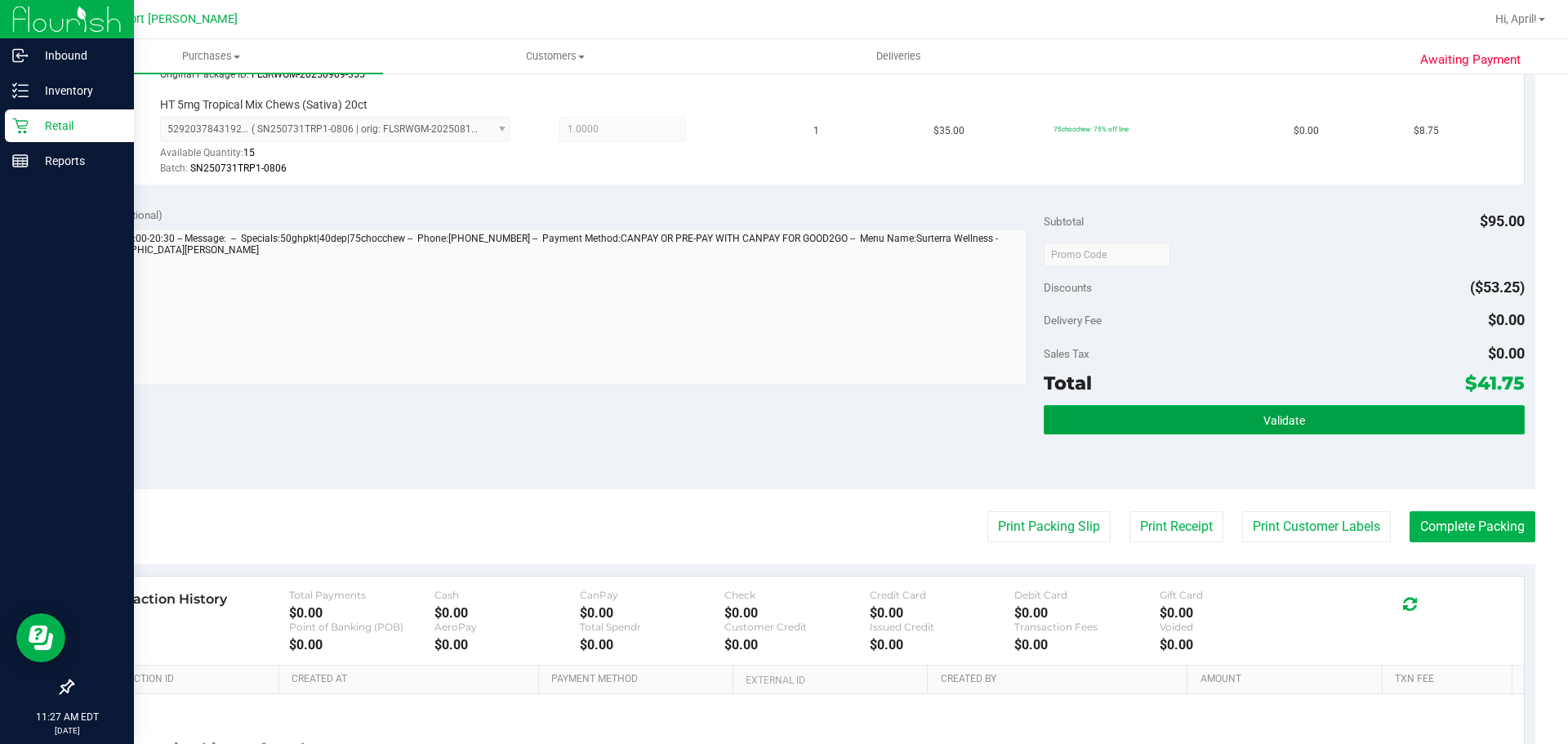
click at [1345, 414] on button "Validate" at bounding box center [1284, 419] width 480 height 29
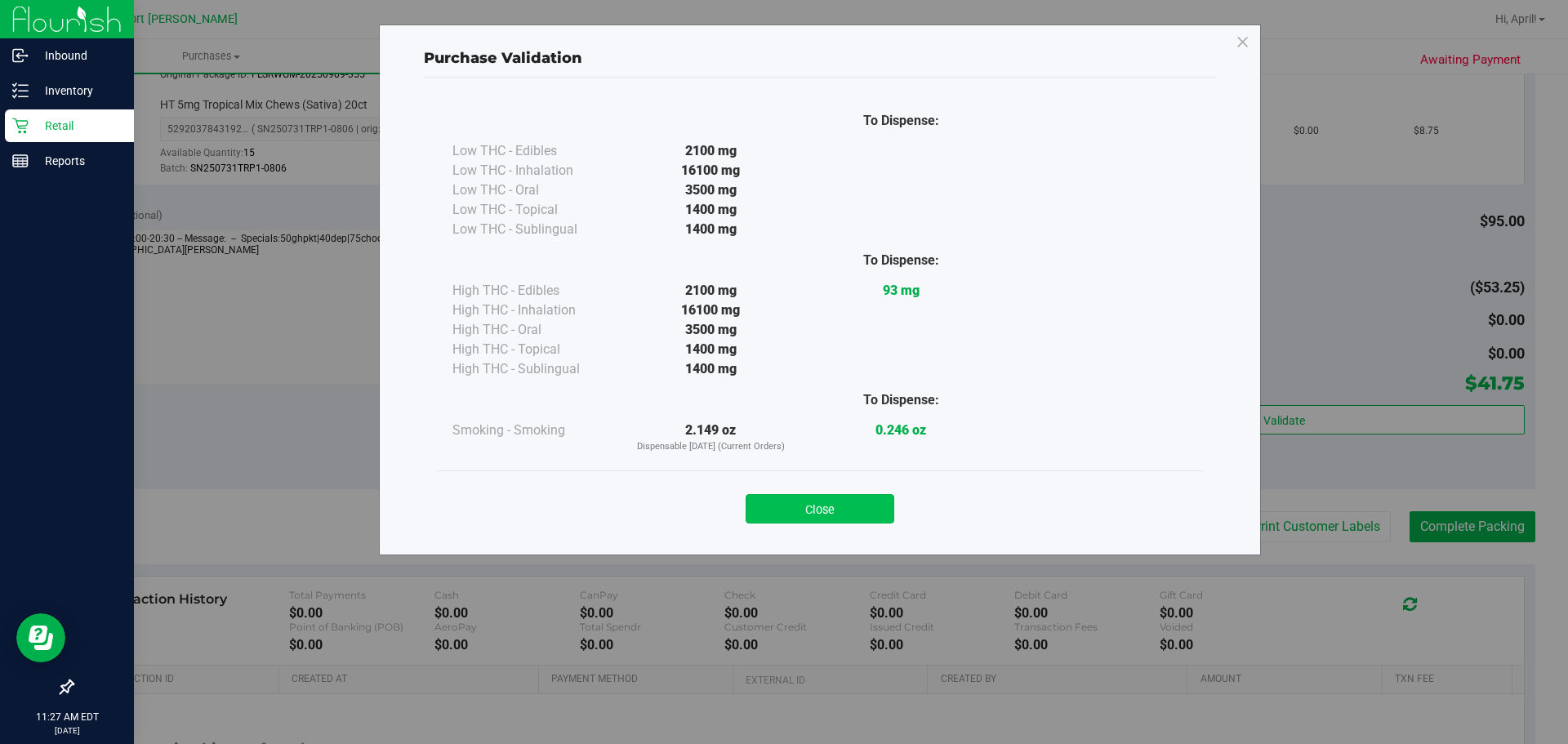
click at [822, 502] on button "Close" at bounding box center [820, 508] width 149 height 29
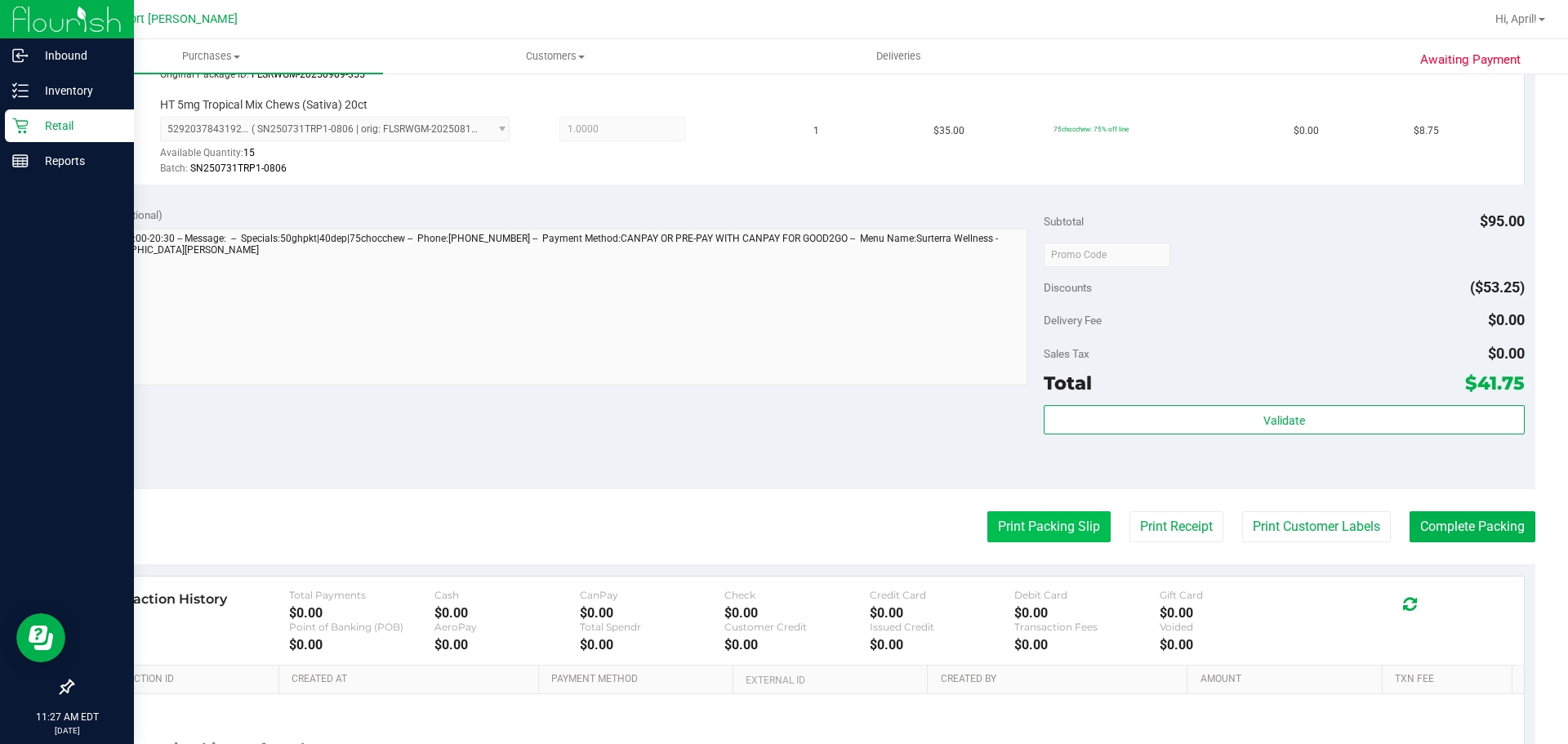
click at [1060, 511] on button "Print Packing Slip" at bounding box center [1048, 526] width 123 height 31
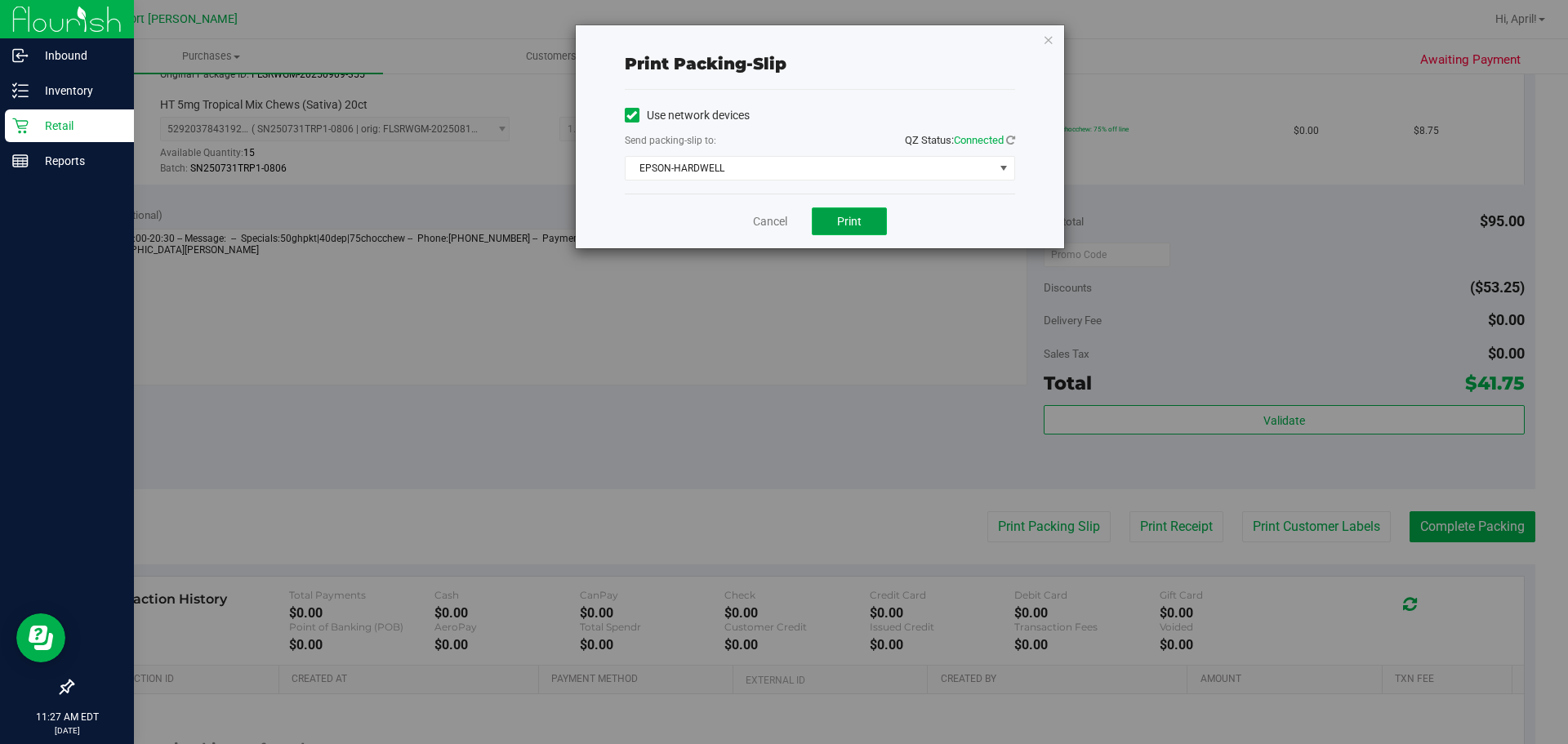
click at [875, 217] on button "Print" at bounding box center [850, 221] width 75 height 28
click at [774, 224] on link "Cancel" at bounding box center [770, 222] width 34 height 17
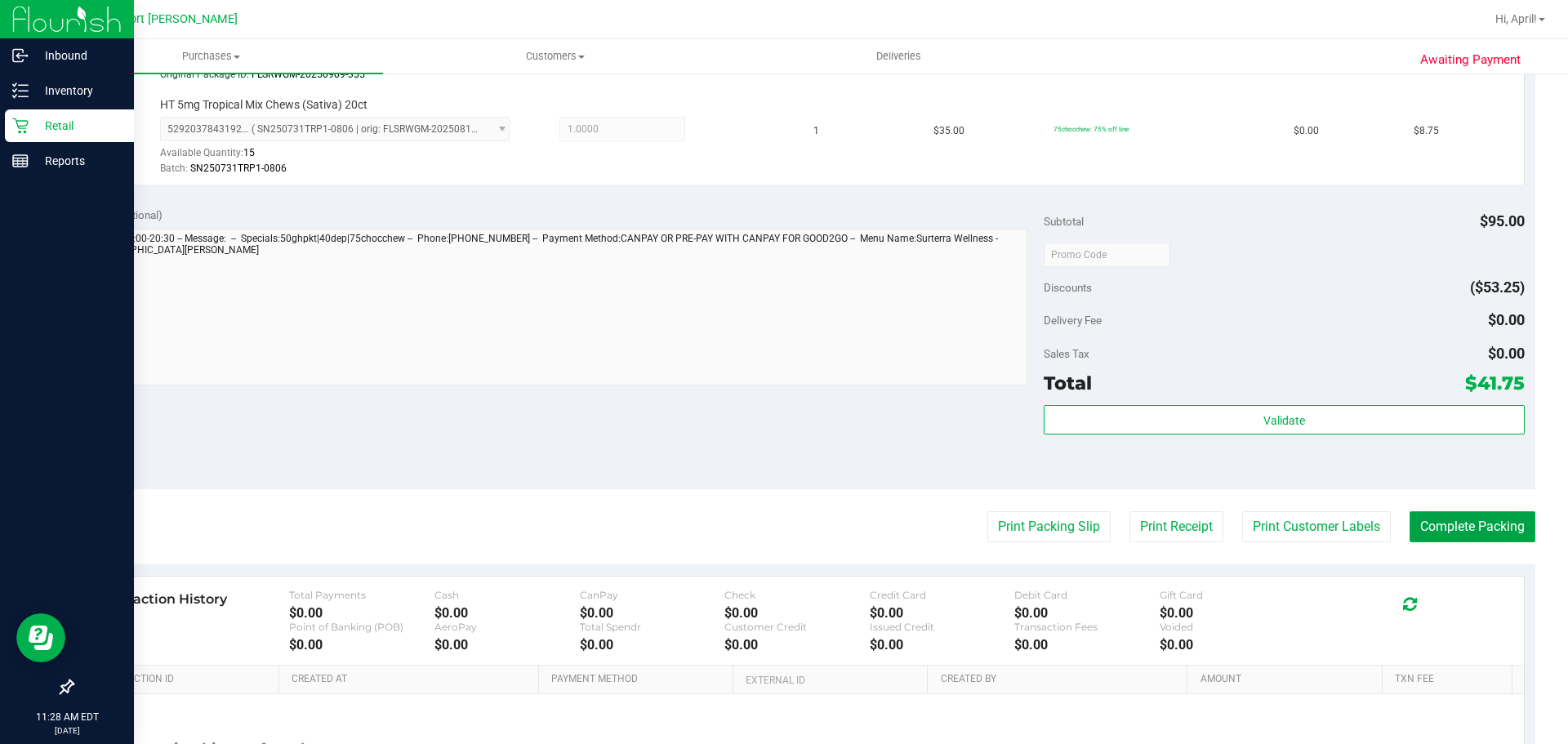
click at [1417, 521] on button "Complete Packing" at bounding box center [1473, 526] width 126 height 31
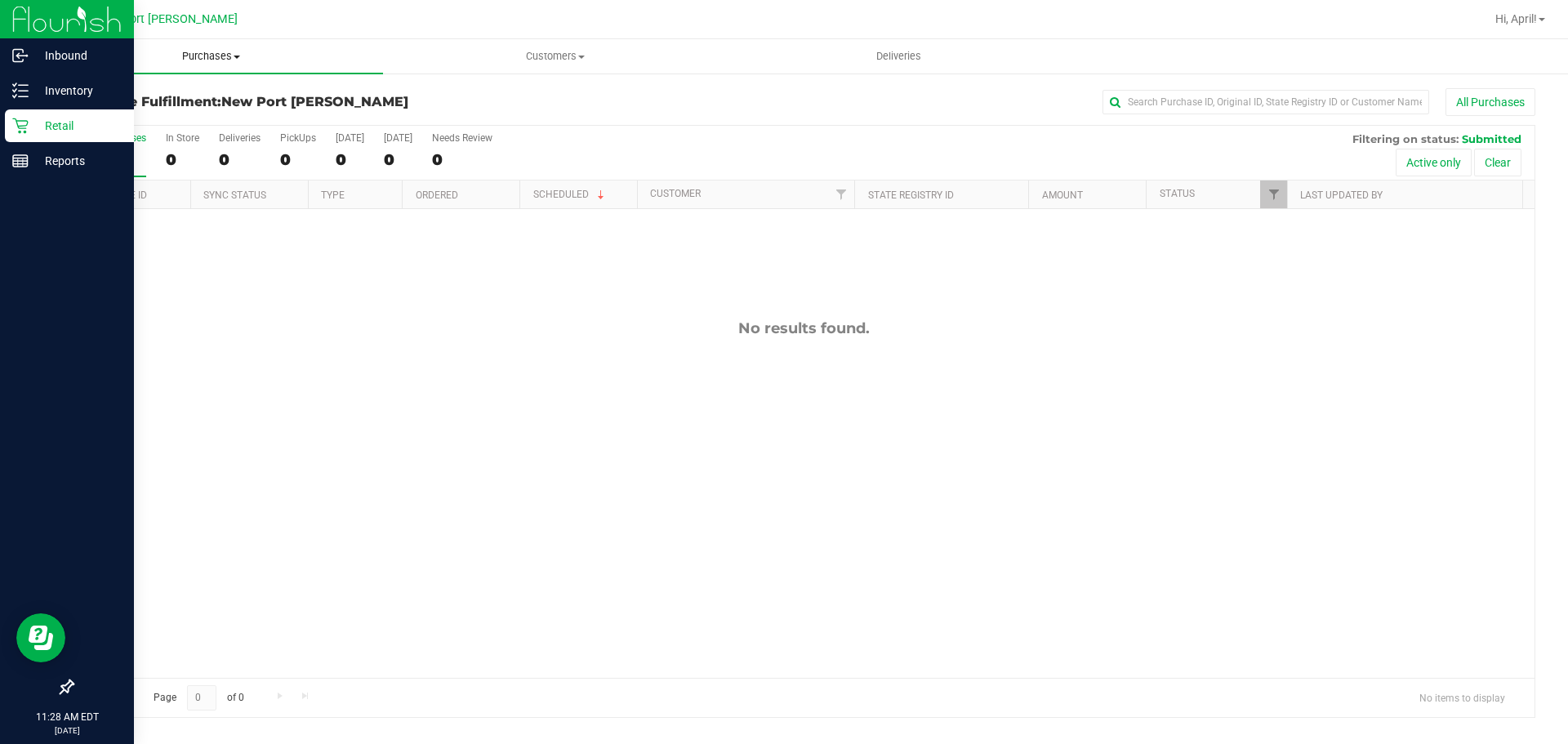
click at [168, 53] on span "Purchases" at bounding box center [211, 56] width 344 height 15
click at [152, 140] on span "All purchases" at bounding box center [97, 137] width 116 height 14
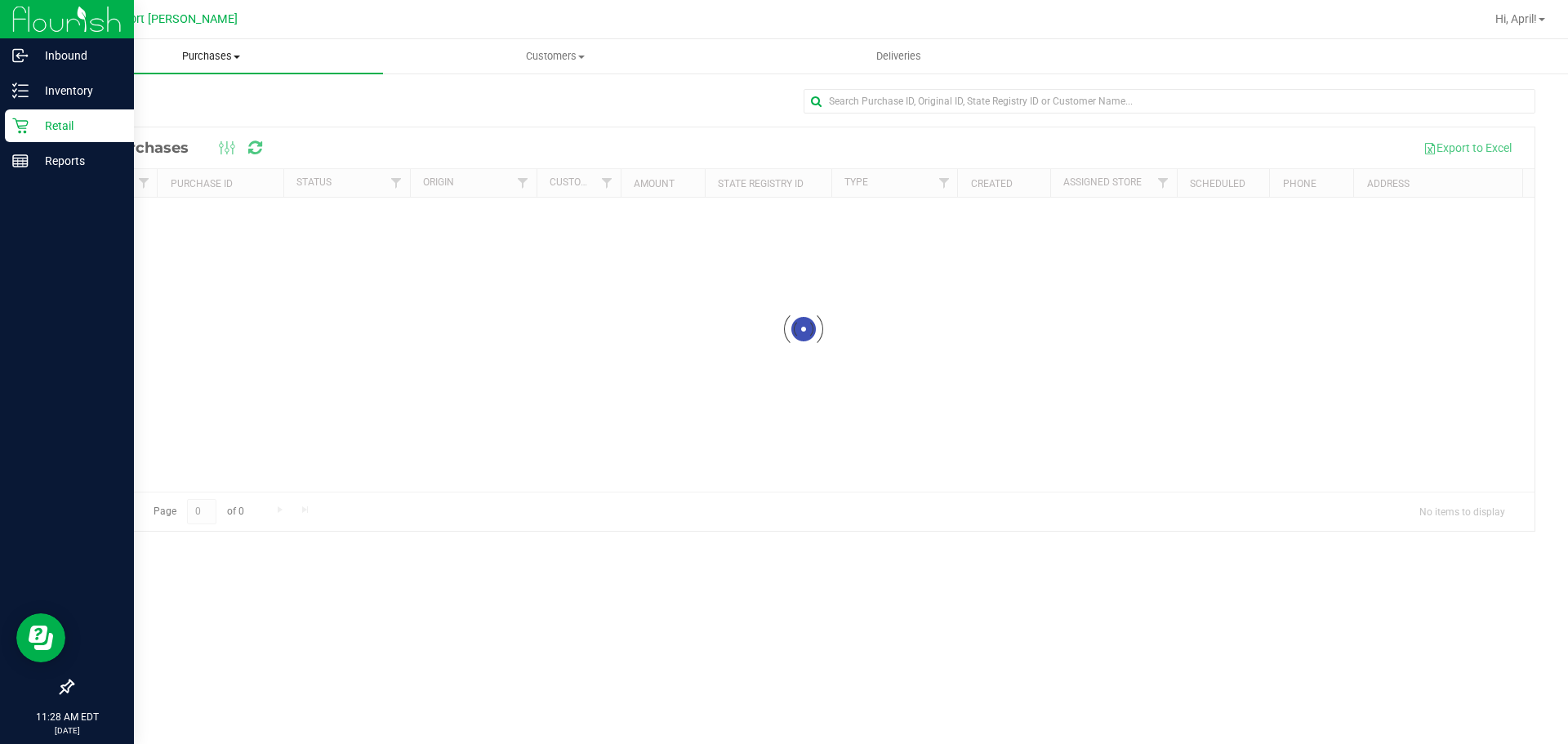
click at [211, 51] on span "Purchases" at bounding box center [211, 56] width 344 height 15
click at [141, 98] on span "Summary of purchases" at bounding box center [123, 98] width 168 height 14
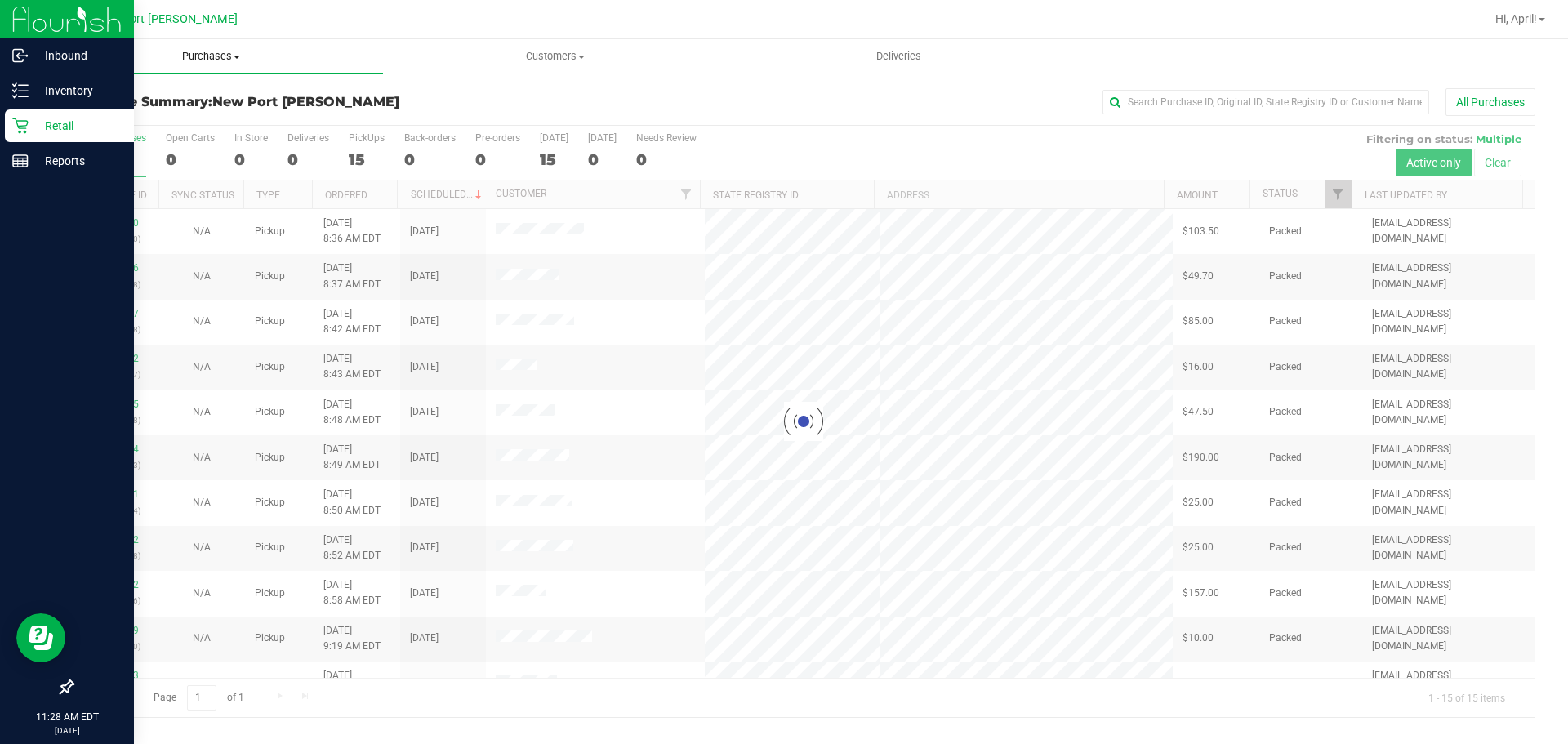
click at [205, 56] on span "Purchases" at bounding box center [211, 56] width 344 height 15
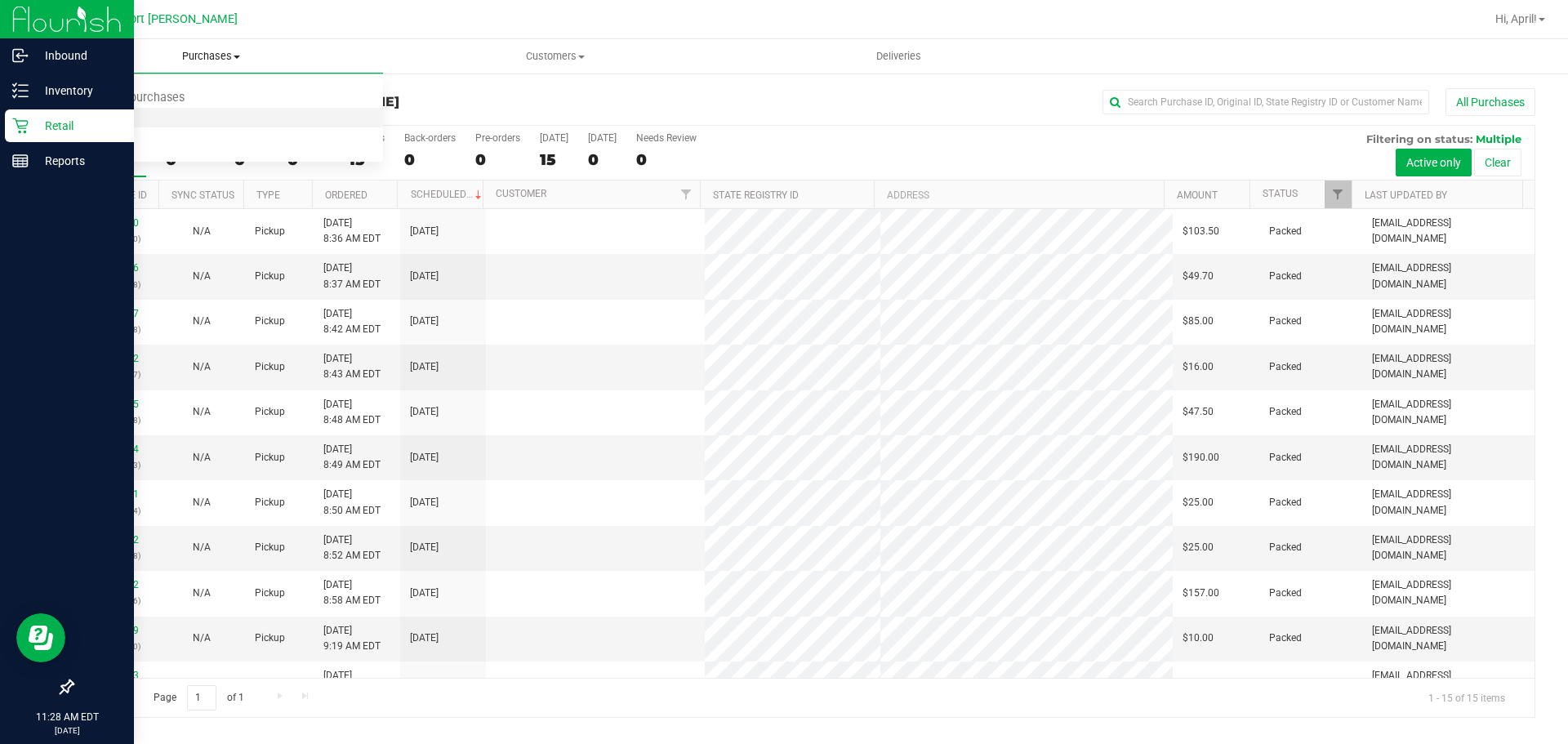
click at [194, 118] on li "Fulfillment" at bounding box center [211, 118] width 344 height 20
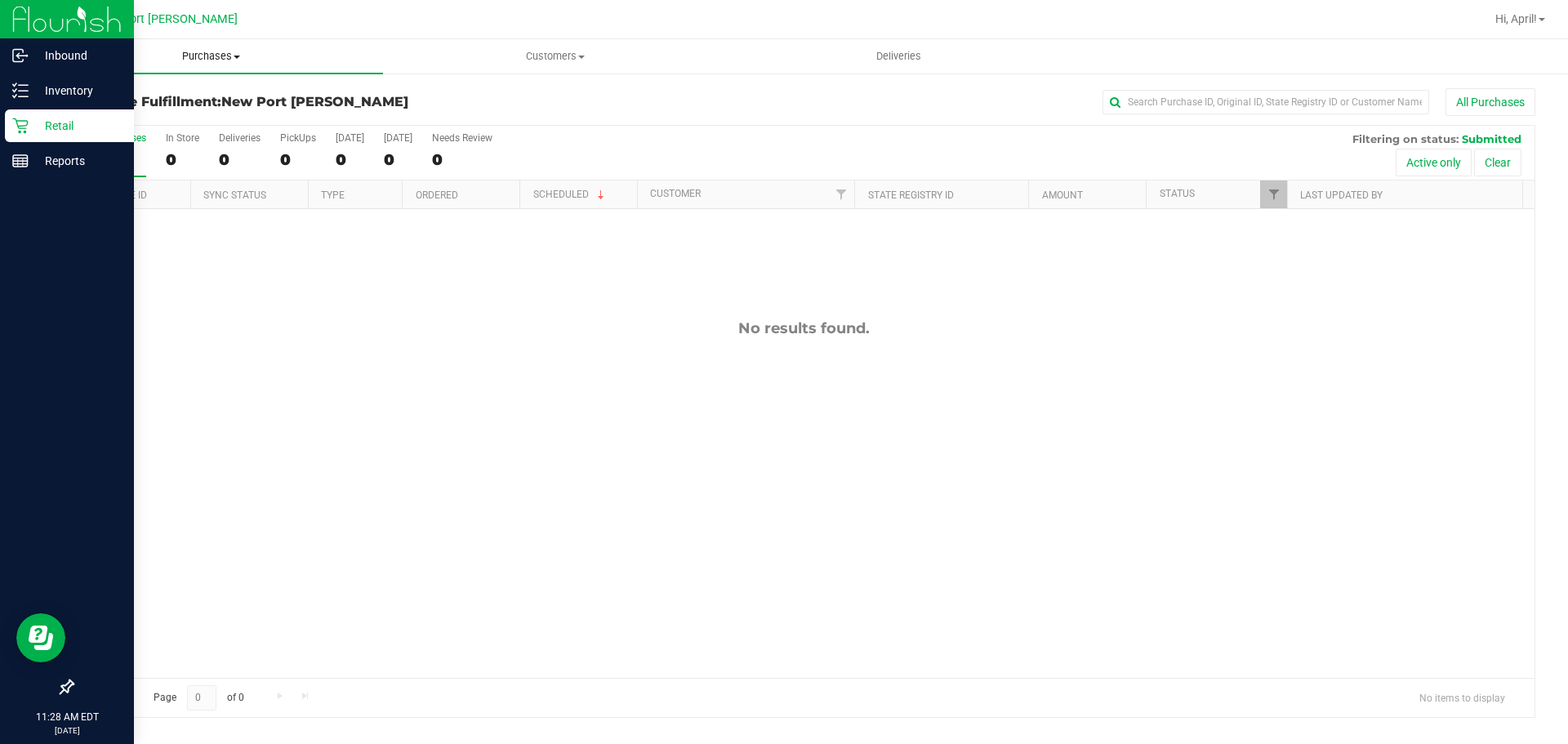
click at [213, 55] on span "Purchases" at bounding box center [211, 56] width 344 height 15
click at [195, 95] on span "Summary of purchases" at bounding box center [123, 98] width 168 height 14
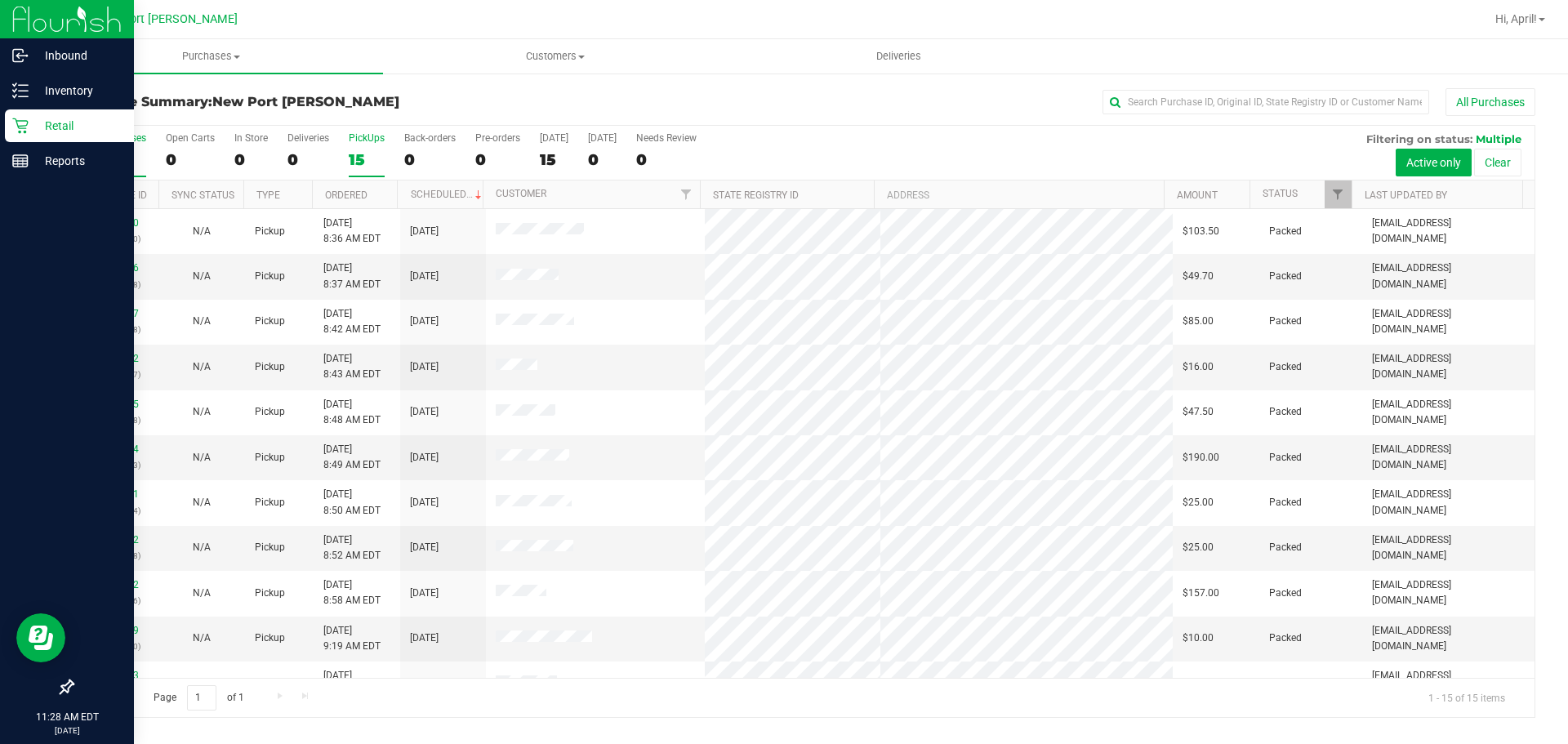
click at [365, 145] on label "PickUps 15" at bounding box center [367, 155] width 36 height 45
click at [0, 0] on input "PickUps 15" at bounding box center [0, 0] width 0 height 0
click at [122, 157] on div "15" at bounding box center [116, 160] width 60 height 19
click at [0, 0] on input "All Purchases 15" at bounding box center [0, 0] width 0 height 0
click at [208, 69] on uib-tab-heading "Purchases Summary of purchases Fulfillment All purchases" at bounding box center [211, 56] width 344 height 34
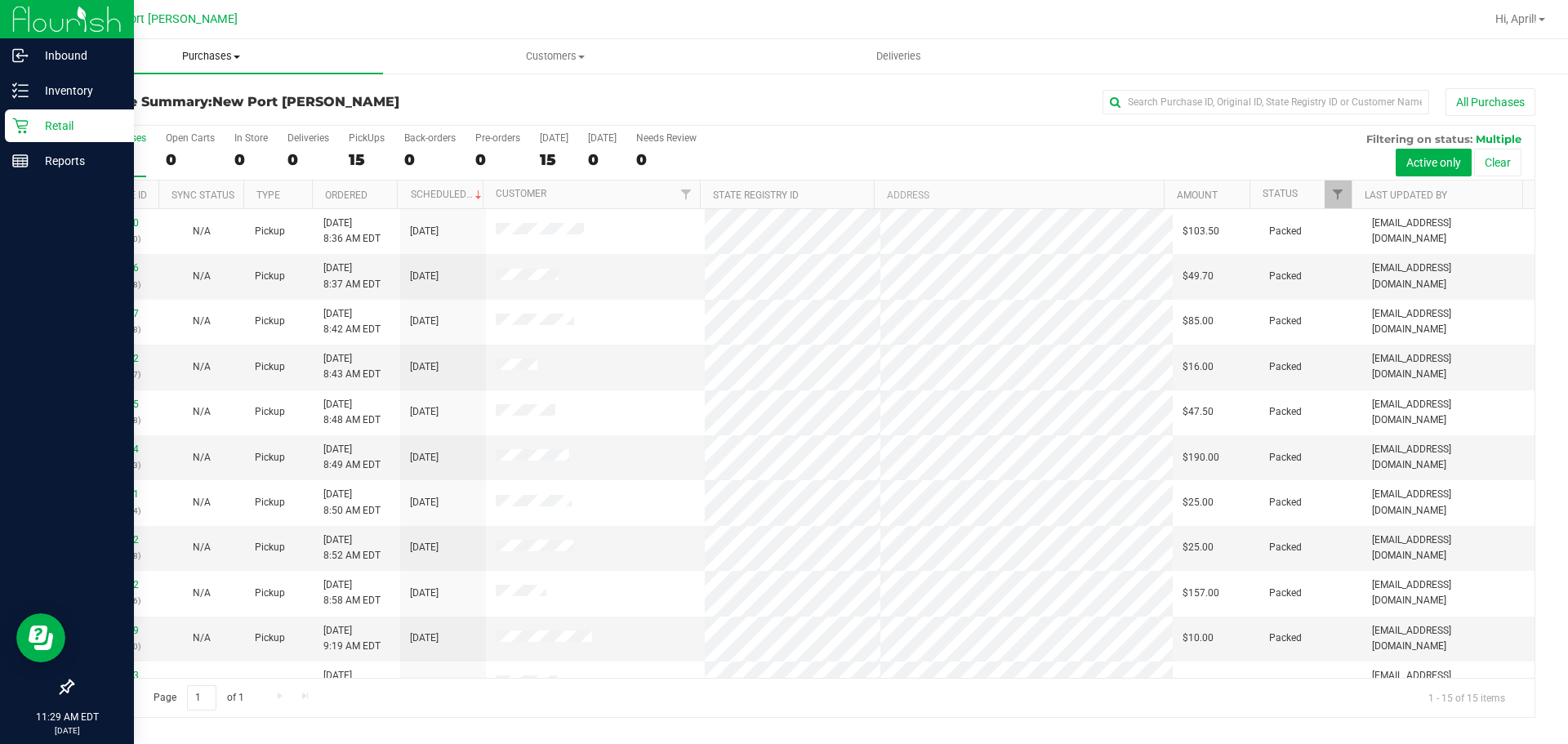
click at [207, 69] on uib-tab-heading "Purchases Summary of purchases Fulfillment All purchases" at bounding box center [211, 56] width 344 height 34
click at [212, 67] on uib-tab-heading "Purchases Summary of purchases Fulfillment All purchases" at bounding box center [211, 56] width 344 height 34
click at [151, 120] on li "Fulfillment" at bounding box center [211, 118] width 344 height 20
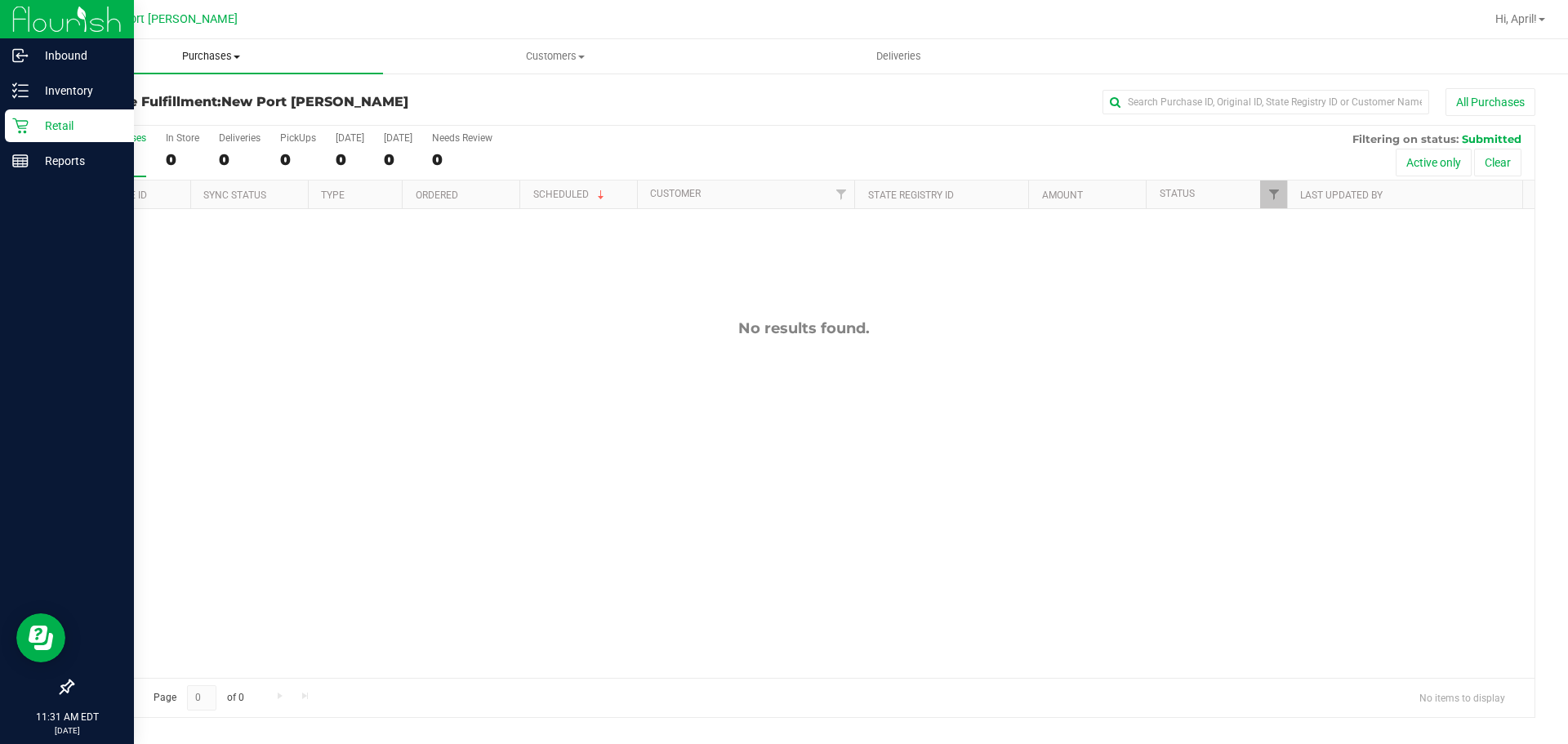
click at [219, 60] on span "Purchases" at bounding box center [211, 56] width 344 height 15
click at [163, 99] on span "Summary of purchases" at bounding box center [123, 98] width 168 height 14
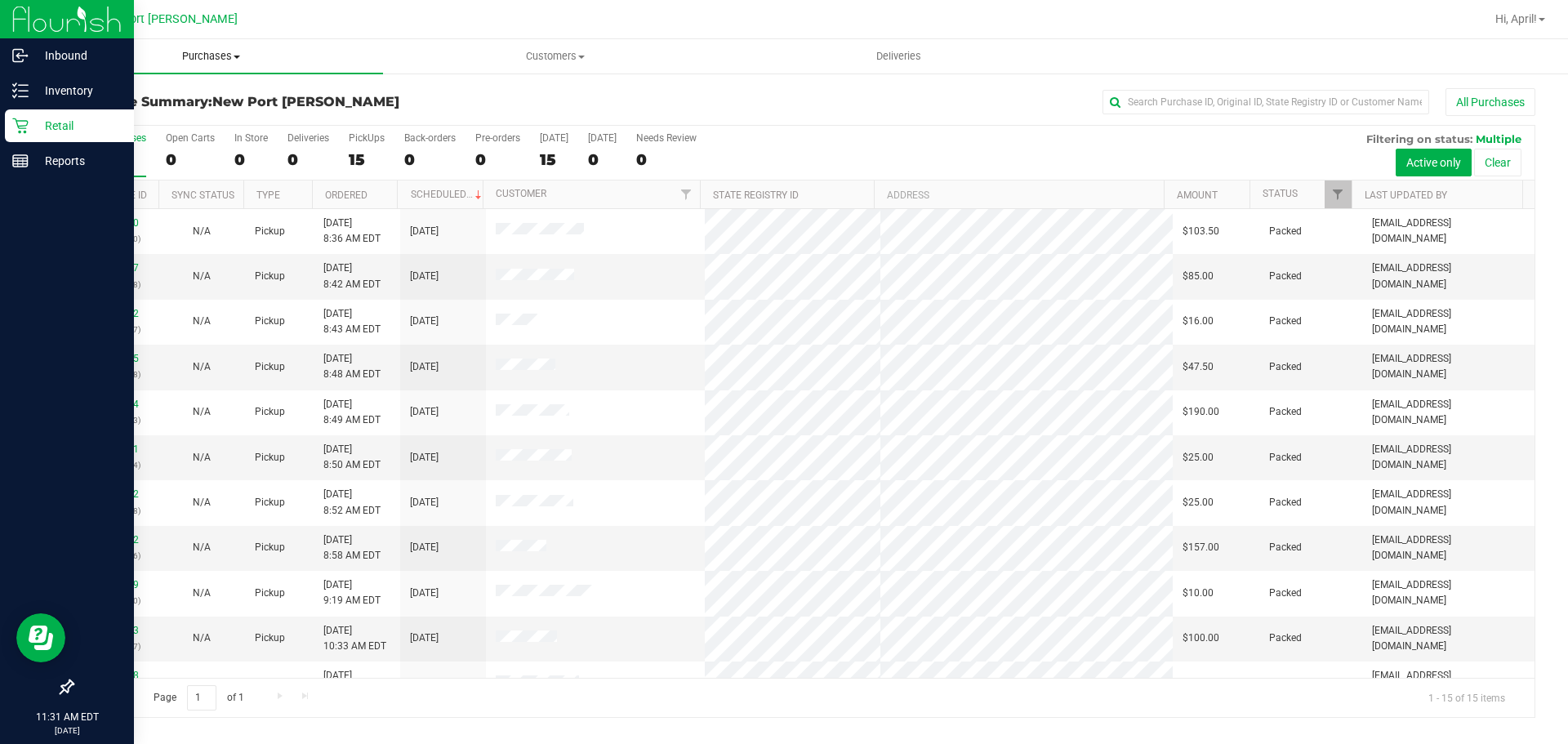
click at [205, 65] on uib-tab-heading "Purchases Summary of purchases Fulfillment All purchases" at bounding box center [211, 56] width 344 height 34
click at [172, 120] on li "Fulfillment" at bounding box center [211, 118] width 344 height 20
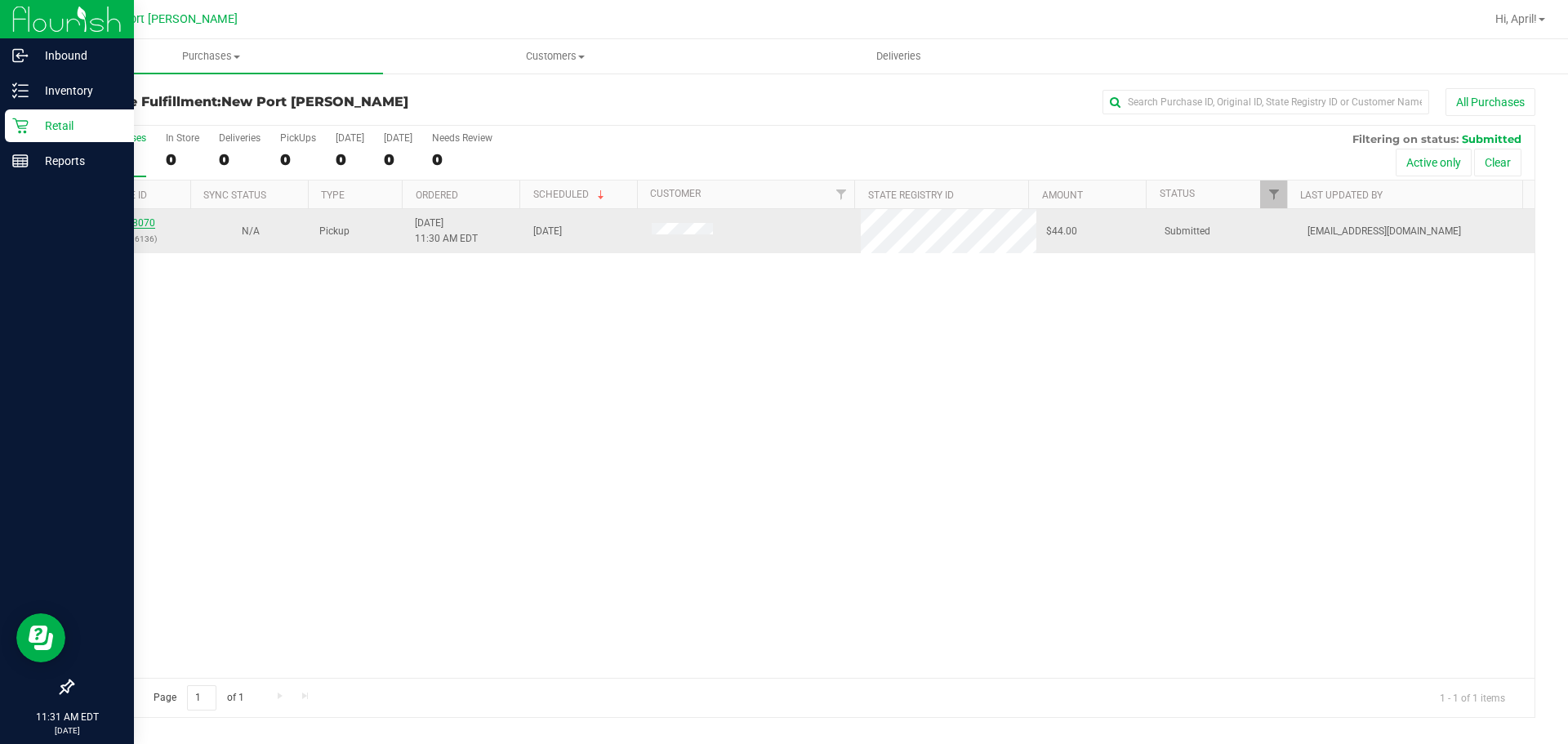
click at [121, 224] on link "12008070" at bounding box center [132, 223] width 46 height 11
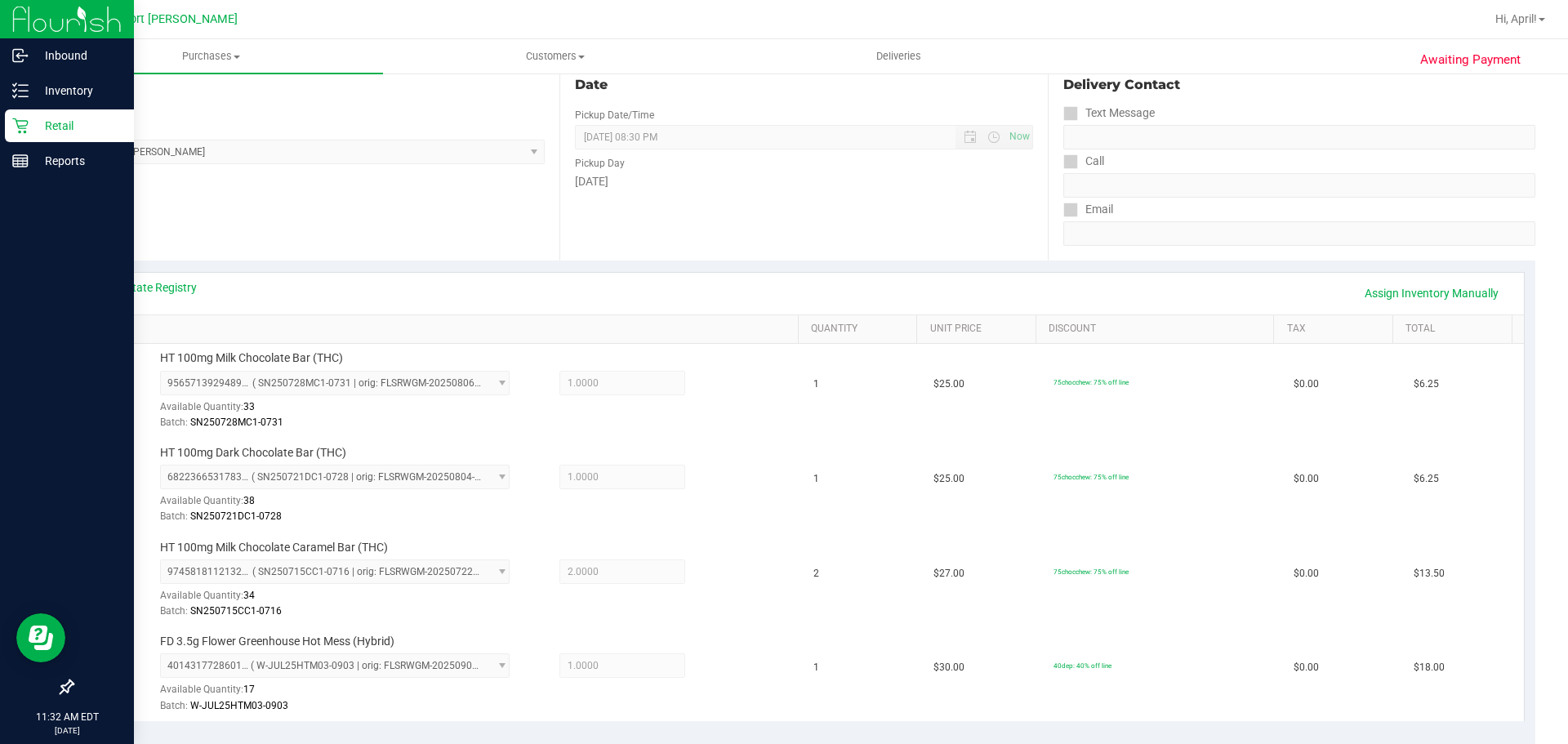
scroll to position [490, 0]
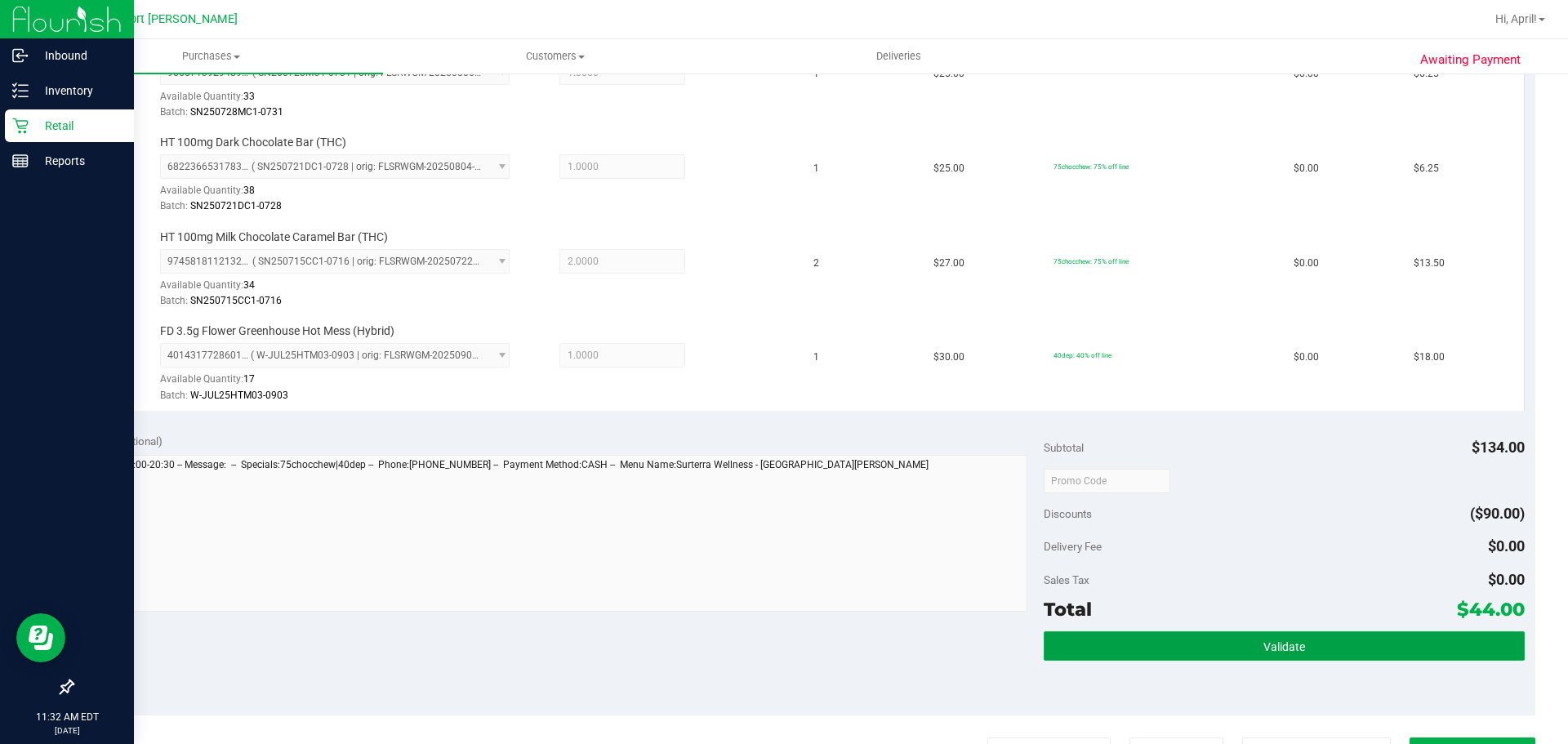
click at [1304, 641] on button "Validate" at bounding box center [1284, 645] width 480 height 29
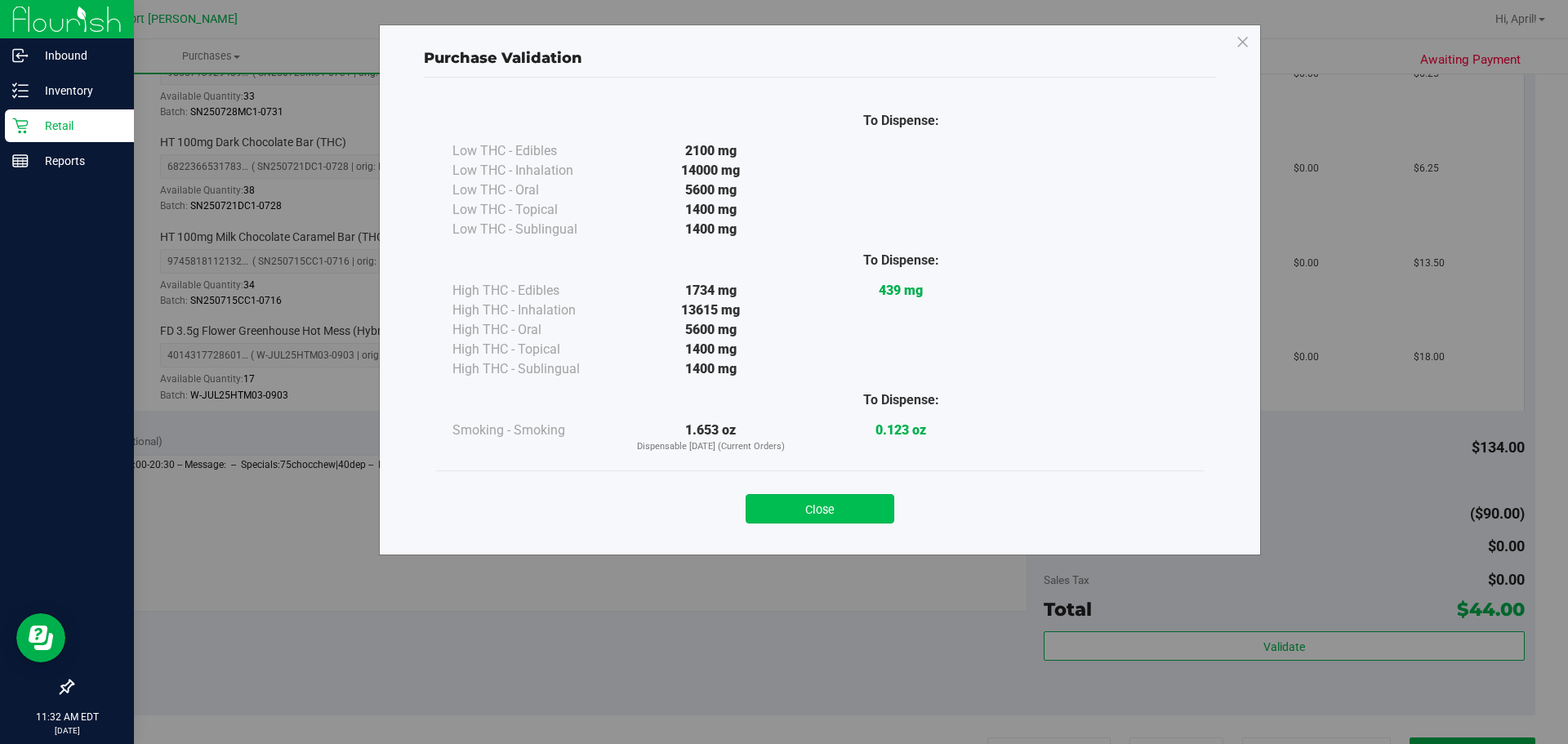
click at [815, 503] on button "Close" at bounding box center [820, 508] width 149 height 29
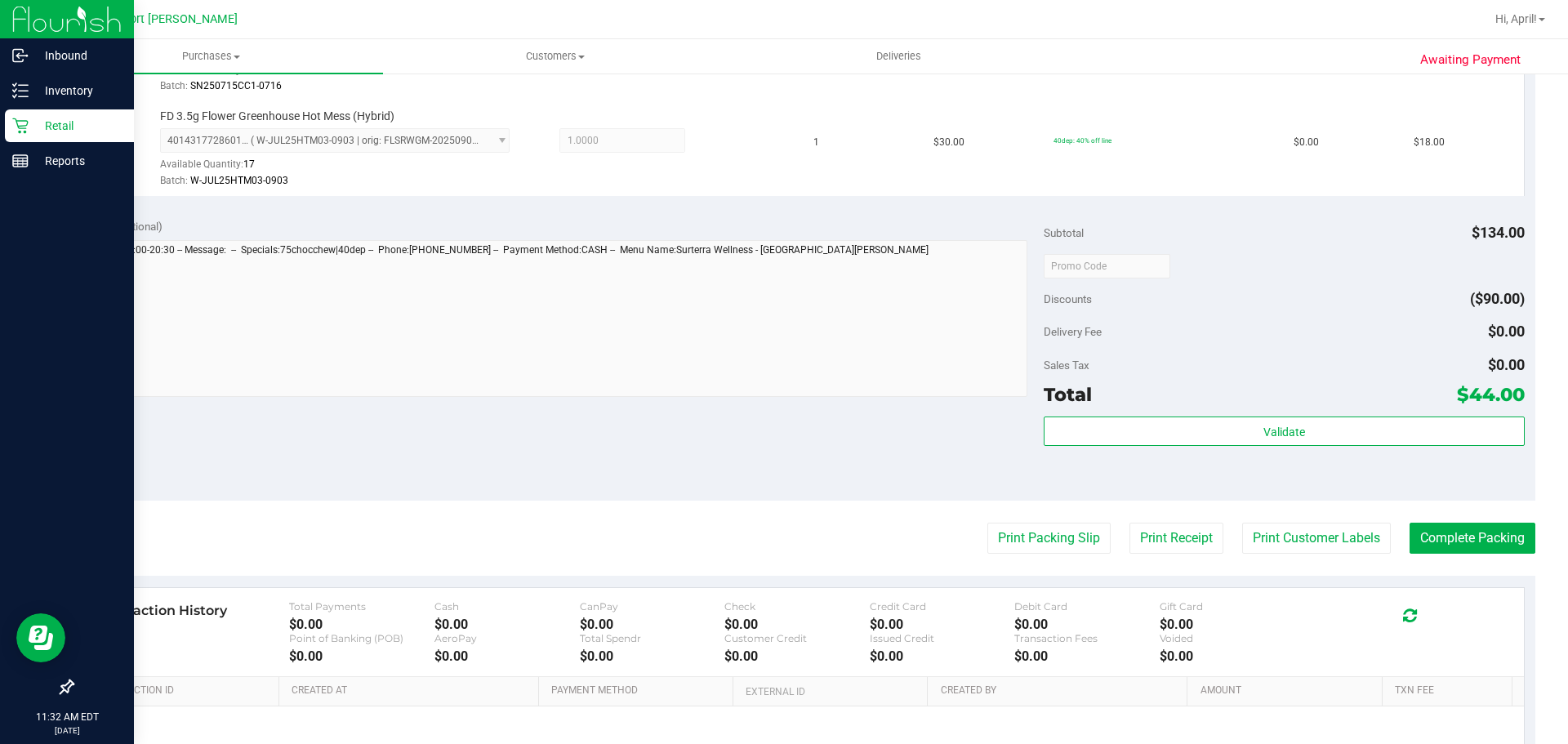
scroll to position [874, 0]
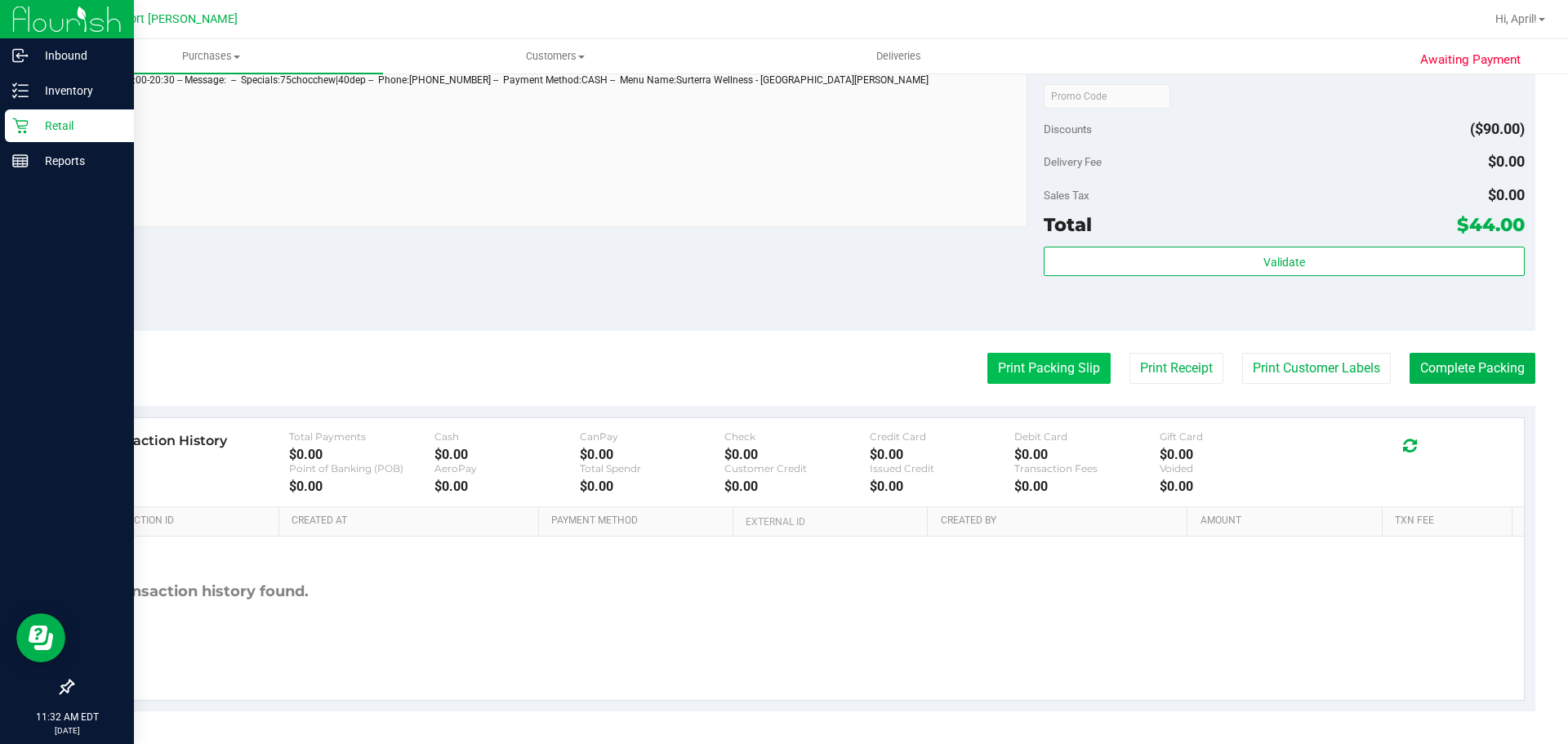
click at [1032, 381] on button "Print Packing Slip" at bounding box center [1048, 368] width 123 height 31
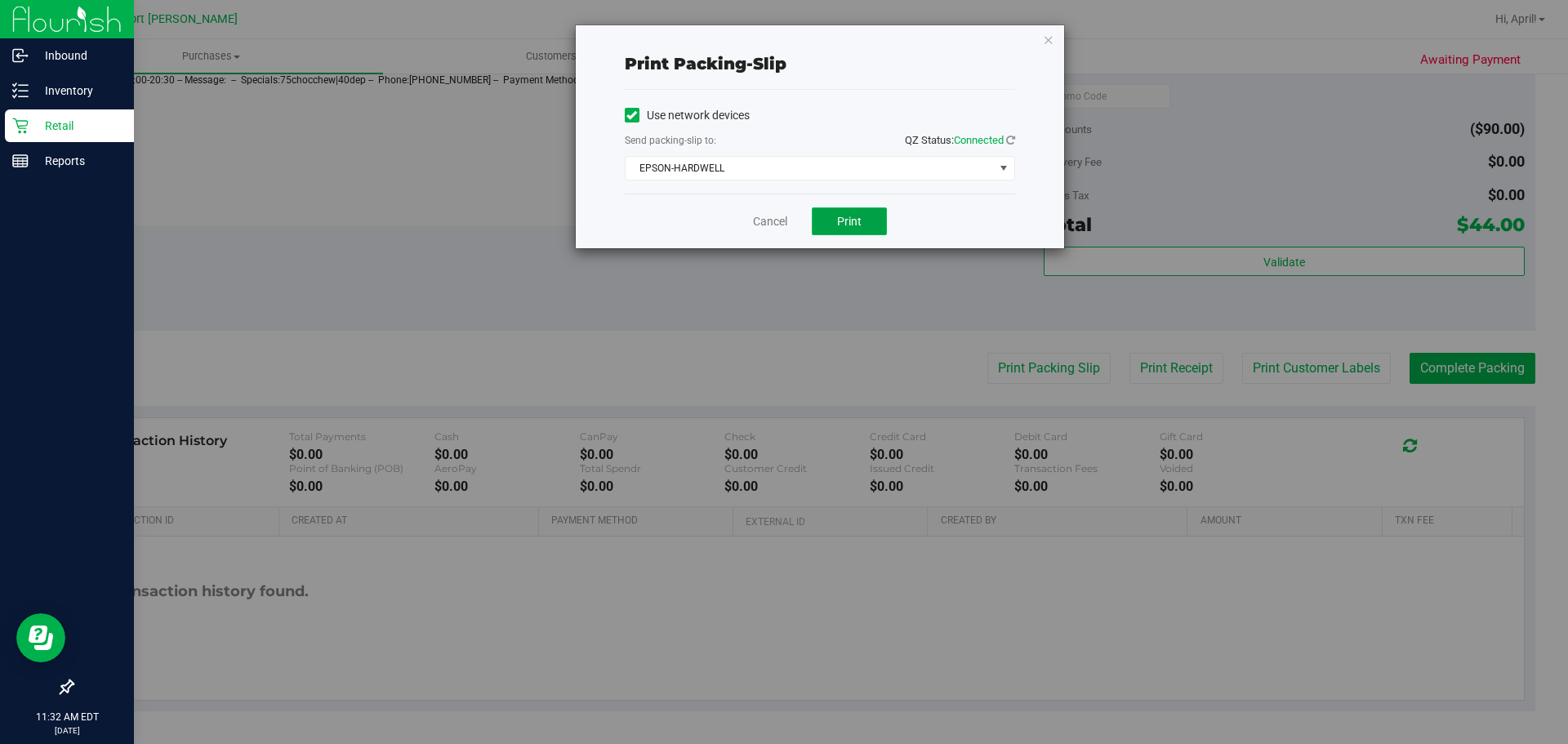
click at [869, 218] on button "Print" at bounding box center [850, 221] width 75 height 28
click at [756, 219] on link "Cancel" at bounding box center [770, 222] width 34 height 17
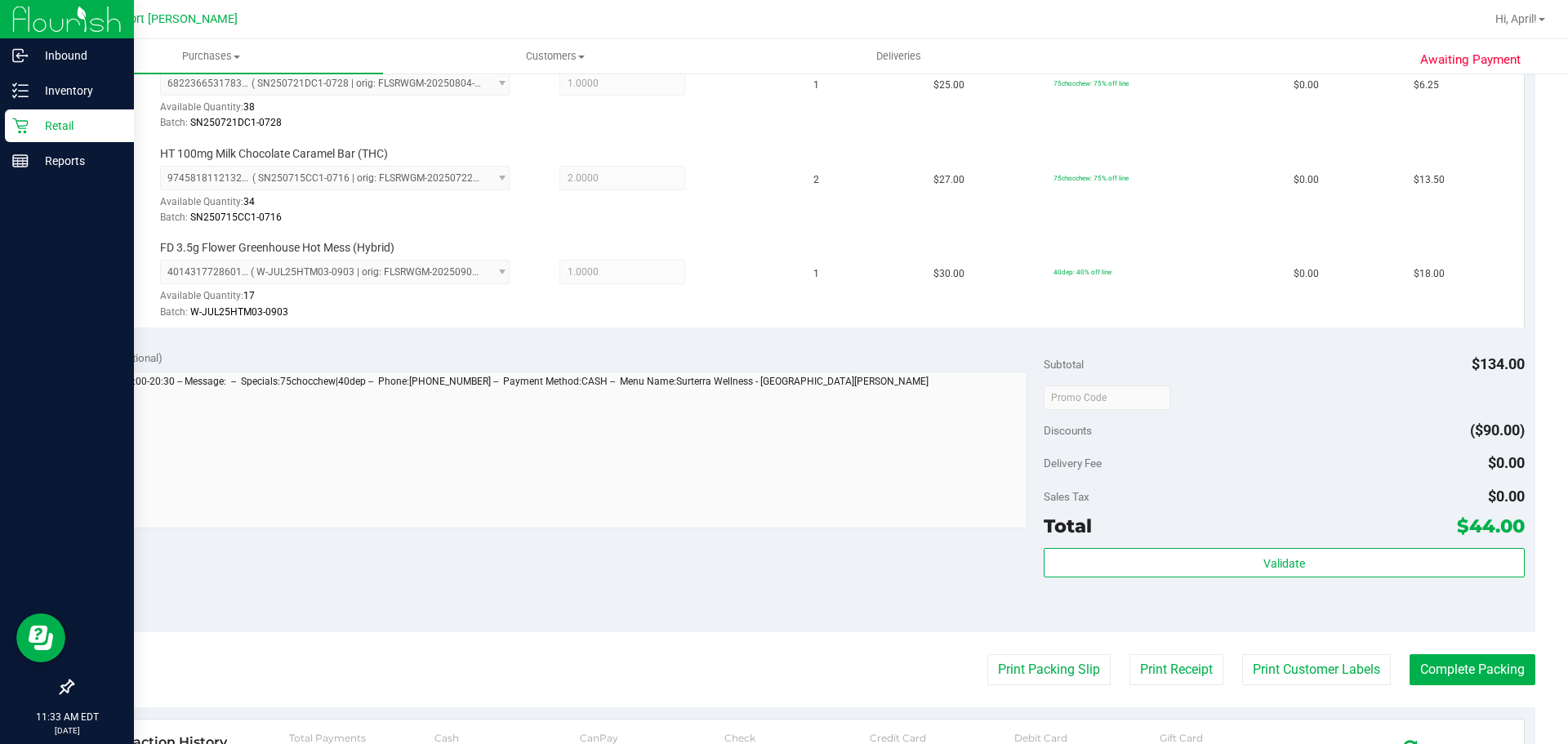
scroll to position [653, 0]
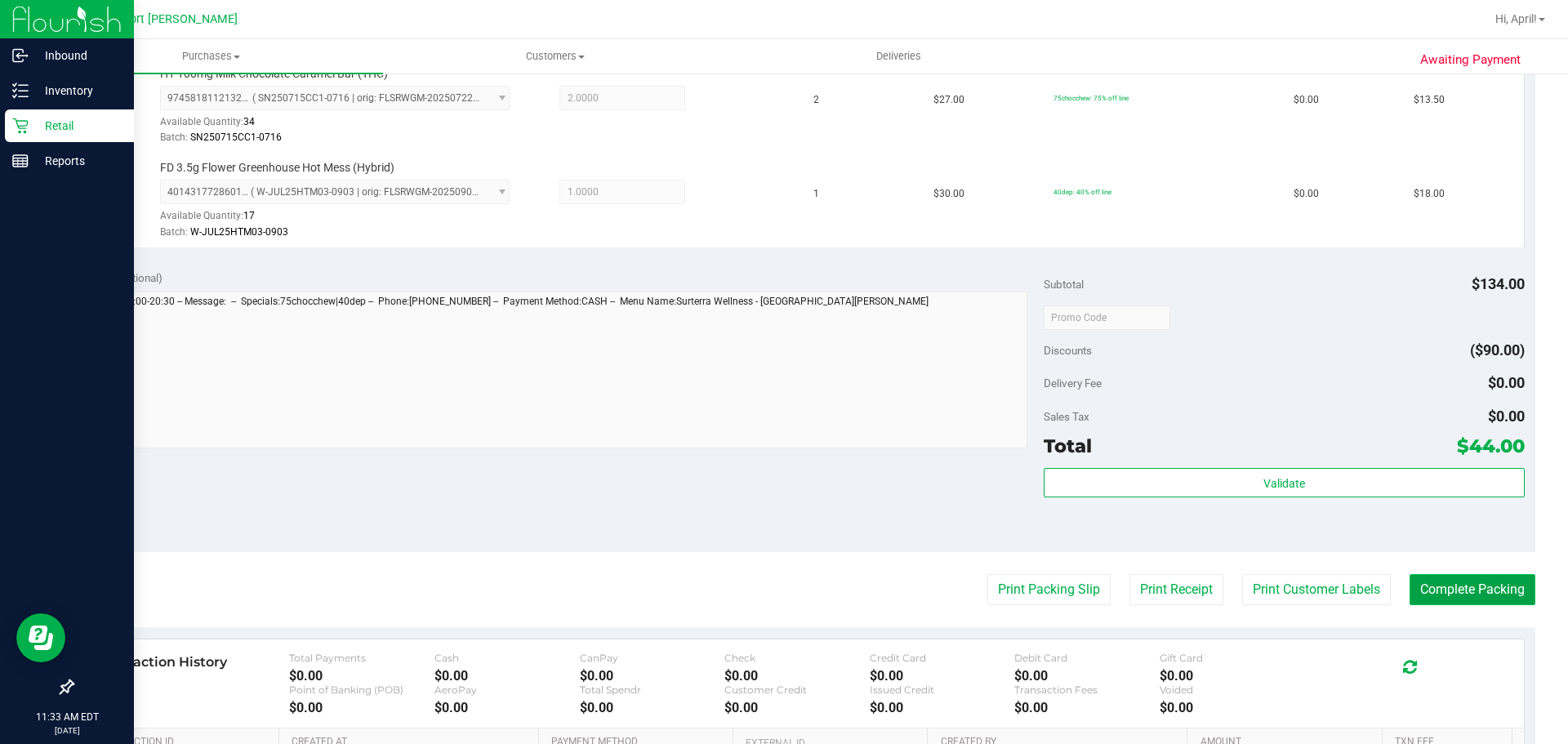
click at [1468, 574] on button "Complete Packing" at bounding box center [1473, 589] width 126 height 31
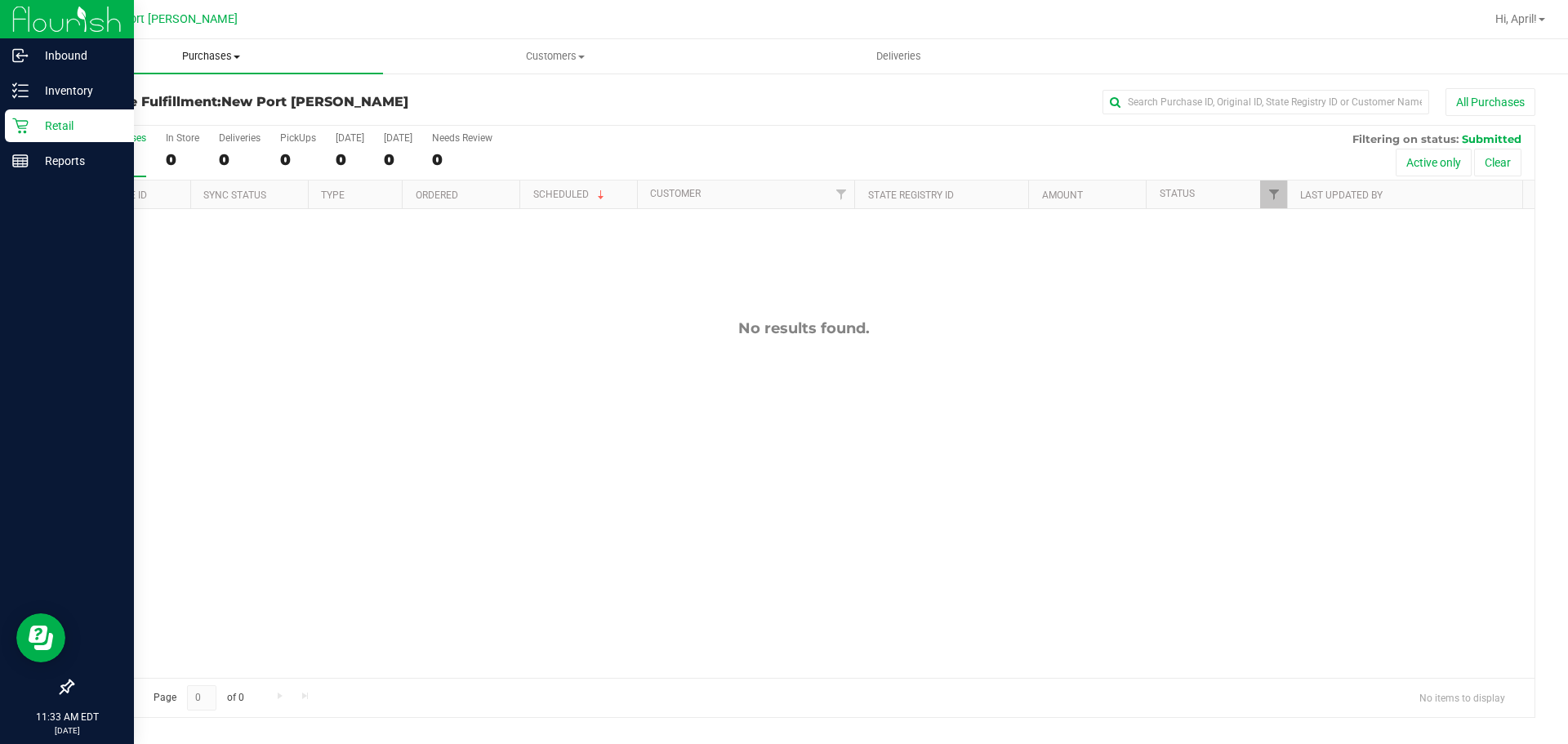
click at [195, 68] on uib-tab-heading "Purchases Summary of purchases Fulfillment All purchases" at bounding box center [211, 56] width 344 height 34
click at [90, 124] on span "Fulfillment" at bounding box center [90, 118] width 102 height 14
click at [34, 158] on p "Reports" at bounding box center [77, 161] width 98 height 20
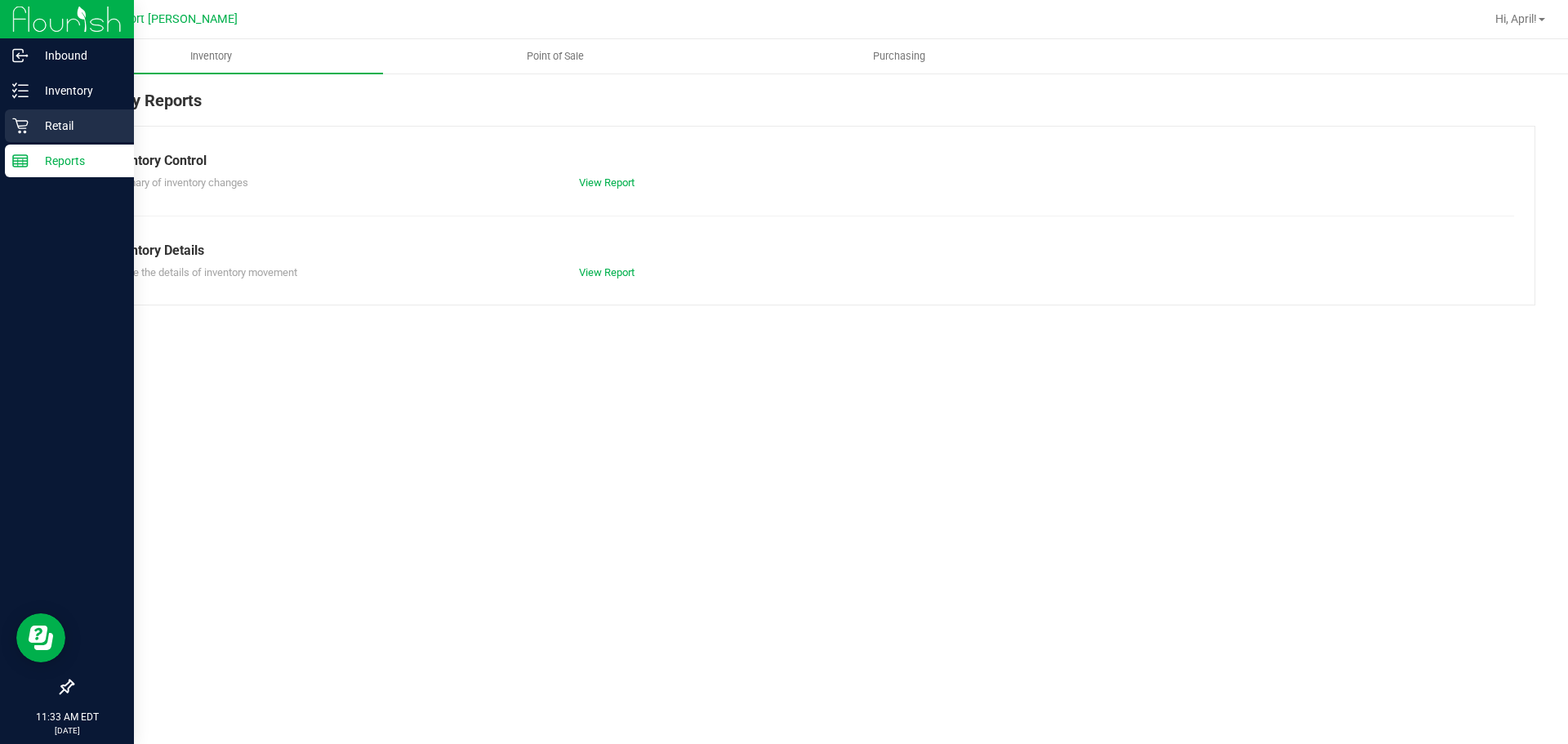
click at [21, 128] on icon at bounding box center [20, 126] width 15 height 15
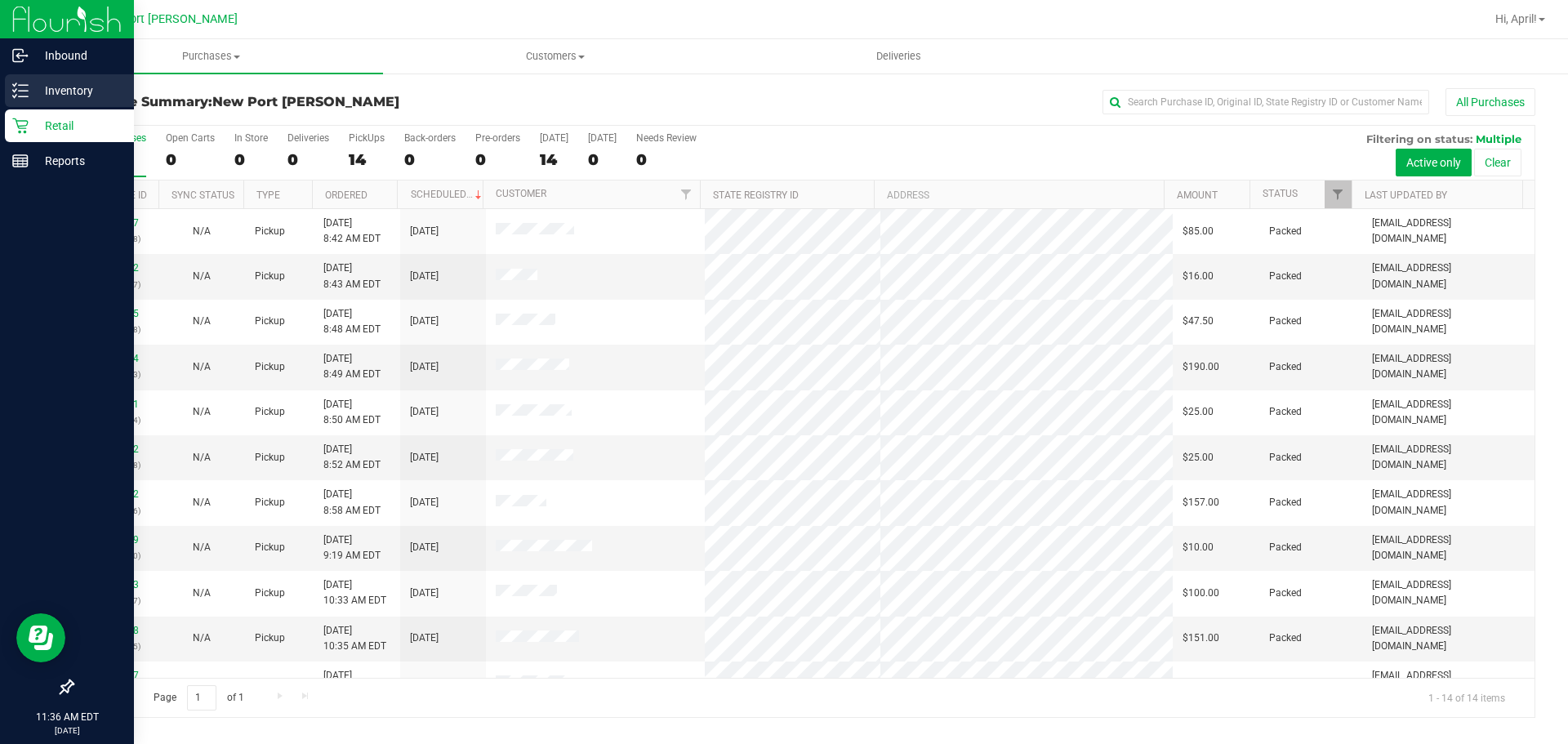
click at [49, 88] on p "Inventory" at bounding box center [77, 90] width 98 height 20
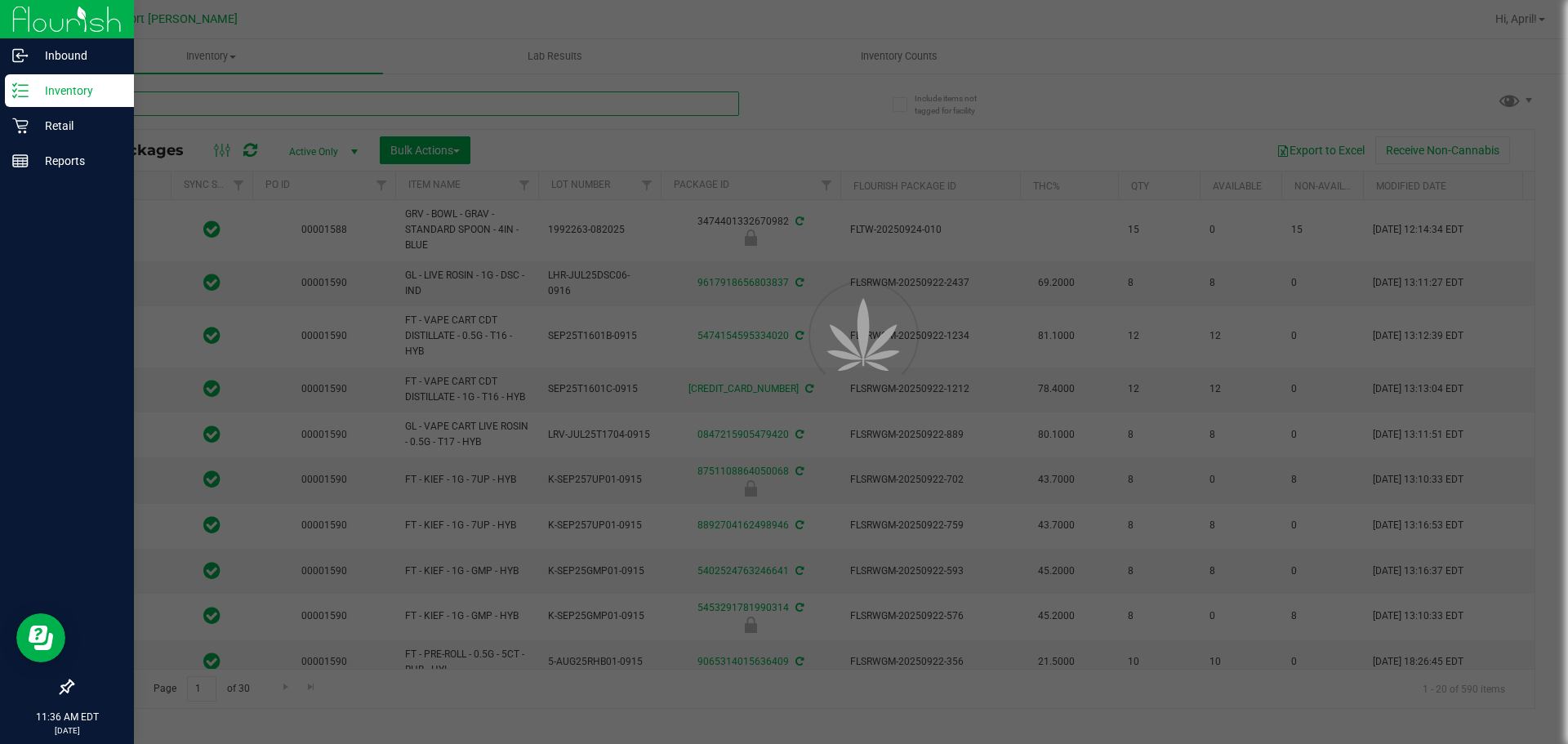
click at [181, 104] on input "text" at bounding box center [405, 103] width 667 height 24
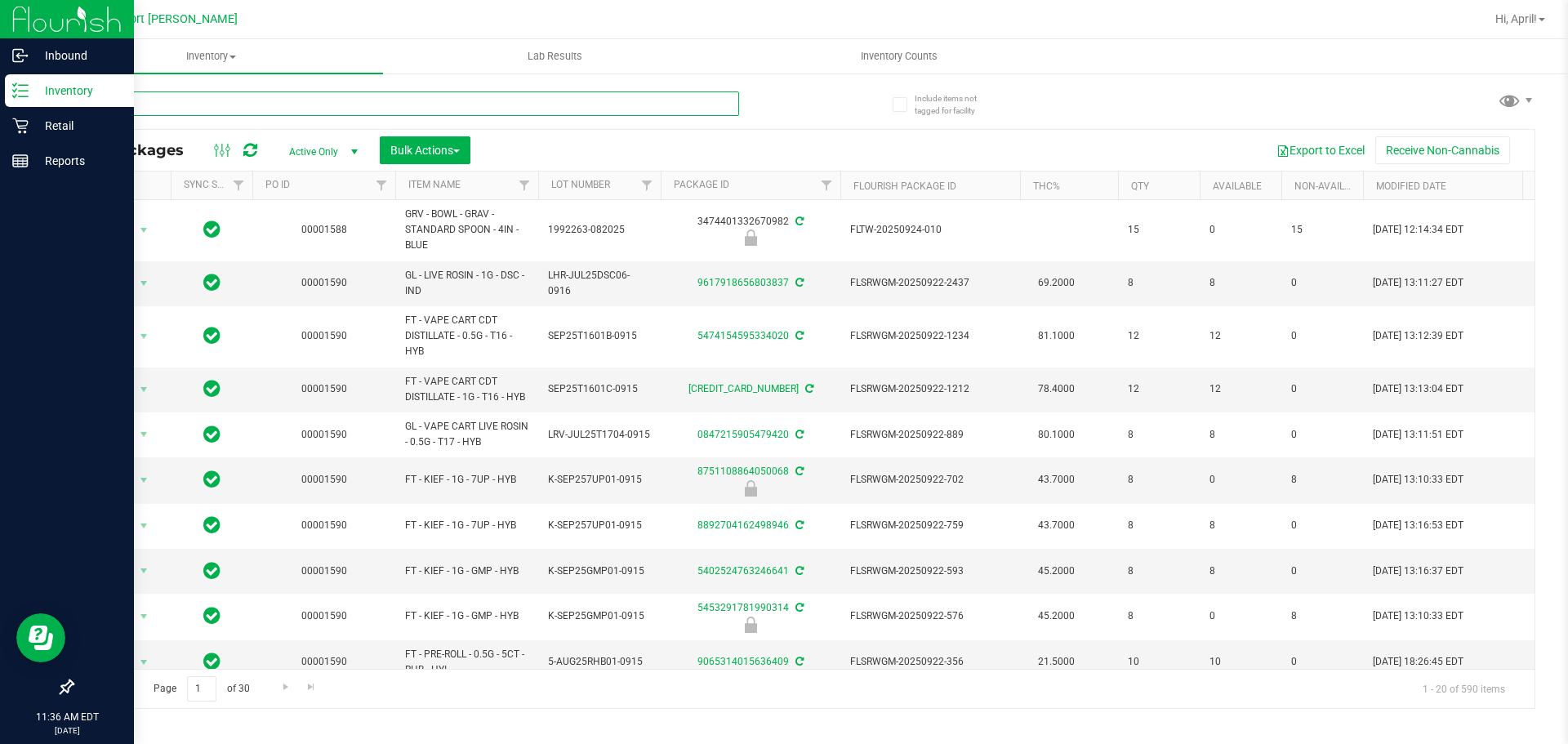
type input "l"
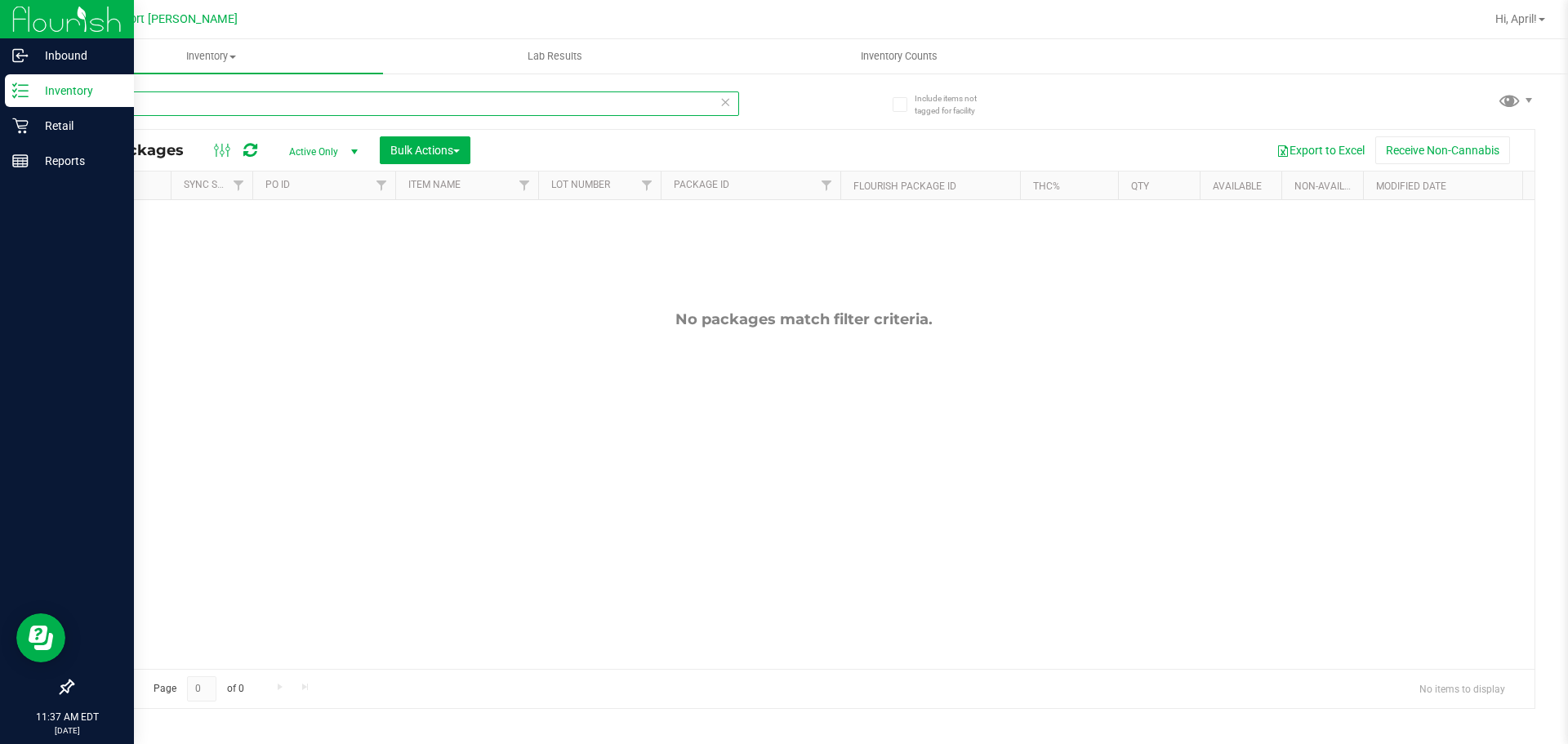
type input "apple"
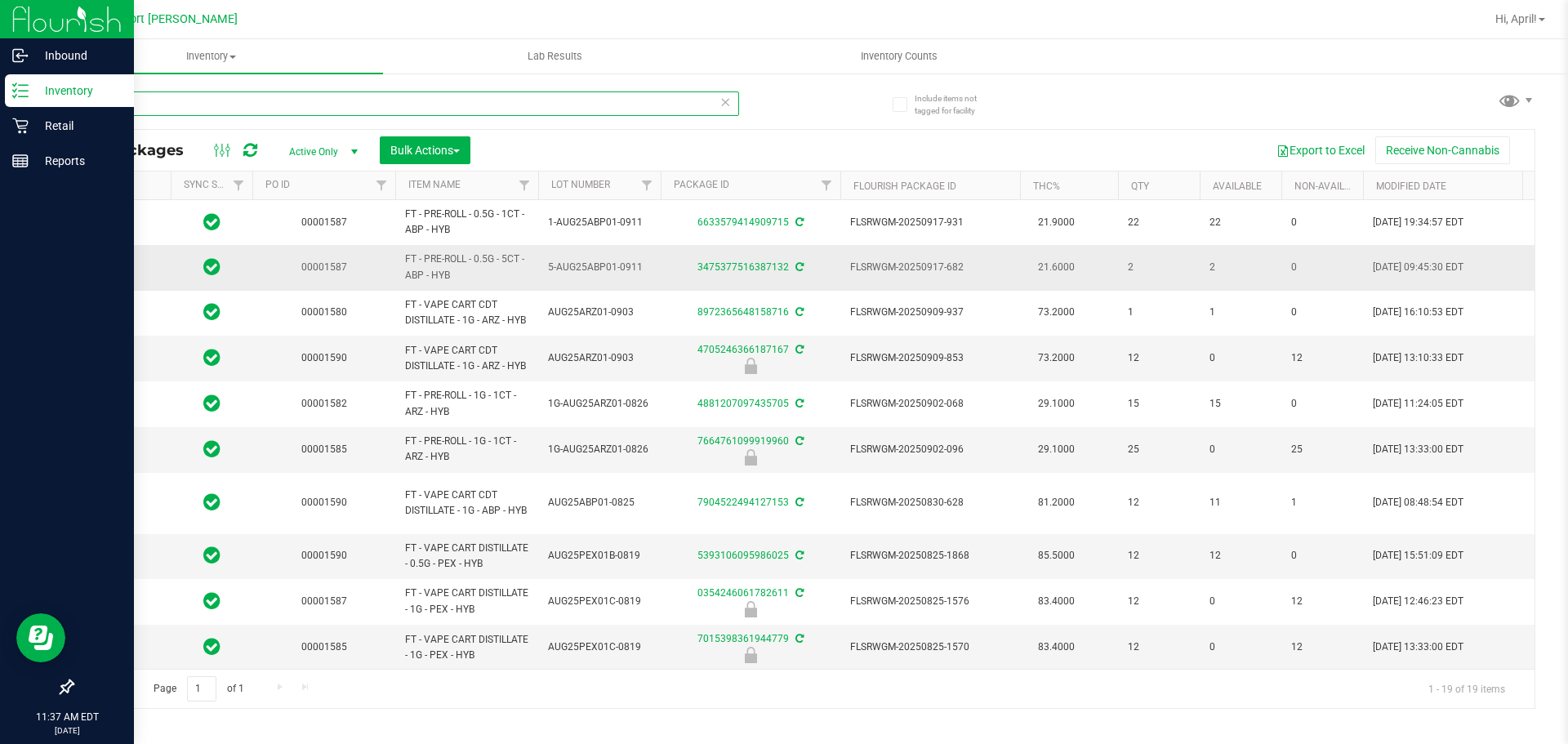
type input "[DATE]"
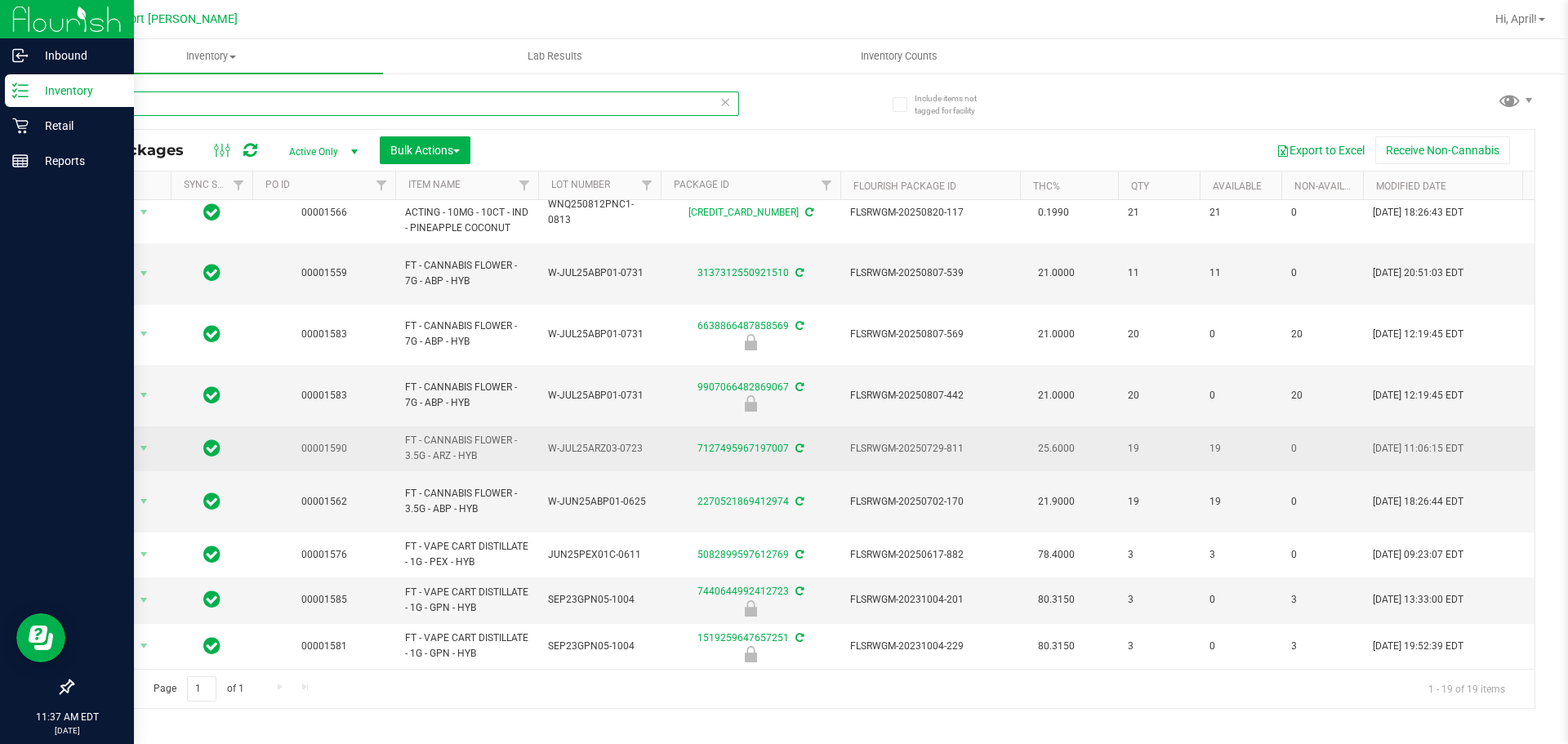
scroll to position [500, 0]
type input "apple"
click at [739, 442] on link "7127495967197007" at bounding box center [743, 448] width 91 height 11
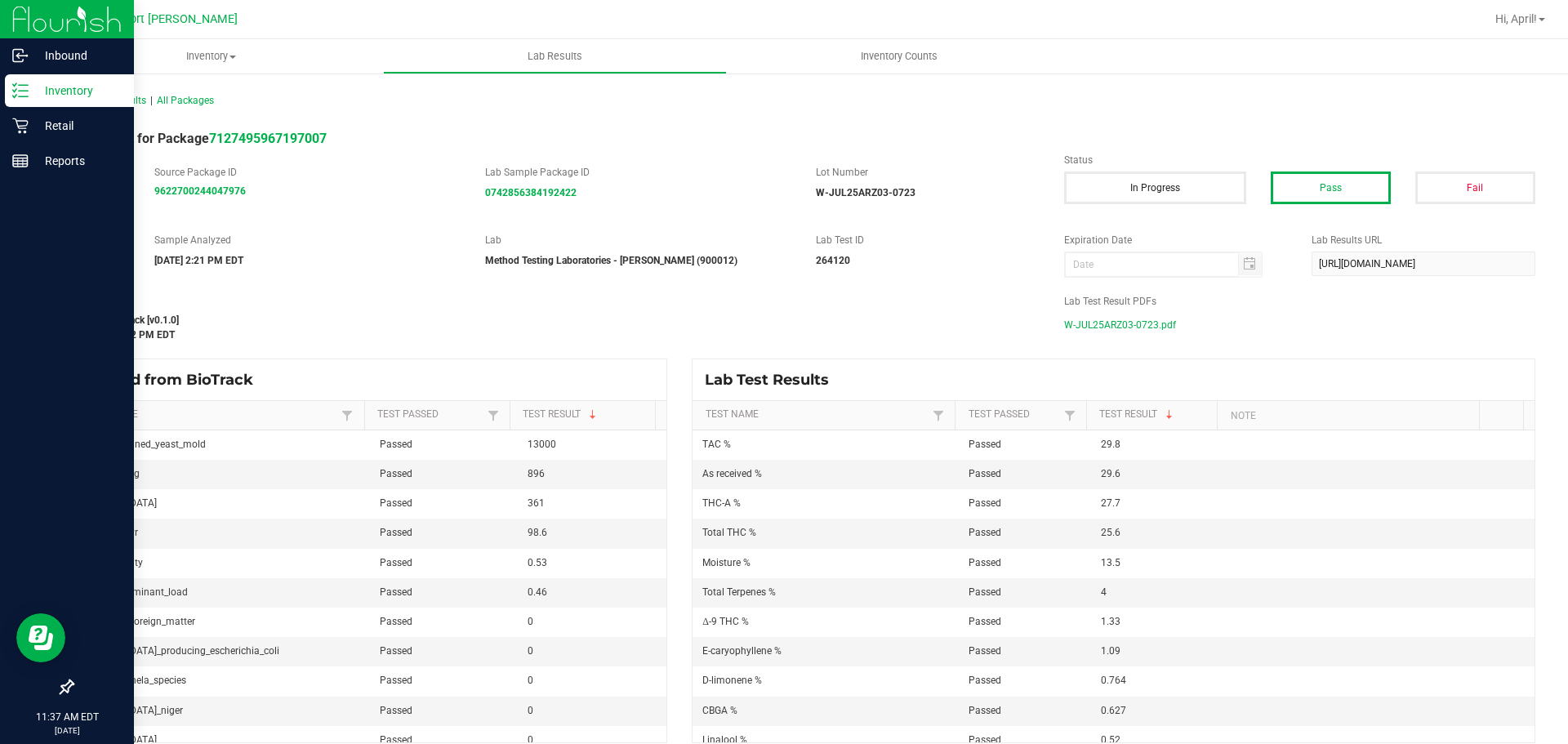
click at [1166, 325] on div "W-JUL25ARZ03-0723.pdf" at bounding box center [1300, 325] width 472 height 24
click at [1131, 328] on span "W-JUL25ARZ03-0723.pdf" at bounding box center [1120, 325] width 112 height 24
click at [13, 124] on icon at bounding box center [20, 125] width 16 height 16
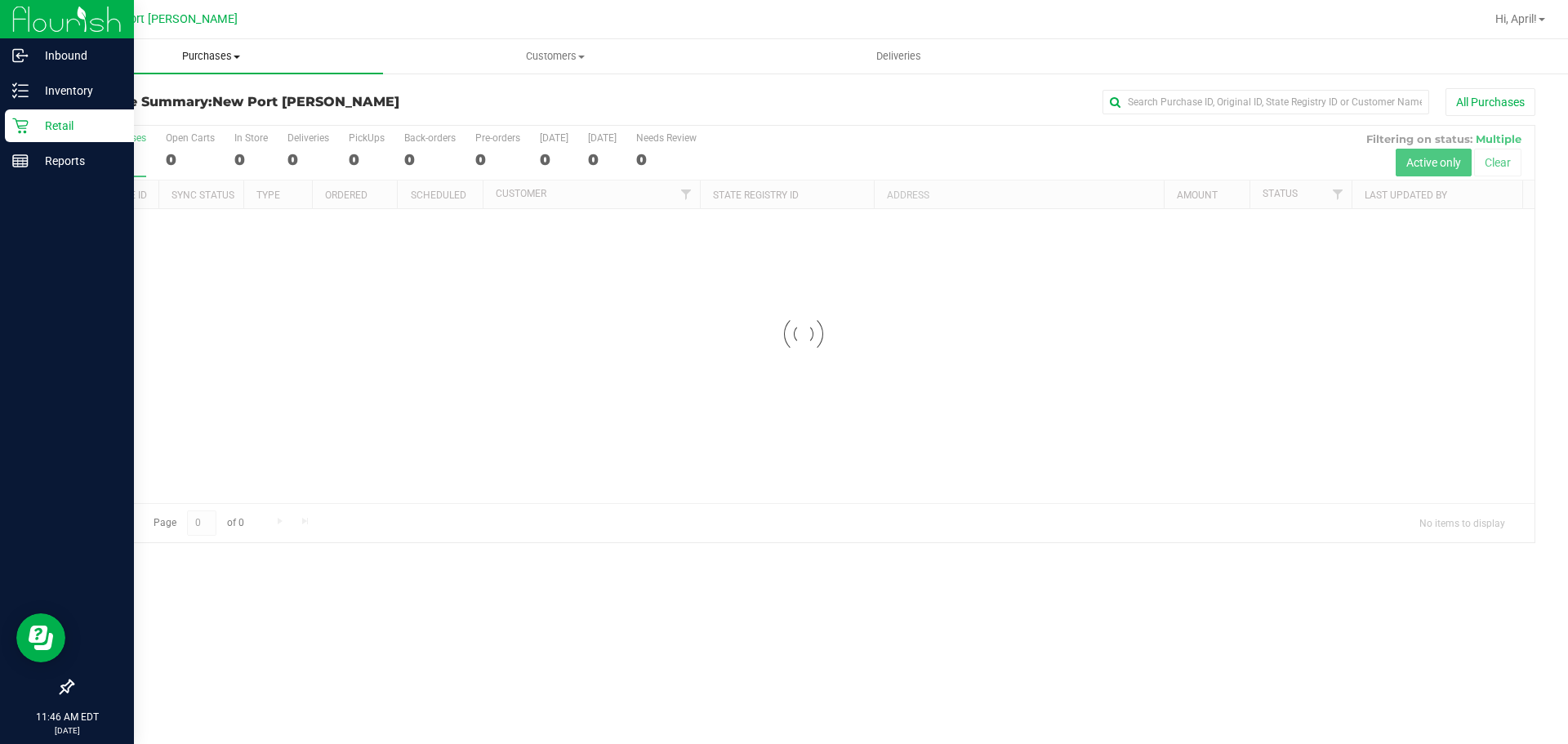
click at [204, 59] on span "Purchases" at bounding box center [211, 56] width 344 height 15
click at [162, 120] on li "Fulfillment" at bounding box center [211, 118] width 344 height 20
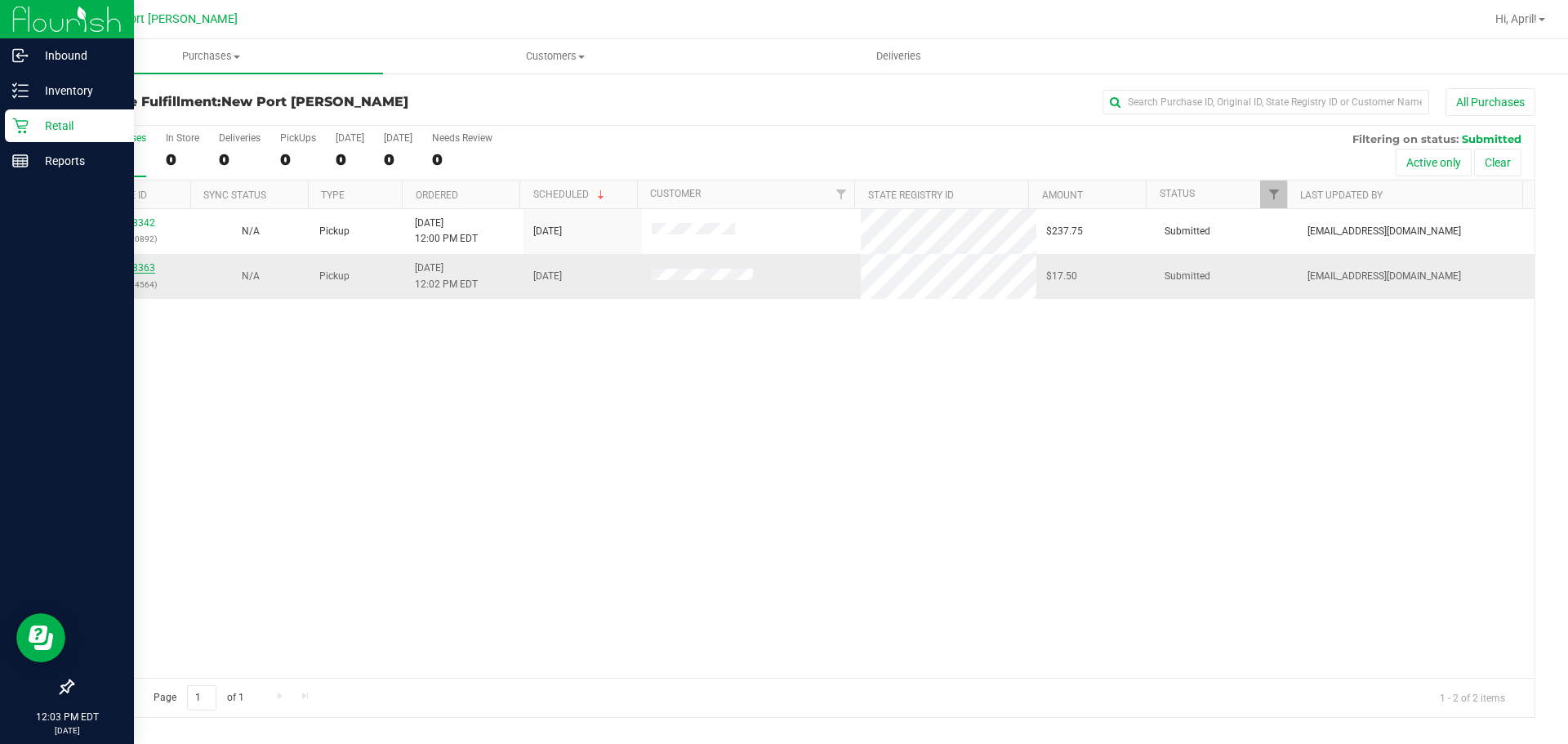
click at [145, 263] on link "12008363" at bounding box center [132, 268] width 46 height 11
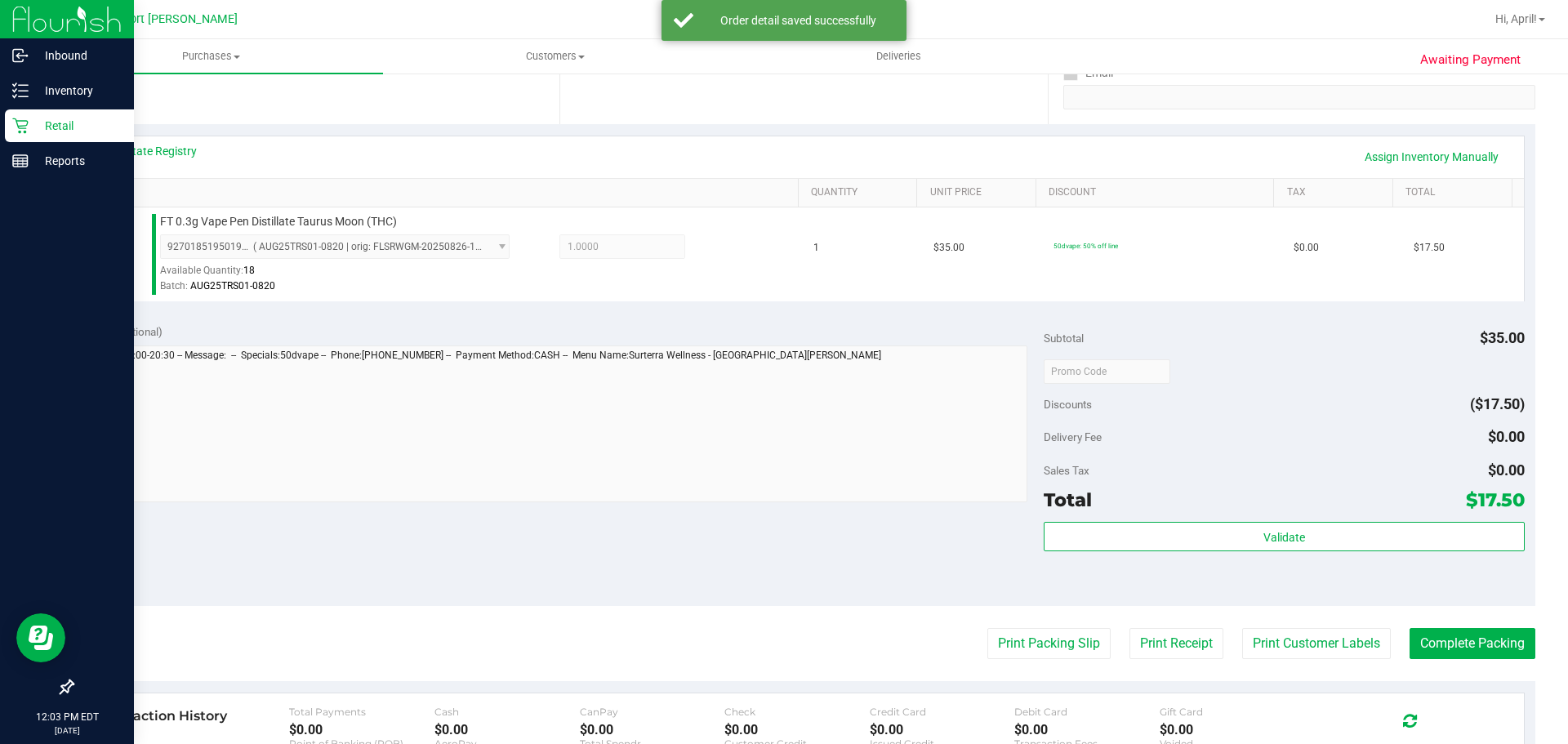
scroll to position [326, 0]
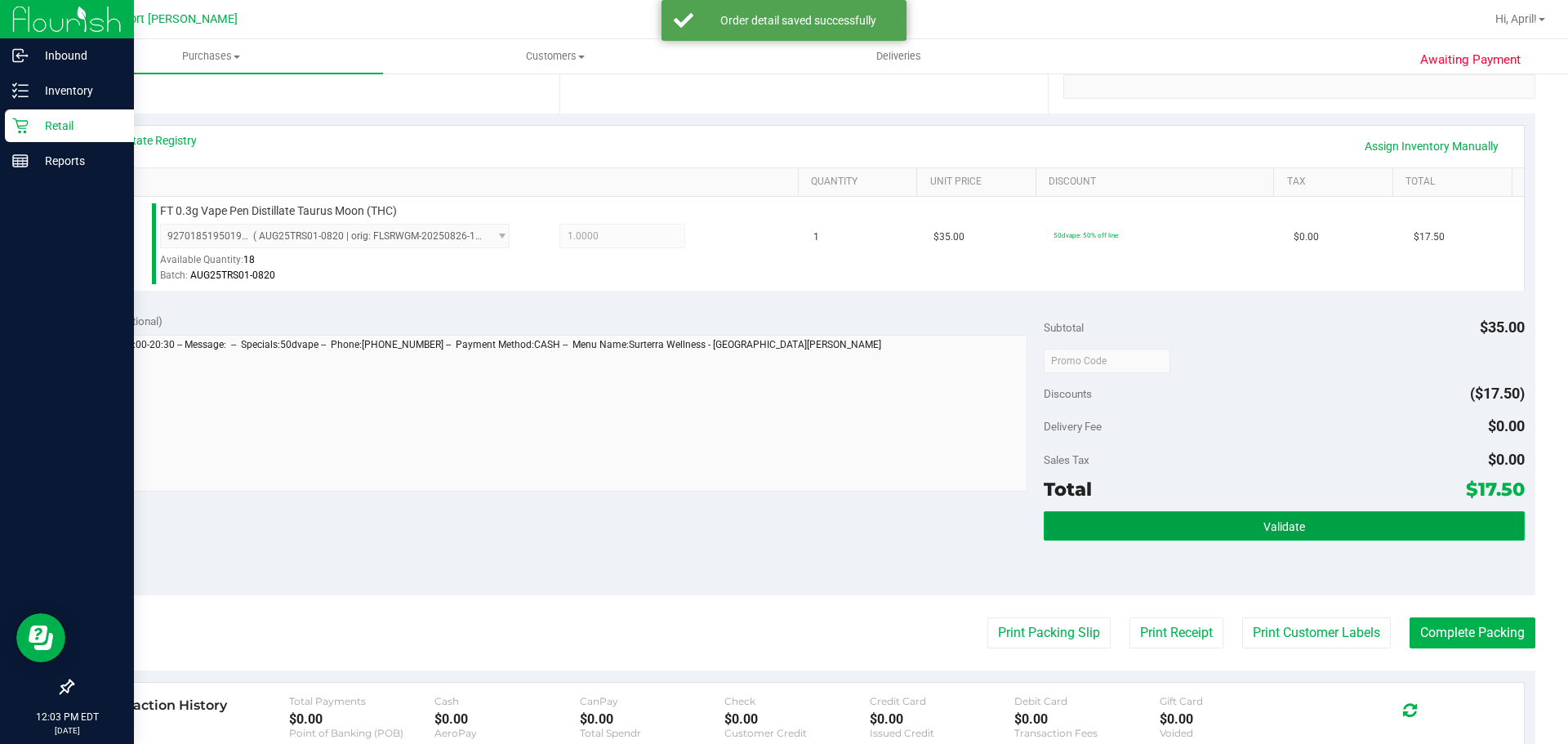
click at [1211, 531] on button "Validate" at bounding box center [1284, 525] width 480 height 29
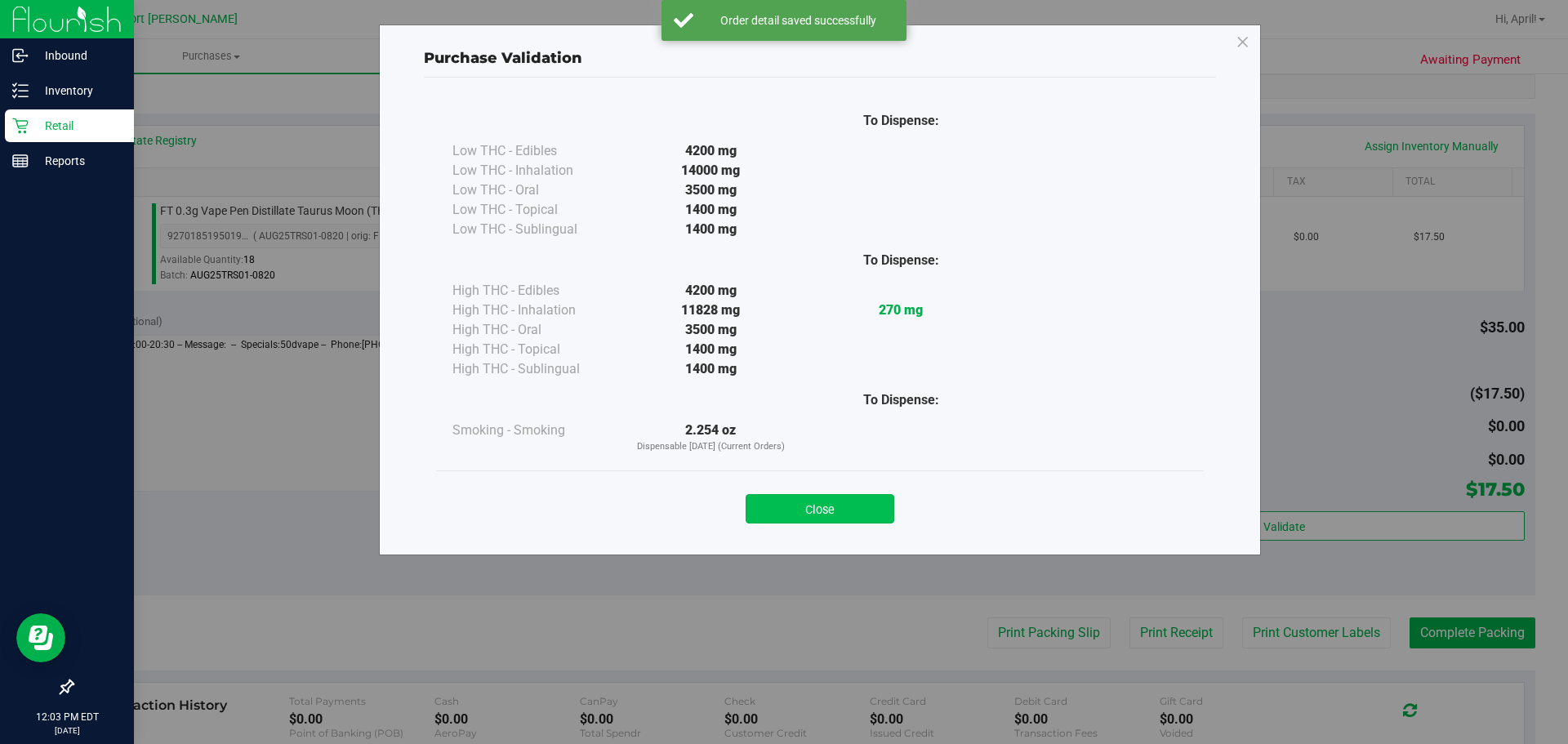
click at [787, 504] on button "Close" at bounding box center [820, 508] width 149 height 29
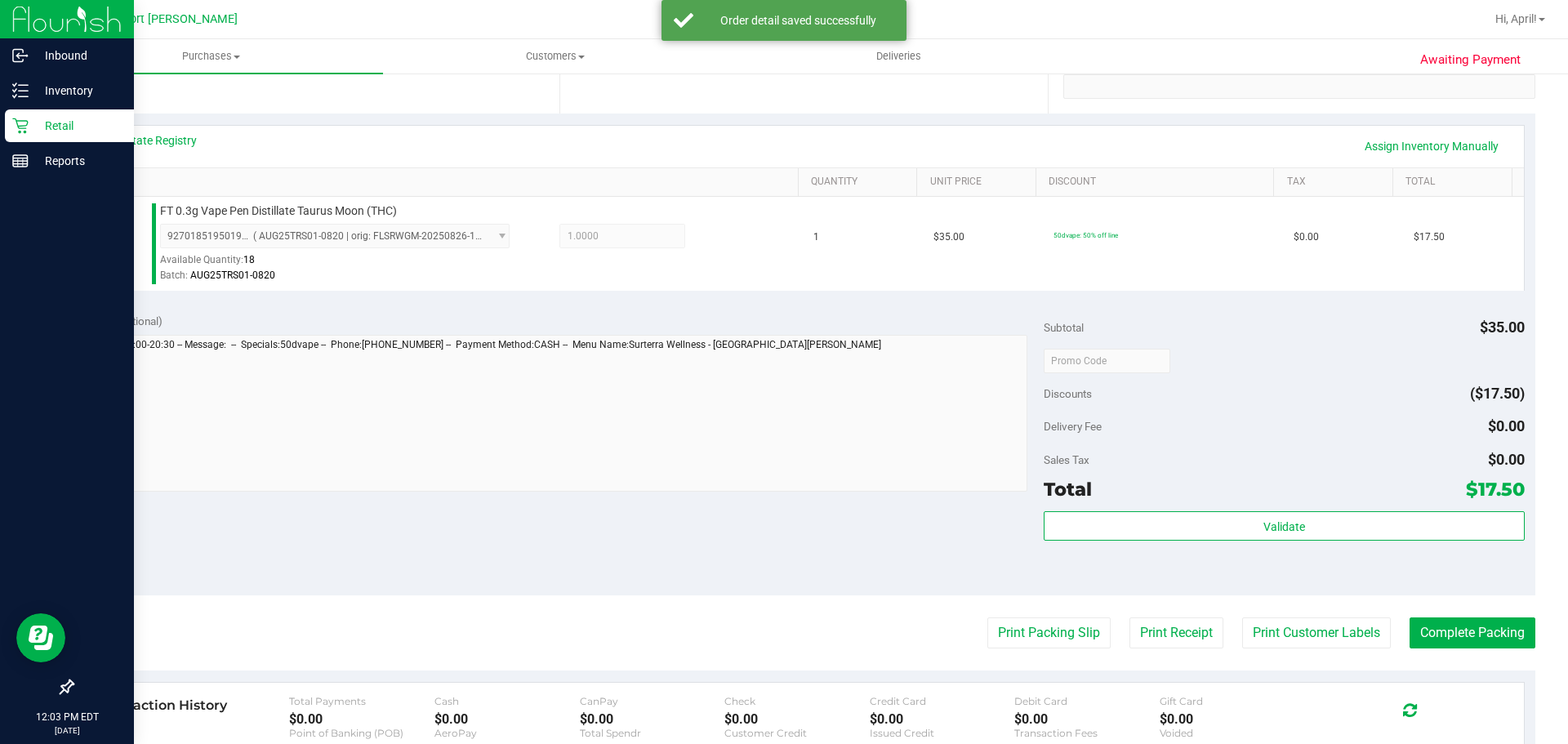
click at [1006, 609] on purchase-details "Back Edit Purchase Cancel Purchase View Profile # 12008363 BioTrack ID: - Submi…" at bounding box center [803, 369] width 1464 height 1213
click at [1012, 611] on purchase-details "Back Edit Purchase Cancel Purchase View Profile # 12008363 BioTrack ID: - Submi…" at bounding box center [803, 369] width 1464 height 1213
click at [1018, 626] on button "Print Packing Slip" at bounding box center [1048, 632] width 123 height 31
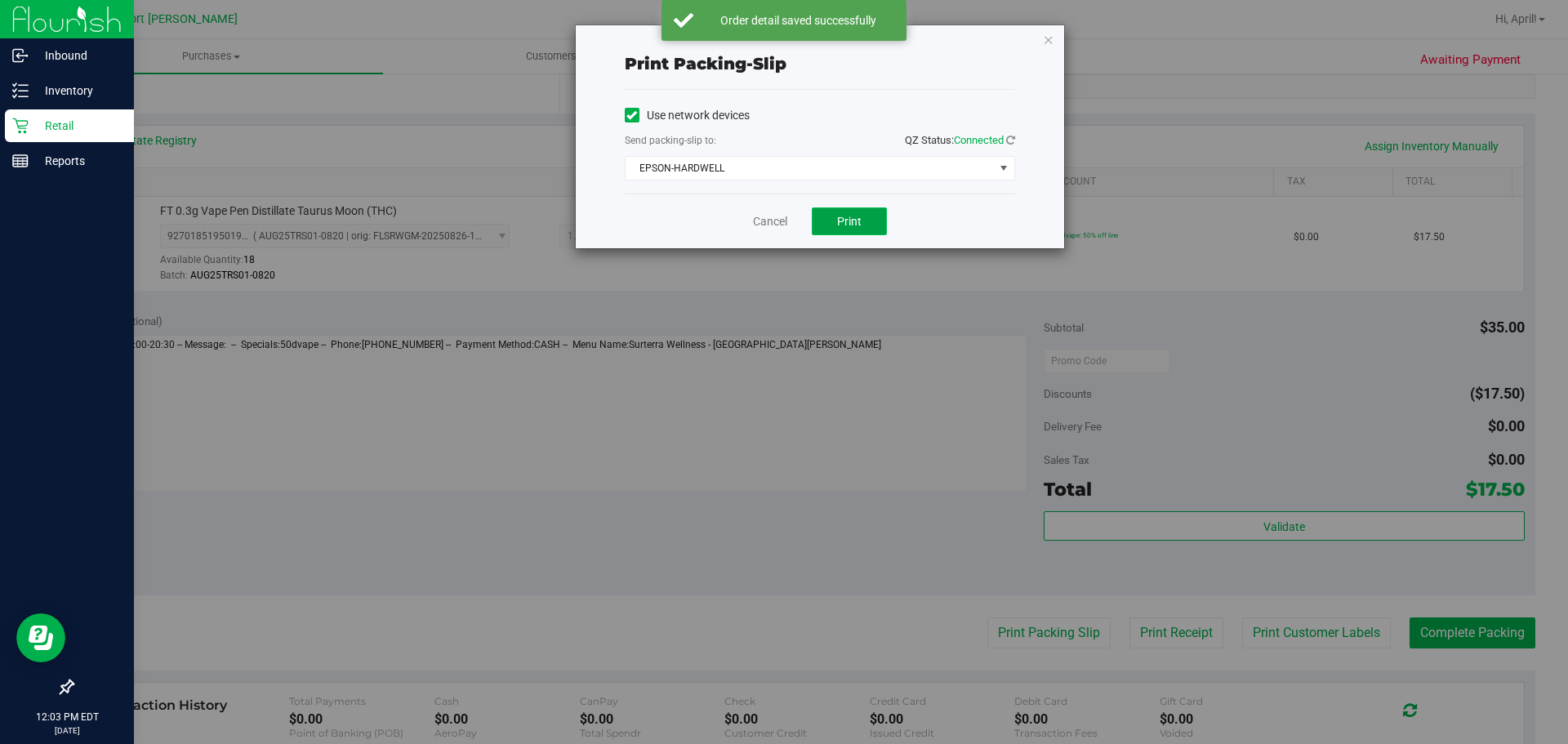
click at [856, 221] on span "Print" at bounding box center [850, 221] width 24 height 13
click at [777, 224] on link "Cancel" at bounding box center [770, 222] width 34 height 17
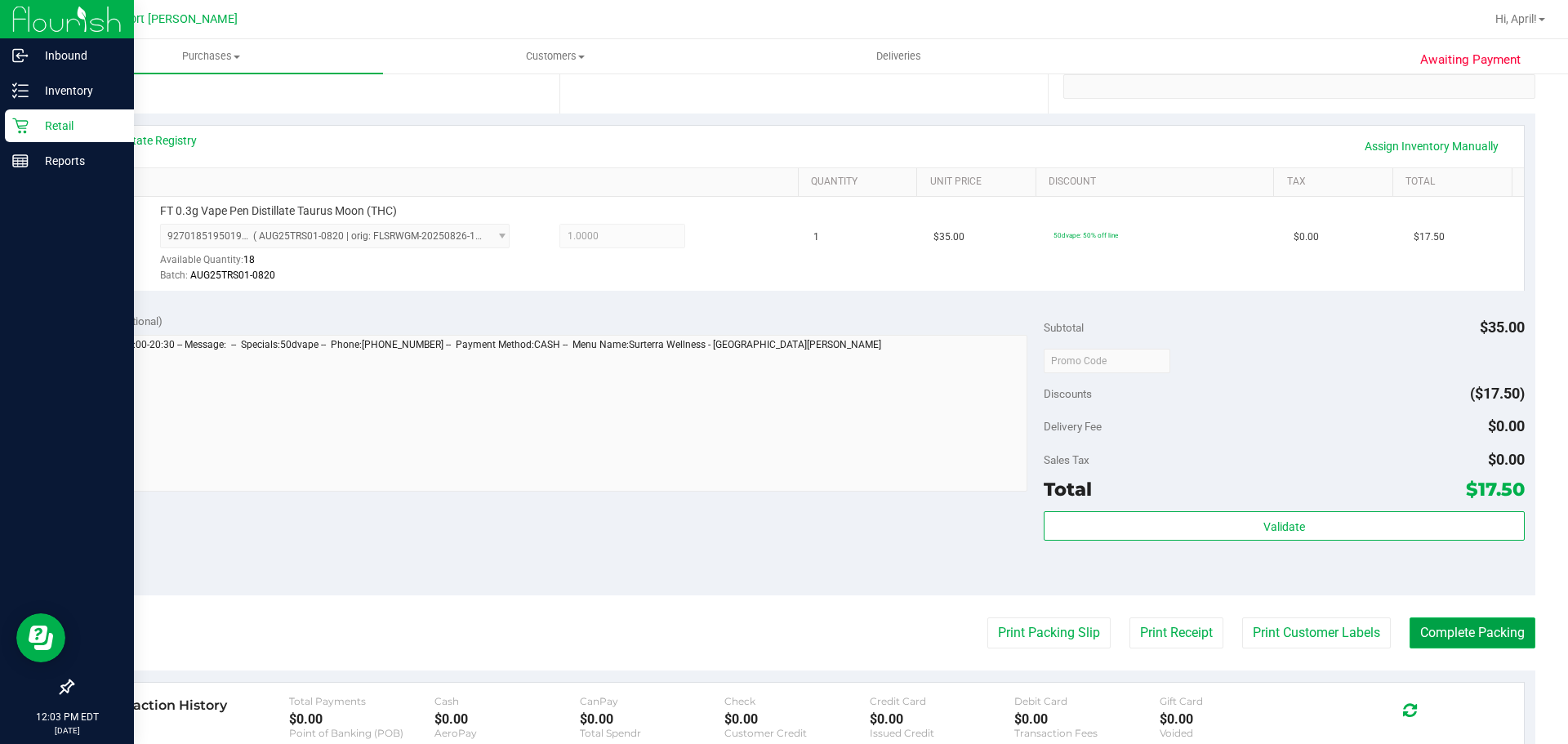
click at [1474, 631] on button "Complete Packing" at bounding box center [1473, 632] width 126 height 31
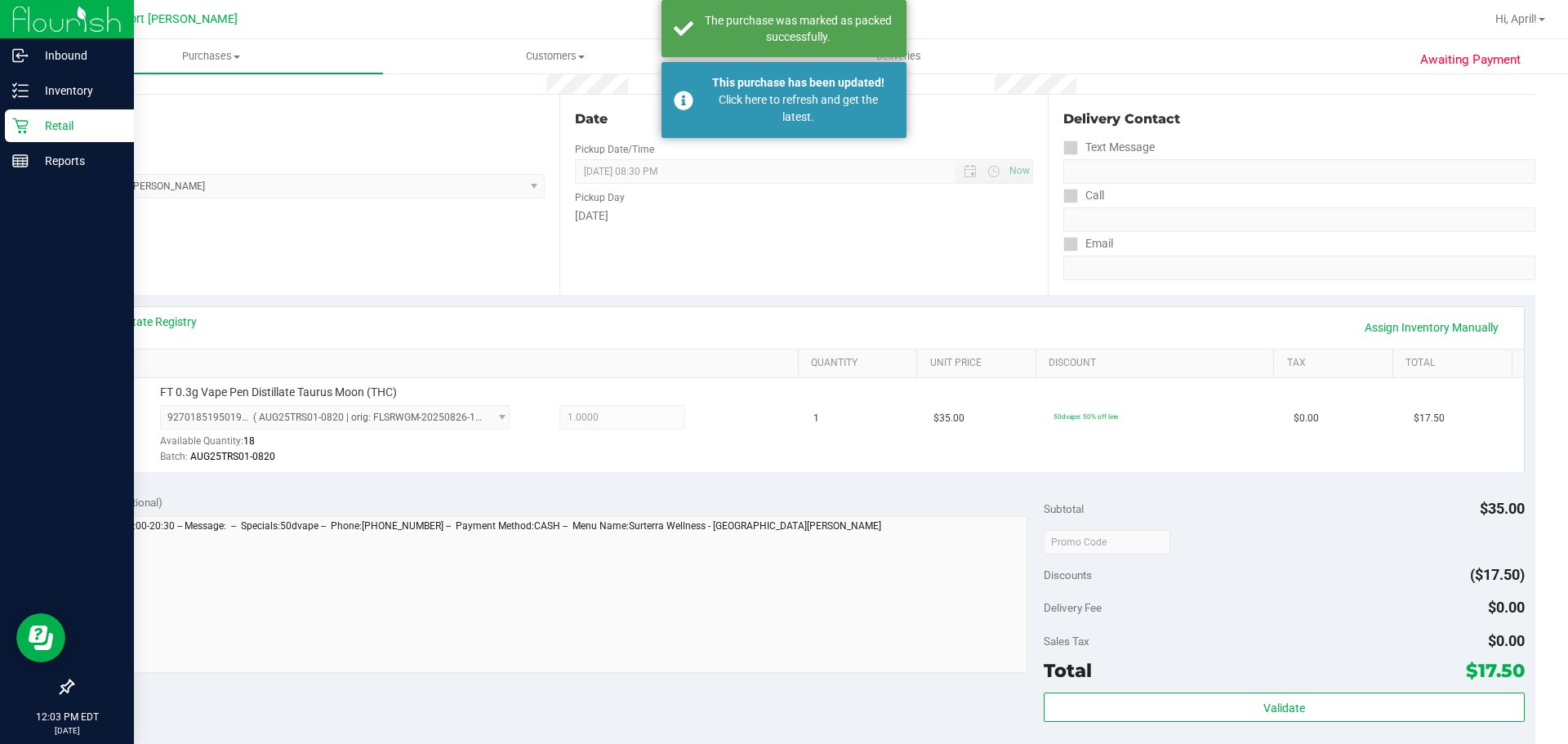
scroll to position [0, 0]
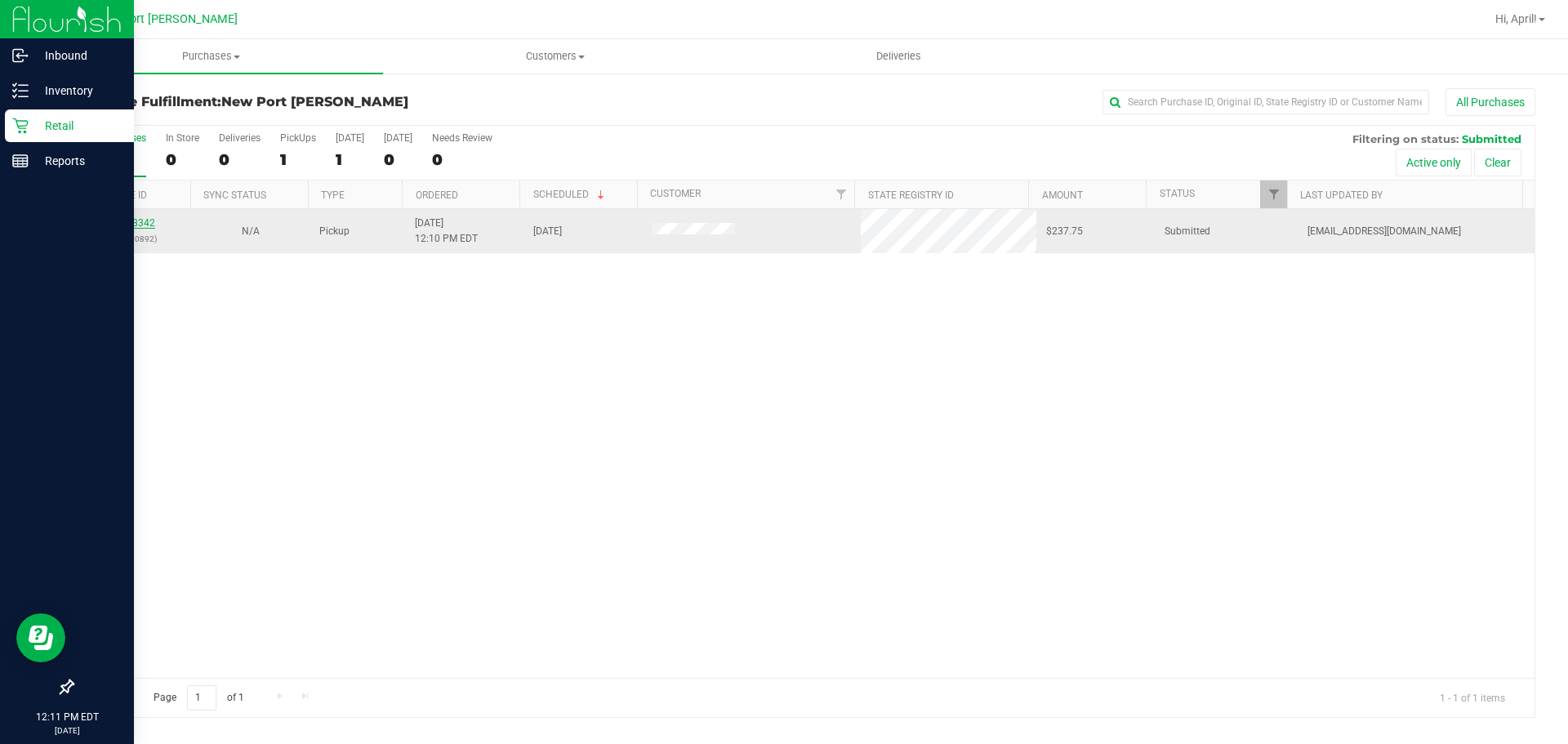
click at [120, 221] on link "12008342" at bounding box center [132, 223] width 46 height 11
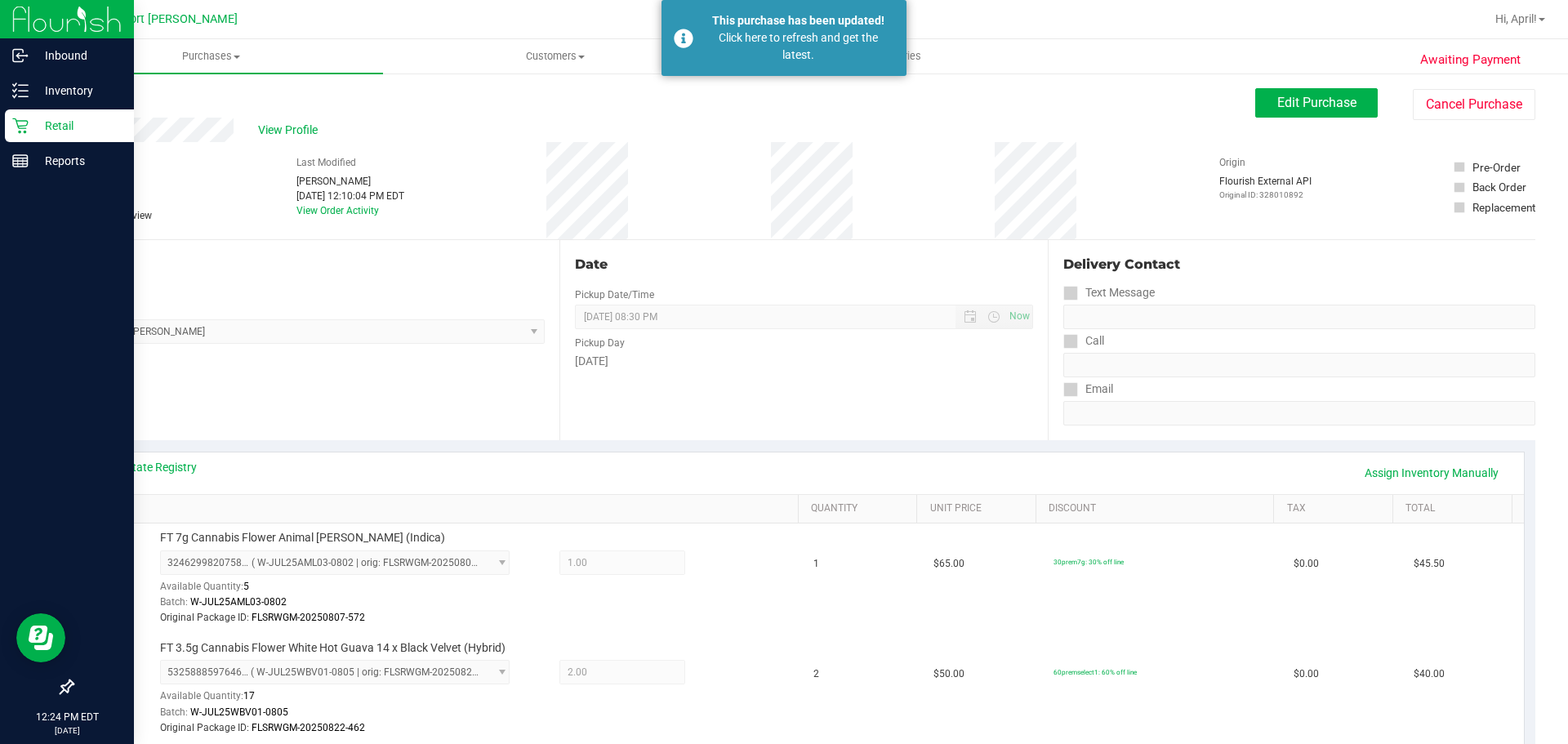
click at [34, 119] on p "Retail" at bounding box center [77, 125] width 98 height 20
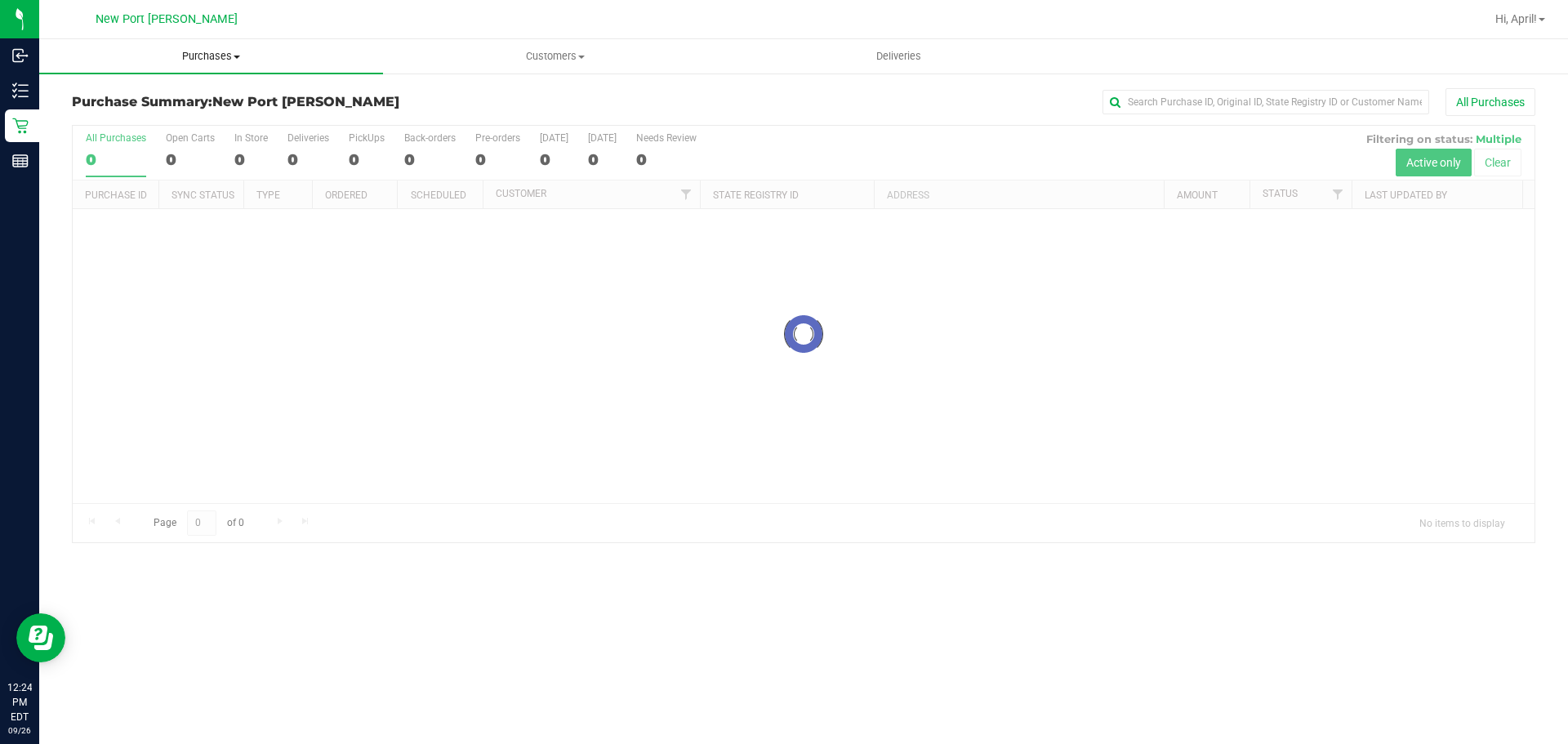
click at [174, 55] on span "Purchases" at bounding box center [211, 56] width 344 height 15
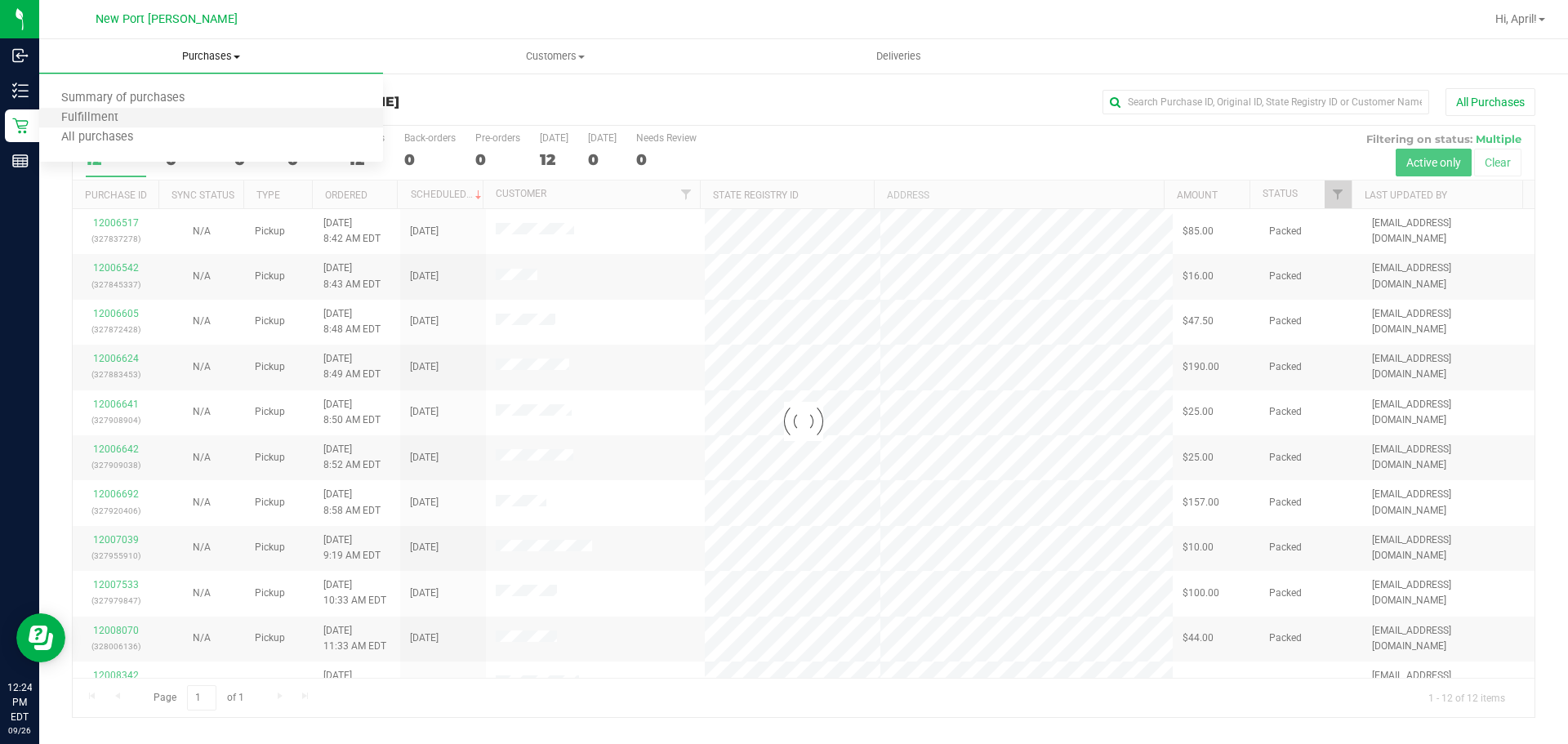
click at [140, 110] on li "Fulfillment" at bounding box center [211, 118] width 344 height 20
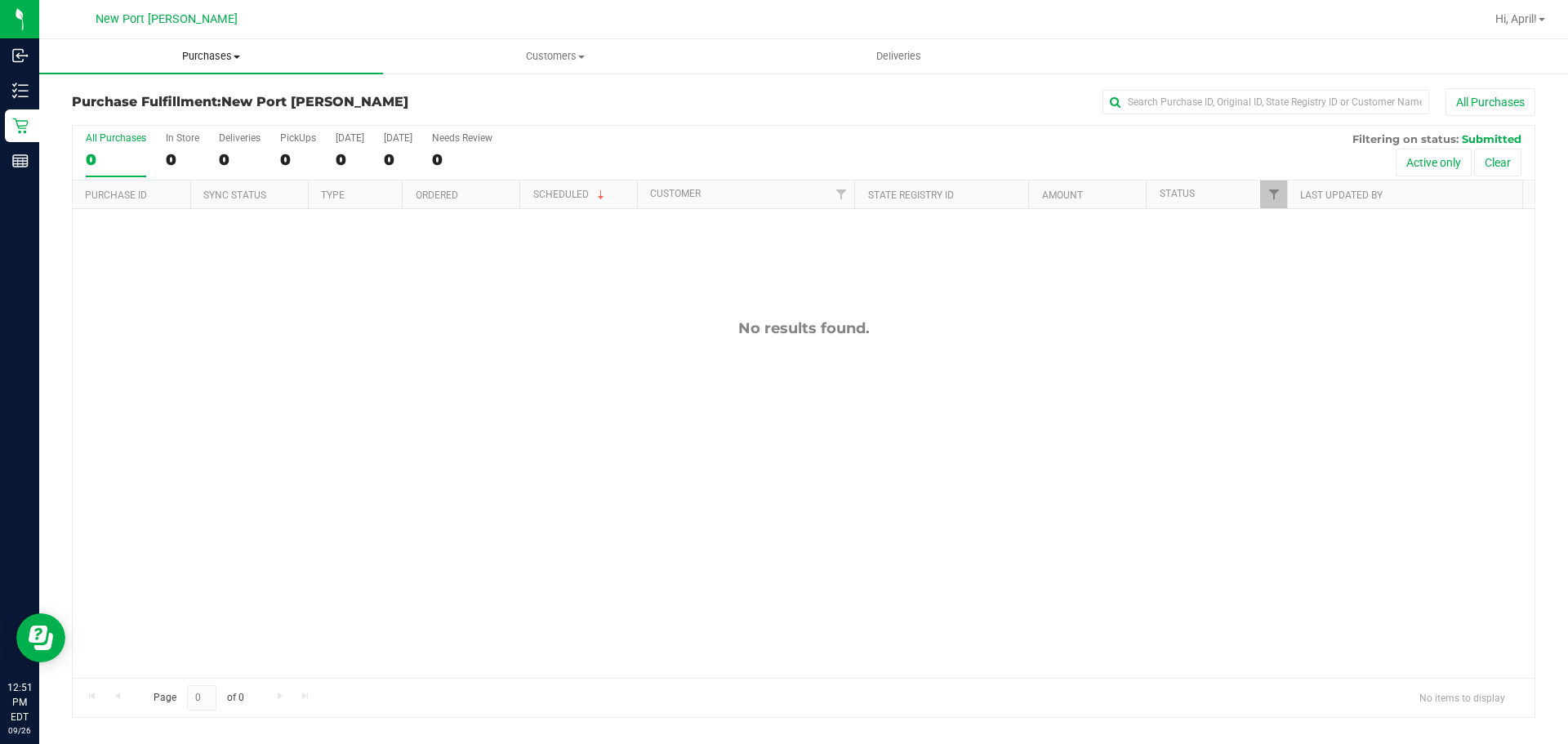
click at [235, 47] on uib-tab-heading "Purchases Summary of purchases Fulfillment All purchases" at bounding box center [211, 56] width 344 height 34
click at [145, 114] on li "Fulfillment" at bounding box center [211, 118] width 344 height 20
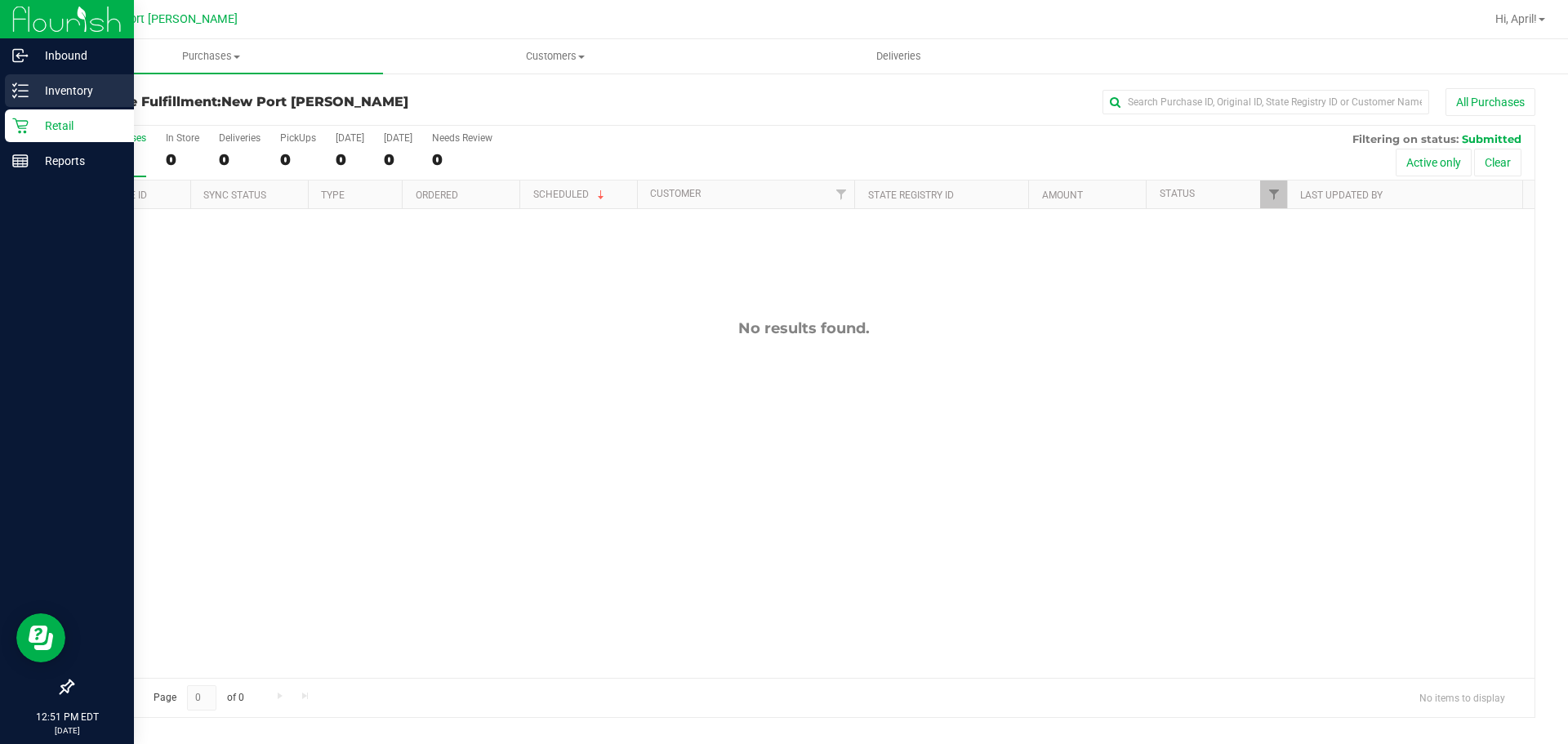
click at [65, 87] on p "Inventory" at bounding box center [77, 90] width 98 height 20
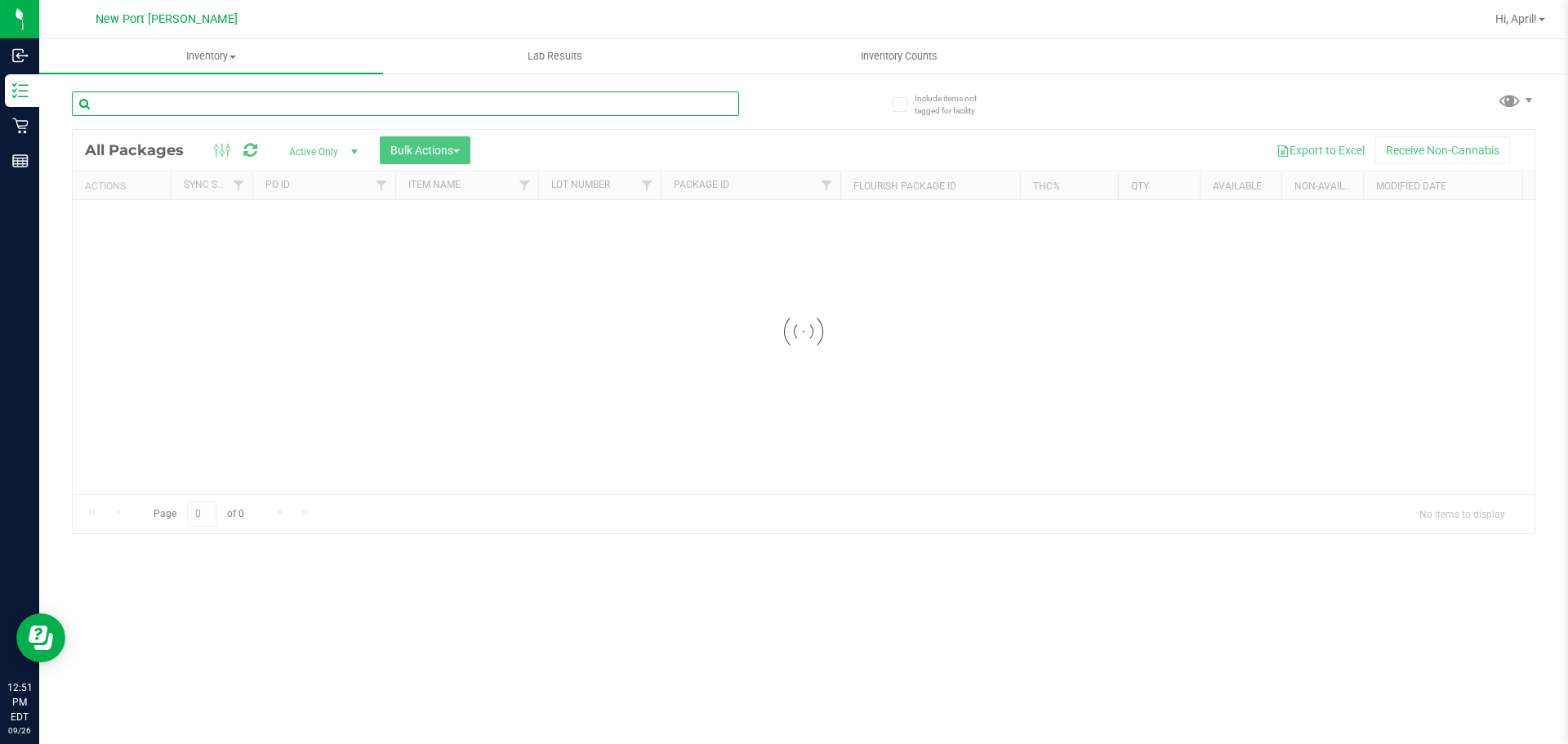
click at [392, 102] on input "text" at bounding box center [405, 103] width 667 height 24
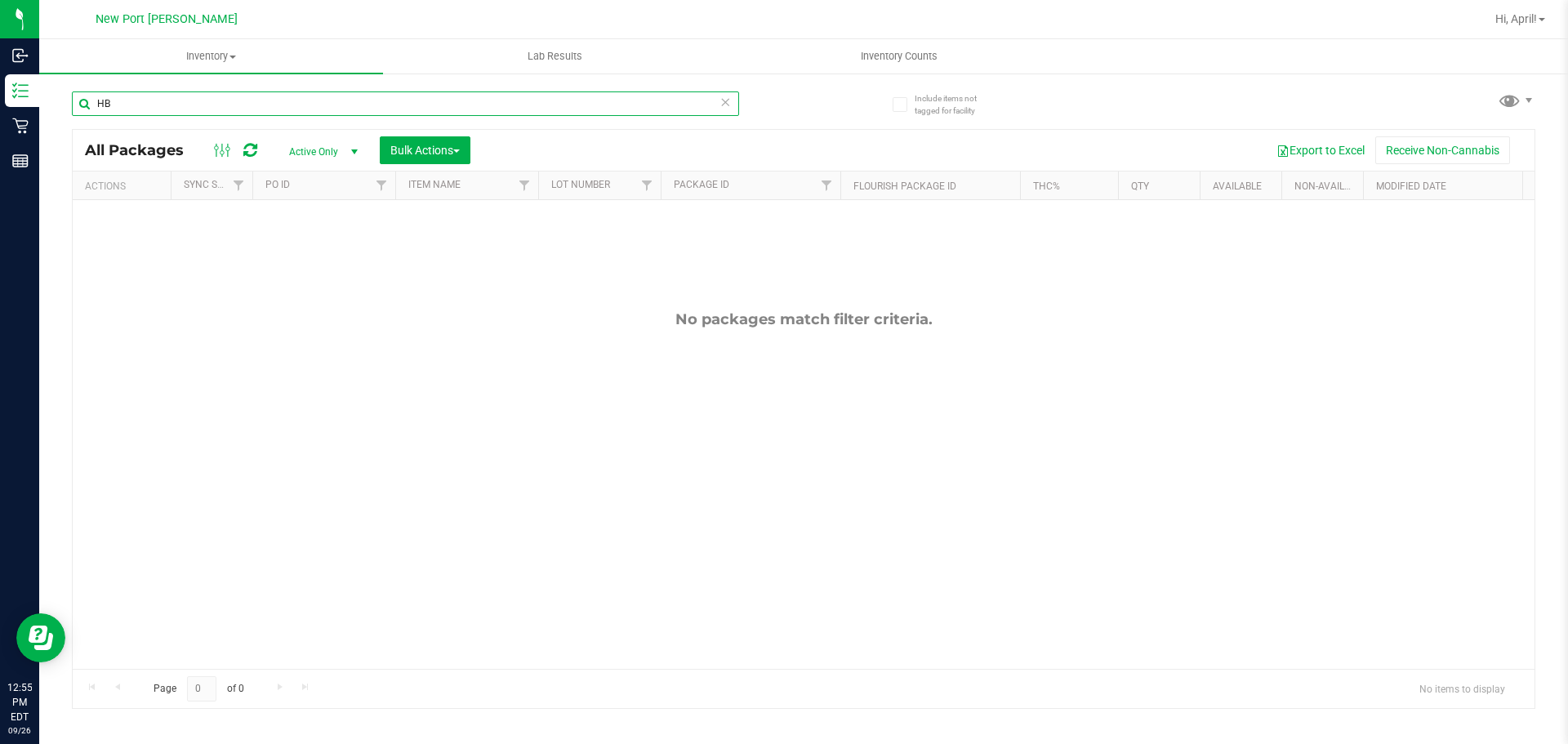
type input "H"
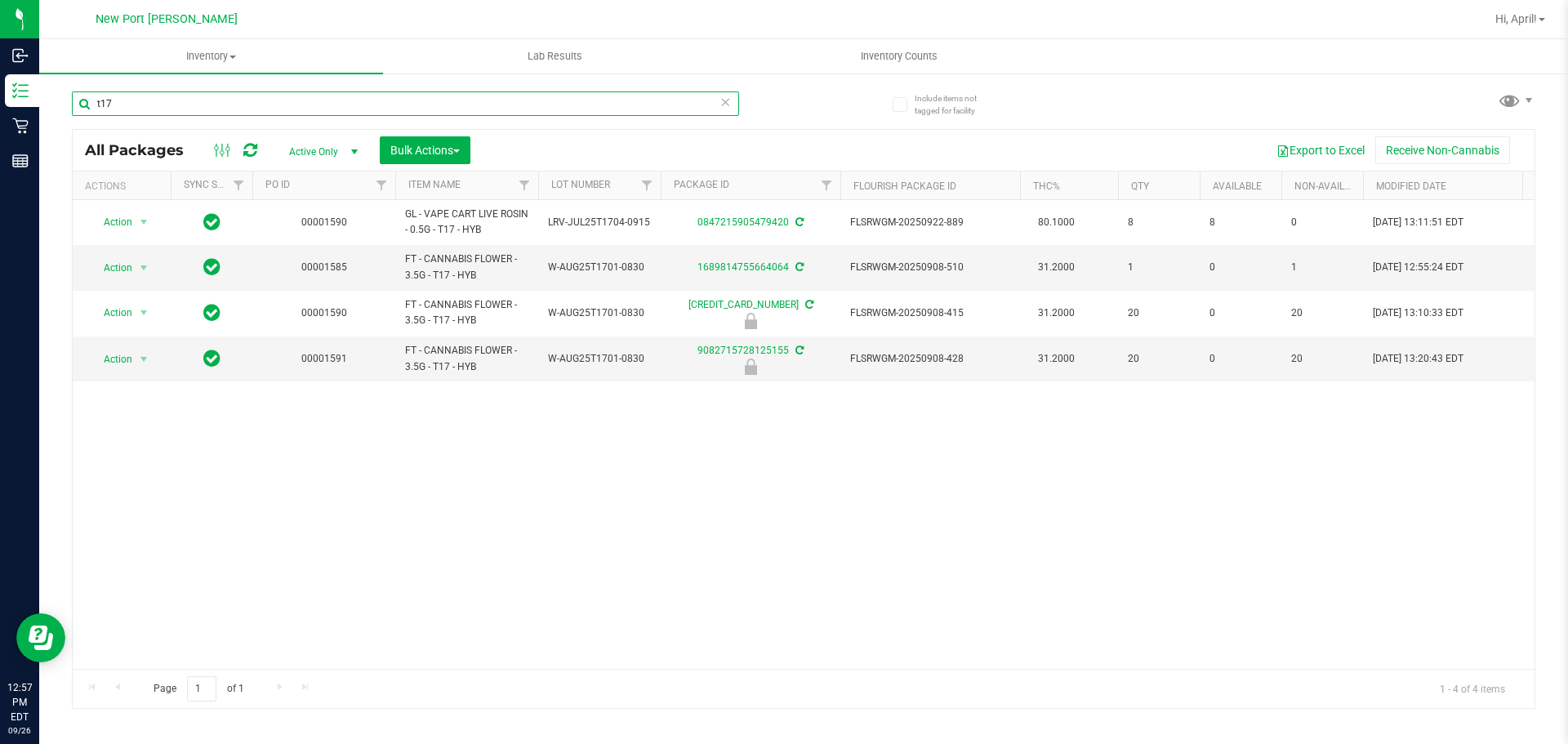
click at [214, 102] on input "t17" at bounding box center [405, 103] width 667 height 24
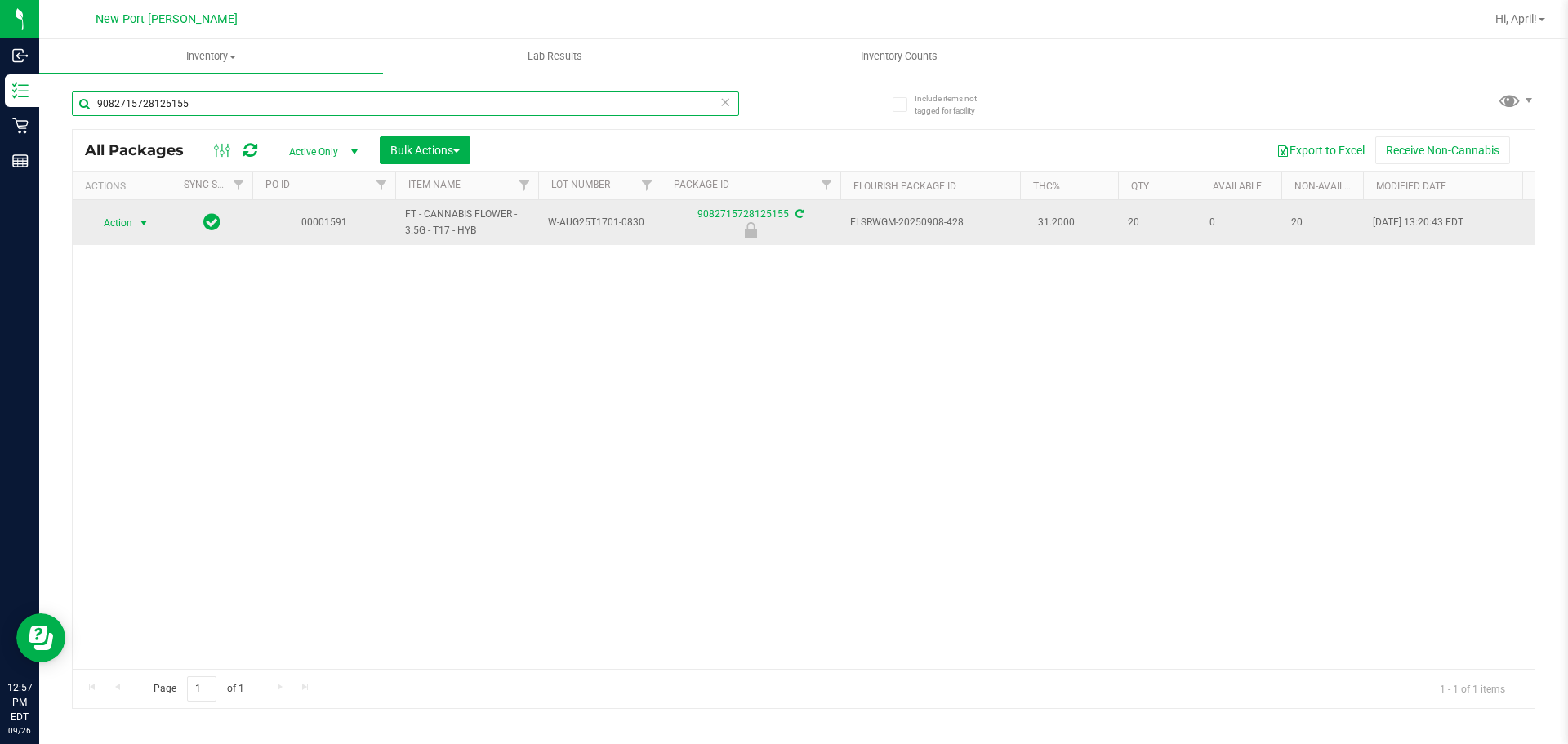
type input "9082715728125155"
click at [147, 228] on span "select" at bounding box center [144, 223] width 13 height 13
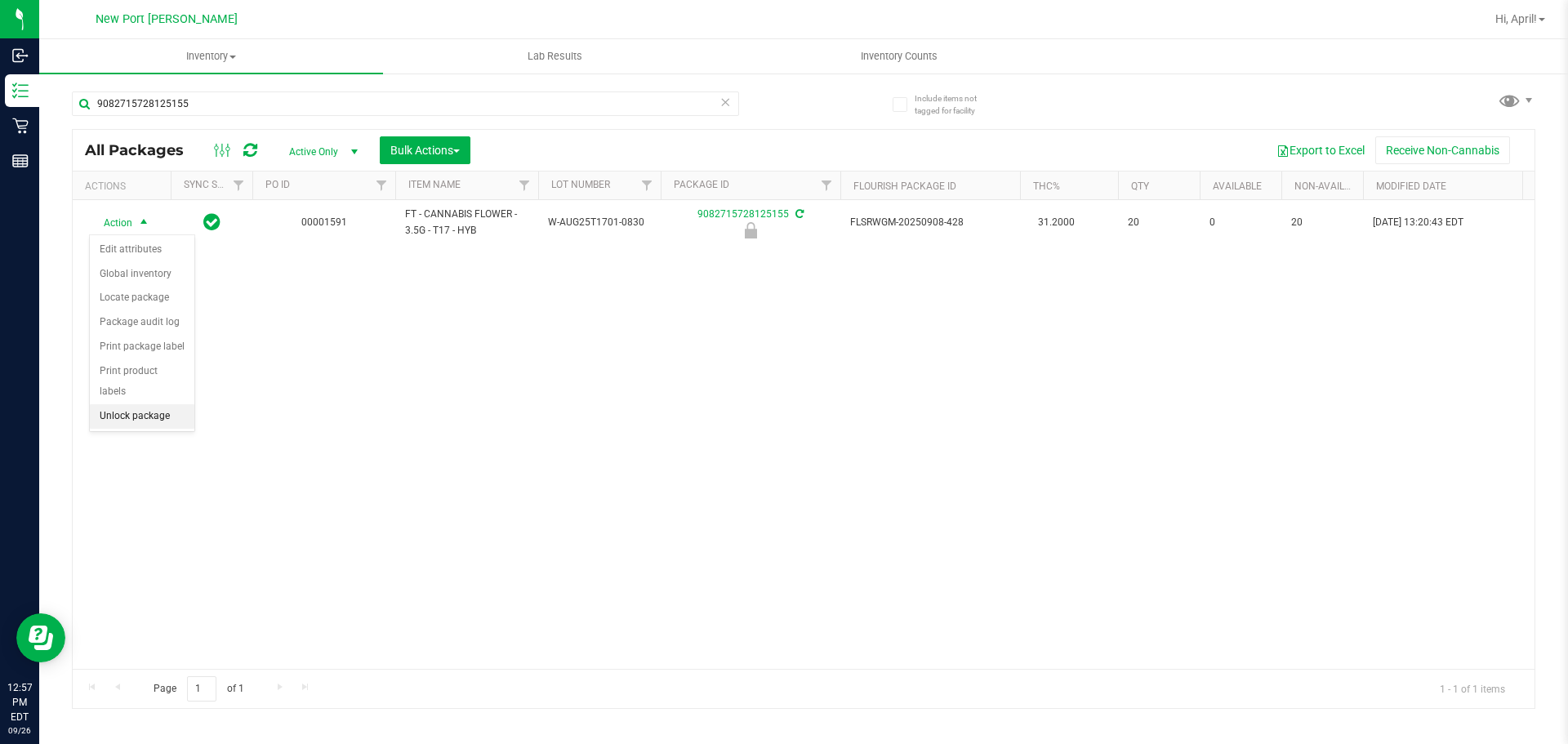
click at [156, 404] on li "Unlock package" at bounding box center [141, 417] width 104 height 24
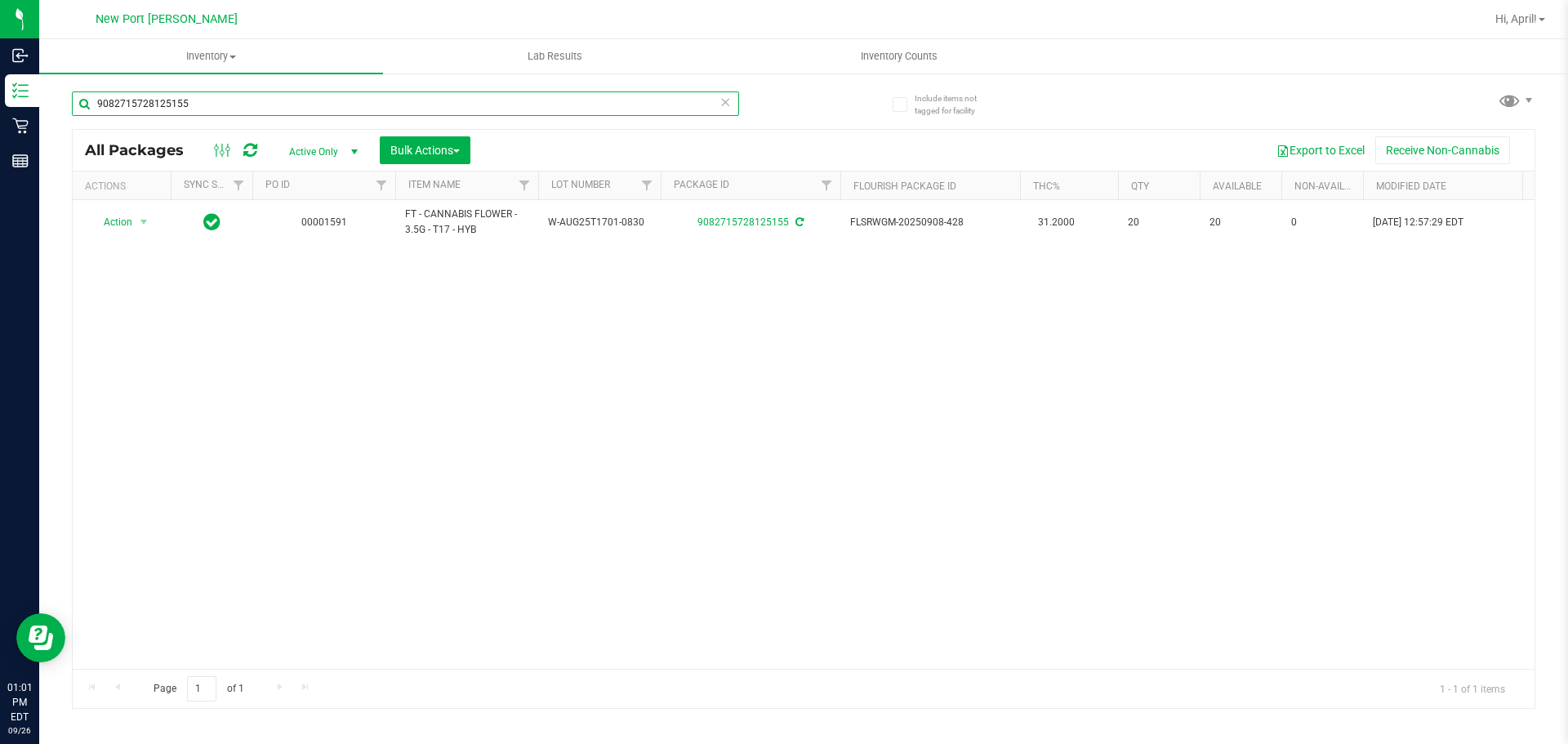
click at [327, 110] on input "9082715728125155" at bounding box center [405, 103] width 667 height 24
